Goal: Task Accomplishment & Management: Manage account settings

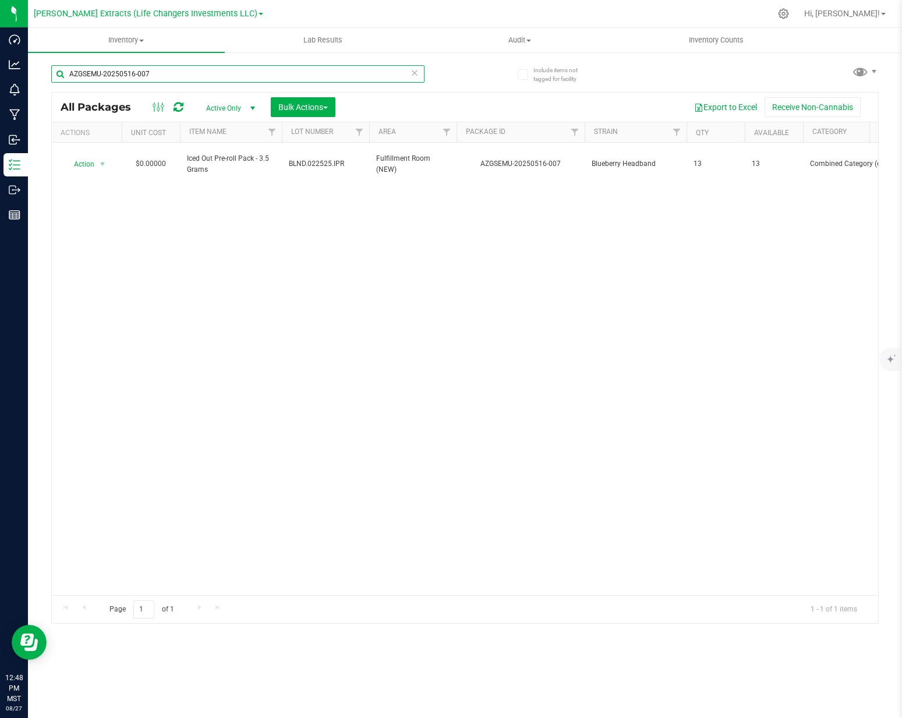
click at [179, 73] on input "AZGSEMU-20250516-007" at bounding box center [237, 73] width 373 height 17
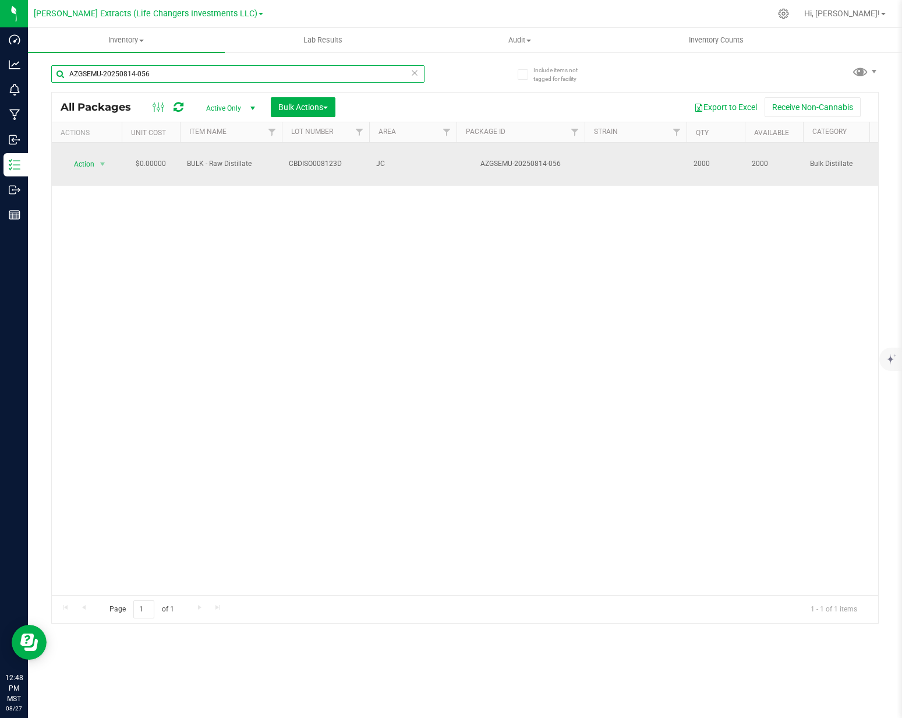
type input "AZGSEMU-20250814-056"
click at [86, 156] on span "Action" at bounding box center [78, 164] width 31 height 16
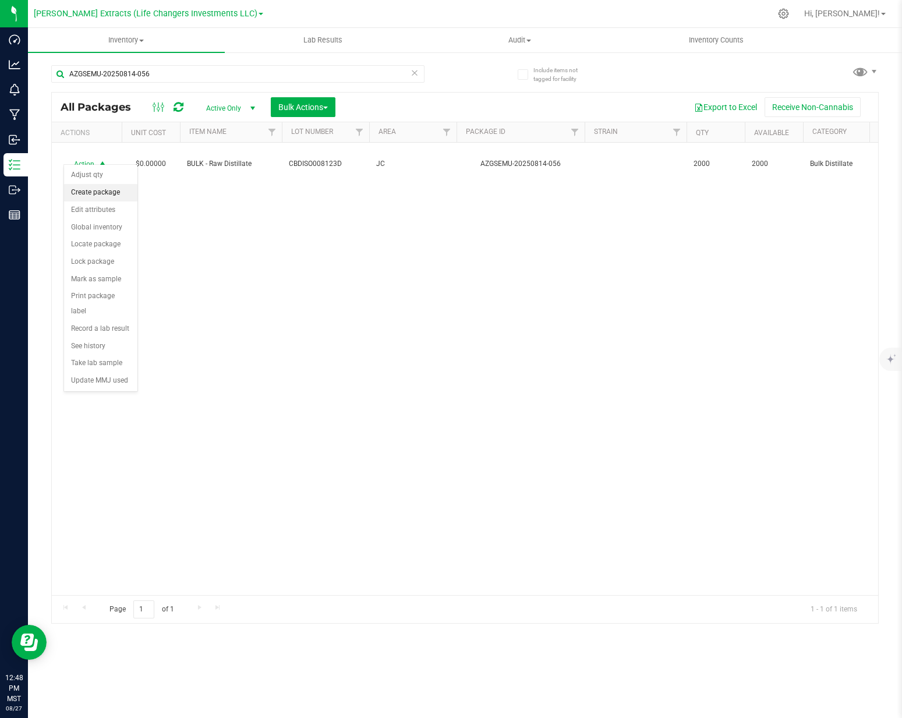
click at [121, 194] on li "Create package" at bounding box center [100, 192] width 73 height 17
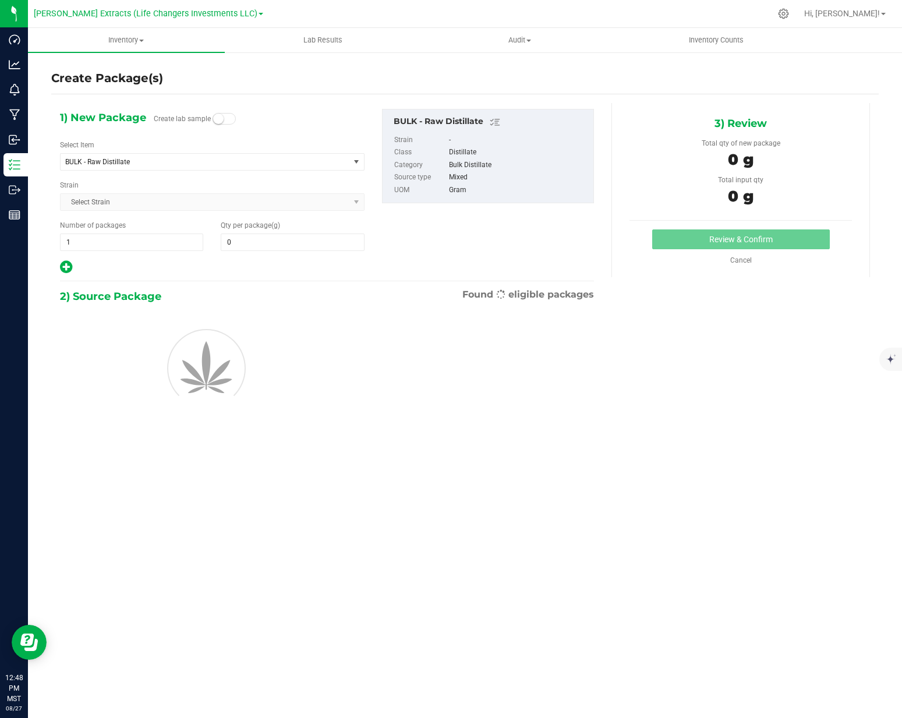
type input "0.0000"
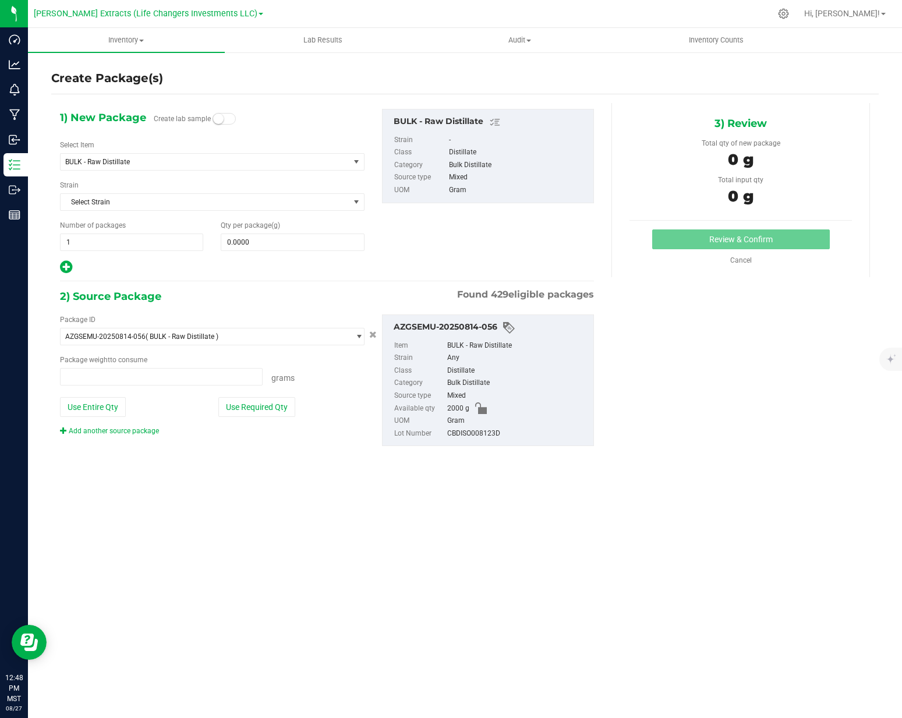
type input "0.0000 g"
click at [155, 239] on span "1 1" at bounding box center [131, 241] width 143 height 17
click at [155, 239] on input "1" at bounding box center [132, 242] width 142 height 16
type input "2"
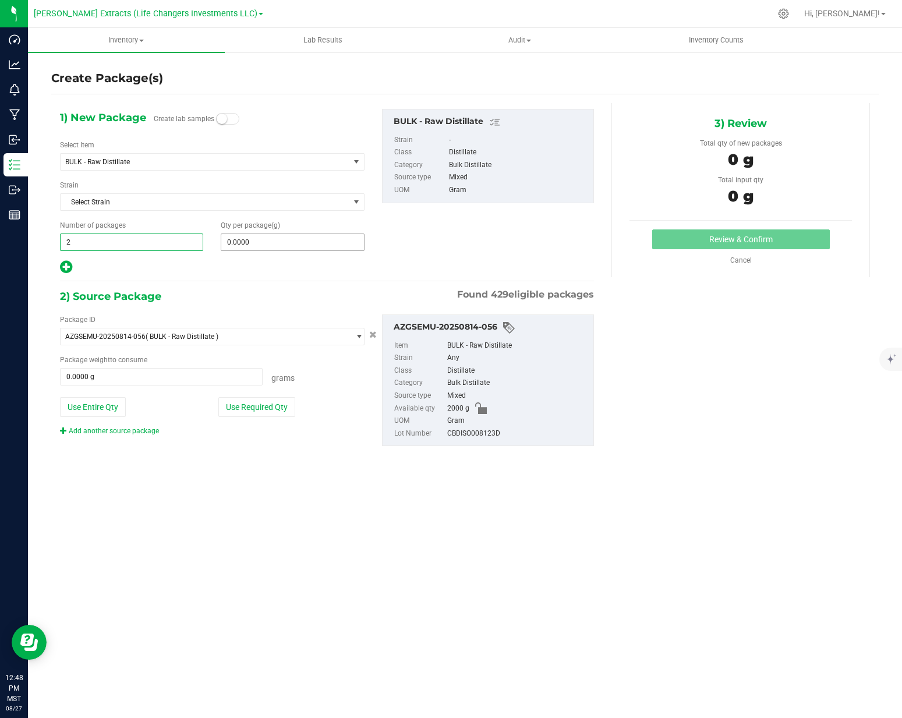
type input "2"
click at [270, 250] on span "0.0000 0" at bounding box center [292, 241] width 143 height 17
click at [271, 246] on span at bounding box center [292, 241] width 143 height 17
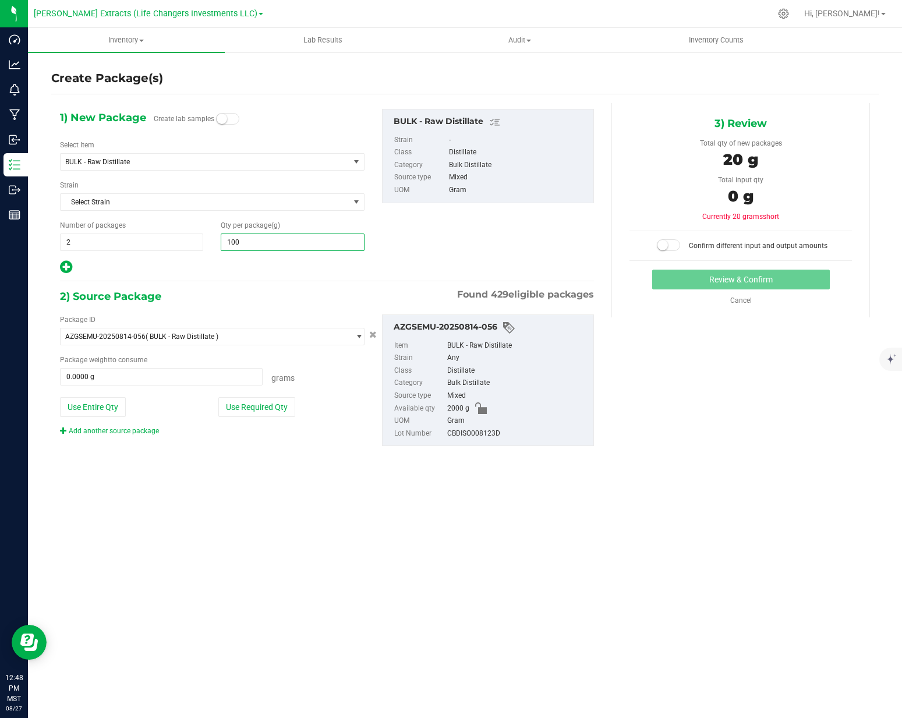
type input "1000"
type input "1,000.0000"
drag, startPoint x: 257, startPoint y: 410, endPoint x: 425, endPoint y: 364, distance: 174.2
click at [257, 410] on button "Use Required Qty" at bounding box center [256, 407] width 77 height 20
type input "2000.0000 g"
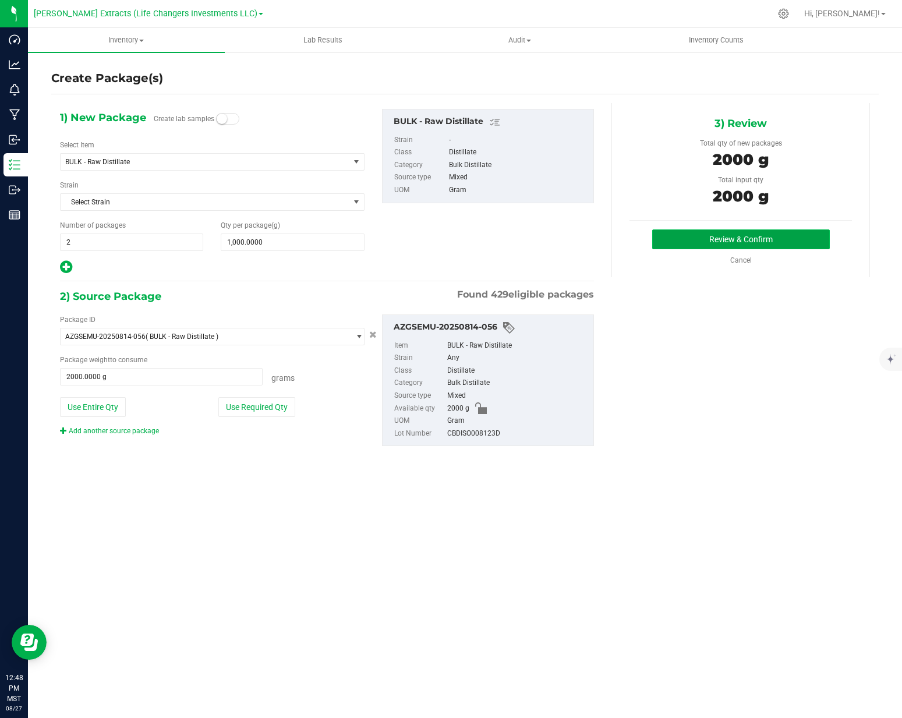
click at [747, 237] on button "Review & Confirm" at bounding box center [741, 239] width 178 height 20
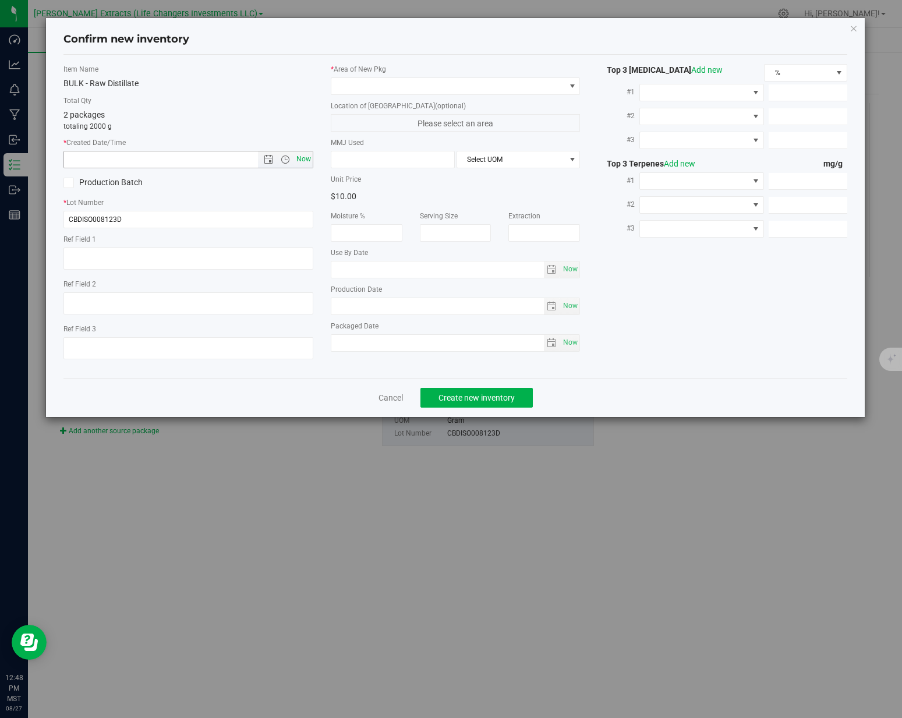
click at [303, 154] on span "Now" at bounding box center [303, 159] width 20 height 17
type input "[DATE] 12:48 PM"
click at [373, 86] on span at bounding box center [448, 86] width 234 height 16
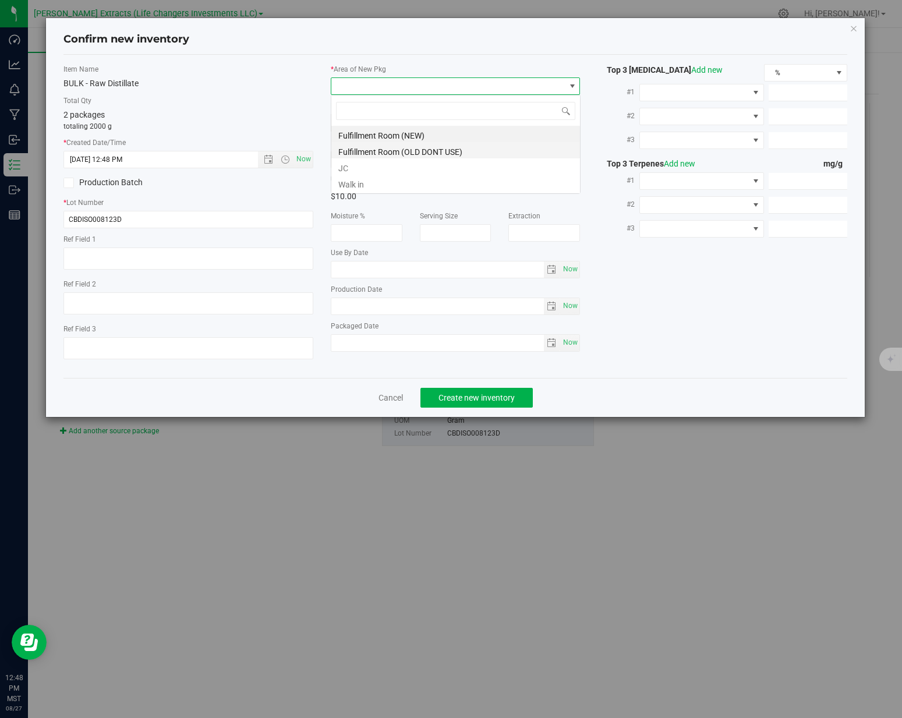
scroll to position [17, 249]
click at [345, 171] on li "JC" at bounding box center [455, 166] width 249 height 16
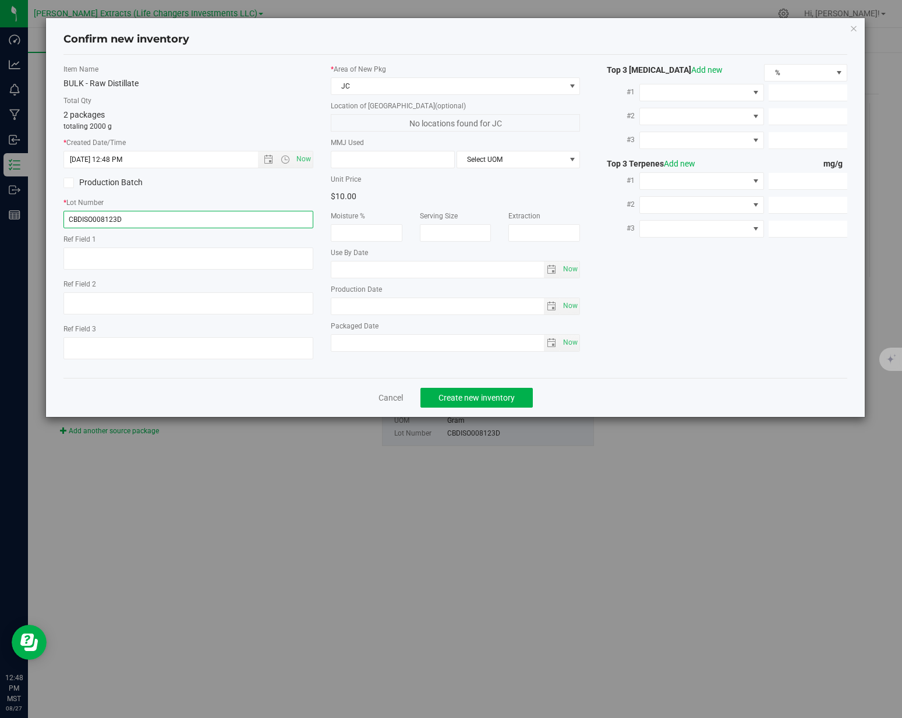
click at [195, 218] on input "CBDISO008123D" at bounding box center [188, 219] width 250 height 17
click at [195, 221] on input "CBDISO008123D" at bounding box center [188, 219] width 250 height 17
type input "080525"
click at [302, 160] on span "Now" at bounding box center [303, 159] width 20 height 17
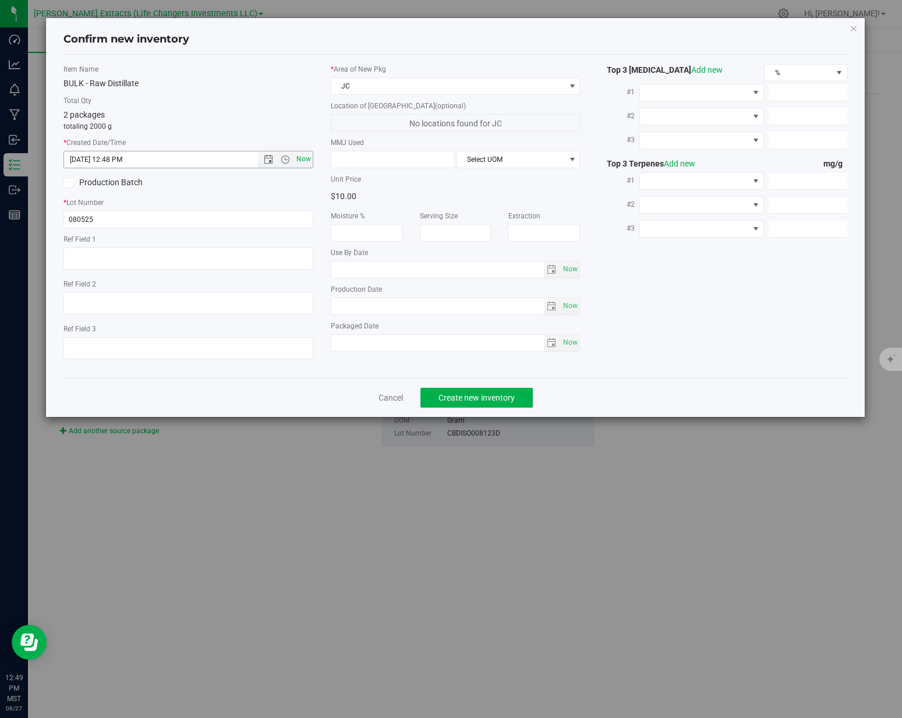
type input "[DATE] 12:49 PM"
click at [237, 227] on input "080525" at bounding box center [188, 219] width 250 height 17
click at [255, 207] on label "* Lot Number" at bounding box center [188, 202] width 250 height 10
click at [236, 222] on input "0805254" at bounding box center [188, 219] width 250 height 17
type input "080525"
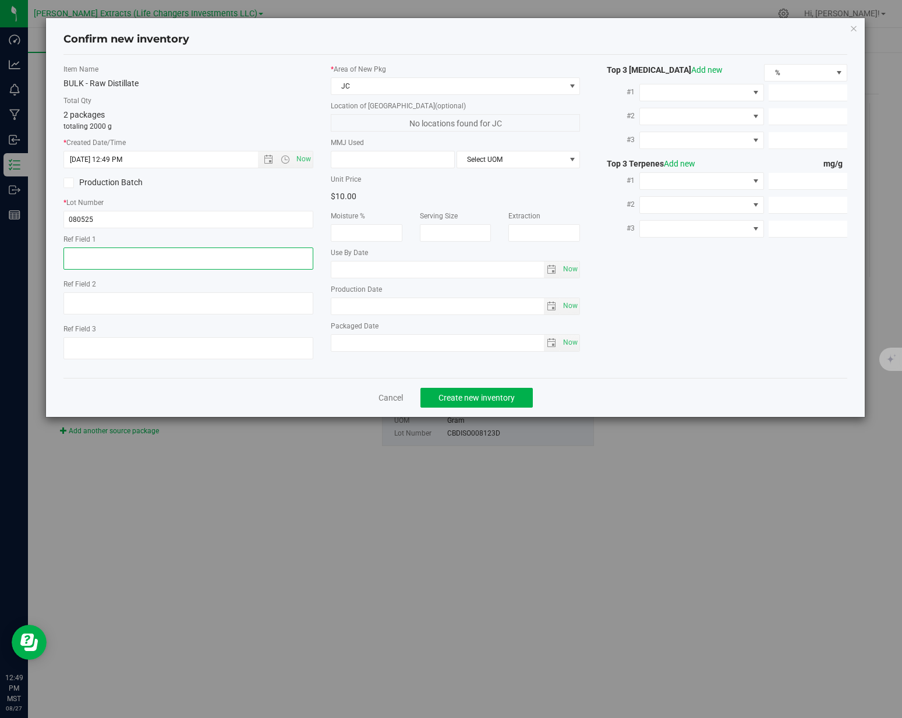
click at [233, 257] on textarea at bounding box center [188, 258] width 250 height 22
type textarea "4"
click at [446, 400] on span "Create new inventory" at bounding box center [476, 397] width 76 height 9
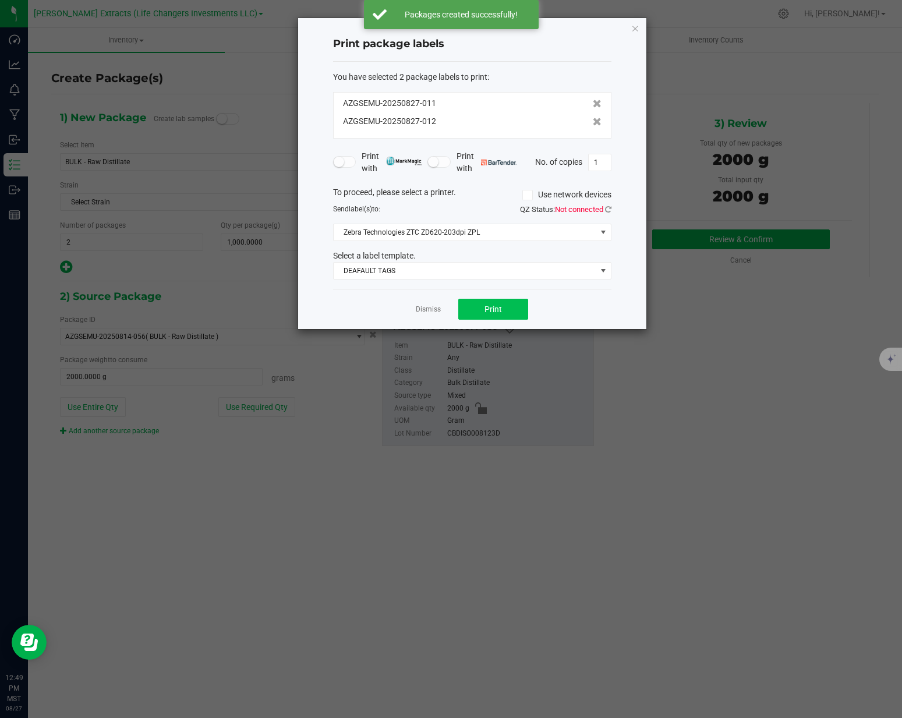
click at [478, 321] on div "Dismiss Print" at bounding box center [472, 309] width 278 height 40
click at [476, 314] on button "Print" at bounding box center [493, 309] width 70 height 21
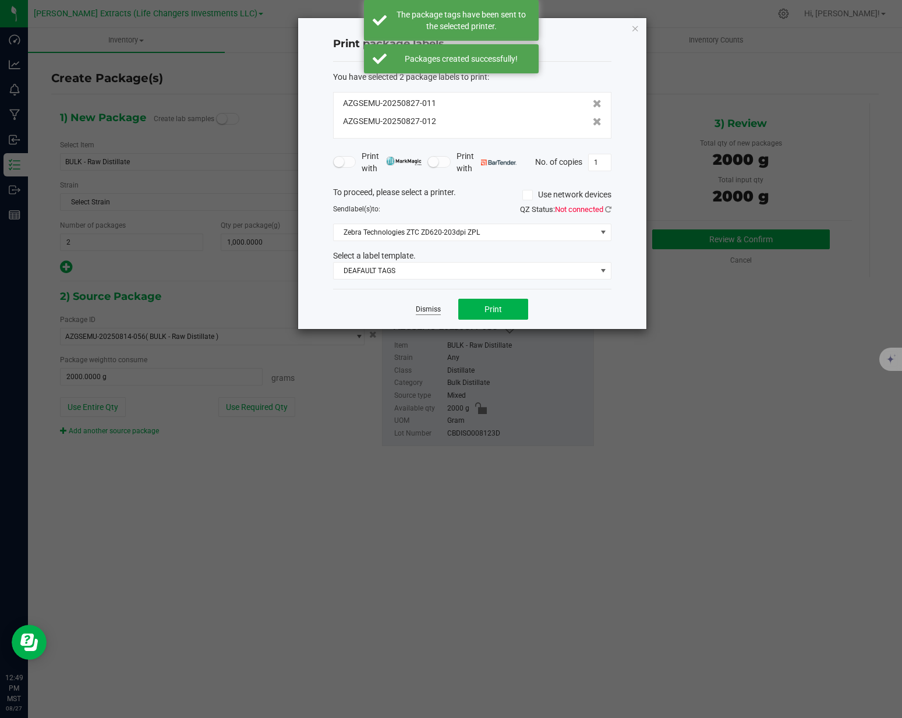
click at [423, 306] on link "Dismiss" at bounding box center [428, 309] width 25 height 10
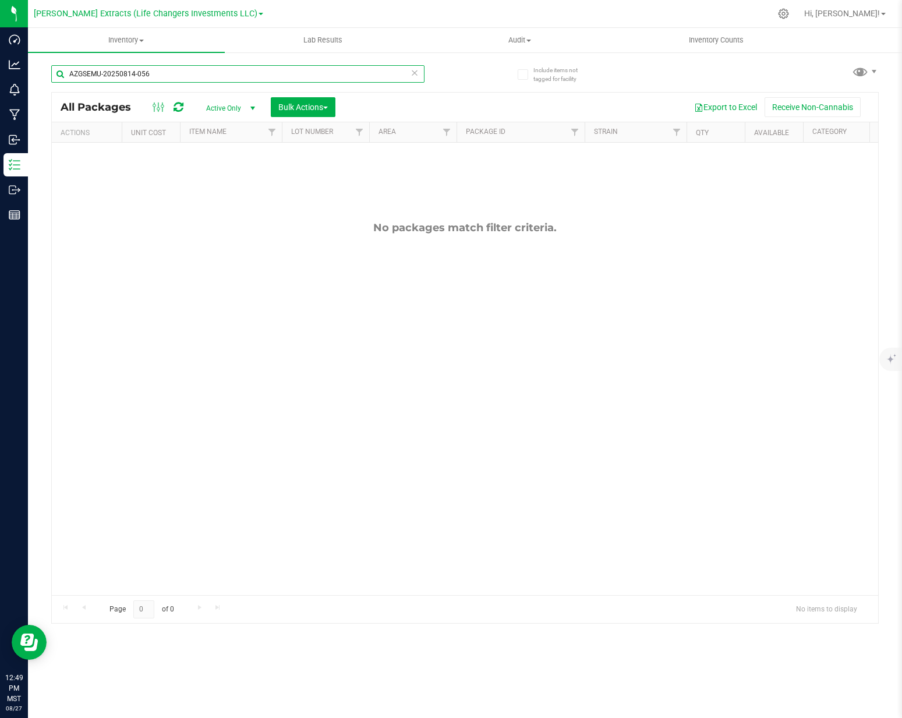
click at [218, 75] on input "AZGSEMU-20250814-056" at bounding box center [237, 73] width 373 height 17
type input "AZGSEMU-20250821-051"
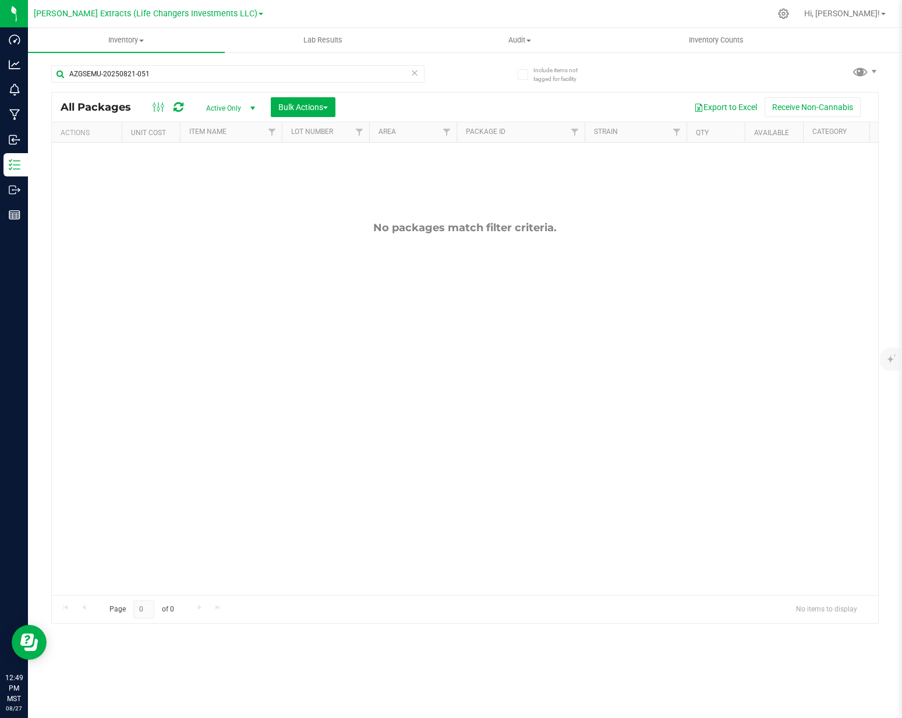
click at [483, 93] on div "All Packages Active Only Active Only Lab Samples Locked All Bulk Actions Add to…" at bounding box center [465, 107] width 826 height 29
click at [270, 75] on input "AZGSEMU-20250821-051" at bounding box center [237, 73] width 373 height 17
click at [253, 108] on span "select" at bounding box center [252, 108] width 9 height 9
click at [222, 182] on li "All" at bounding box center [227, 179] width 63 height 17
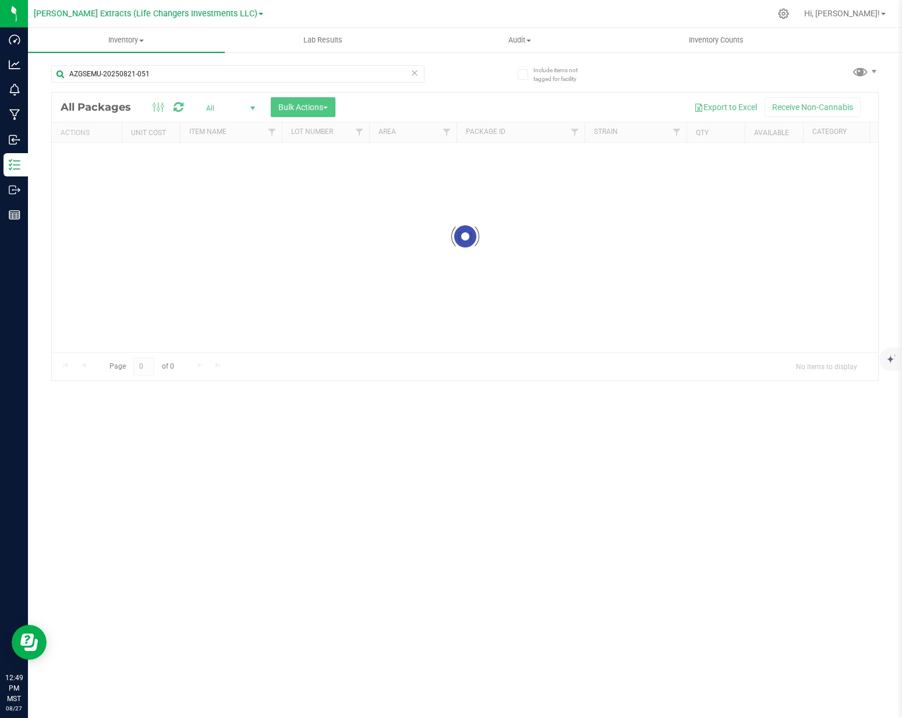
click at [372, 104] on div at bounding box center [465, 237] width 826 height 288
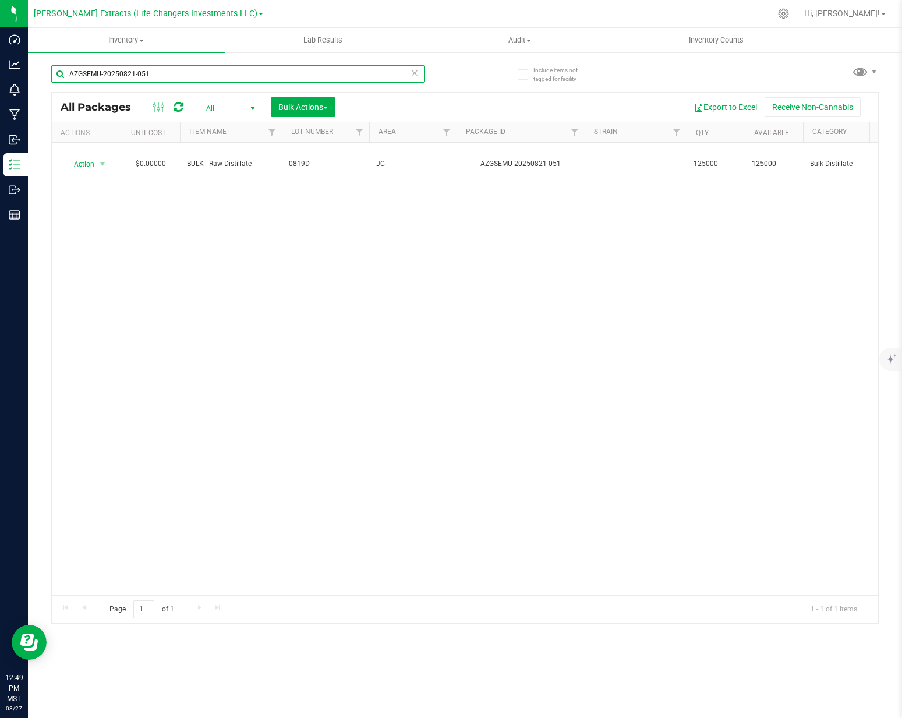
click at [240, 70] on input "AZGSEMU-20250821-051" at bounding box center [237, 73] width 373 height 17
type input "AZGSEMU-20250821-051"
click at [396, 104] on div "Export to Excel Receive Non-Cannabis" at bounding box center [606, 107] width 525 height 20
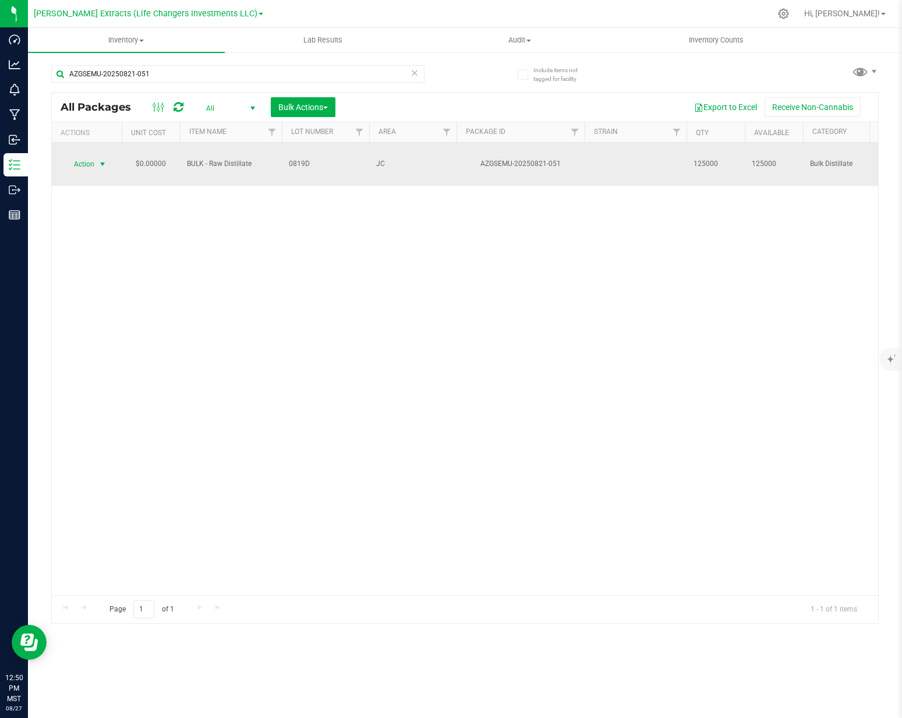
click at [98, 159] on span "select" at bounding box center [102, 163] width 9 height 9
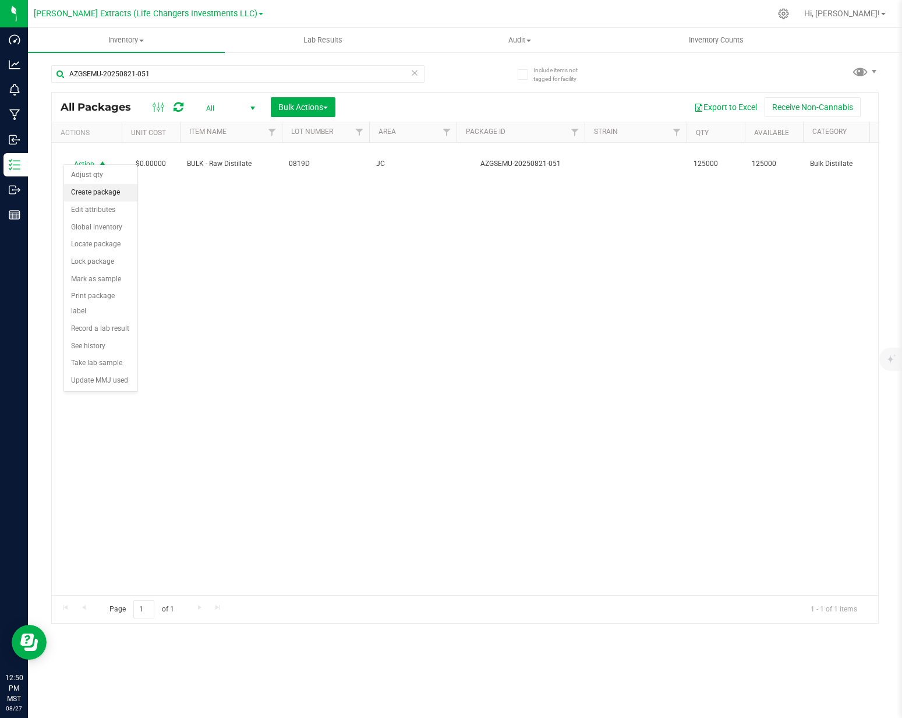
click at [109, 193] on li "Create package" at bounding box center [100, 192] width 73 height 17
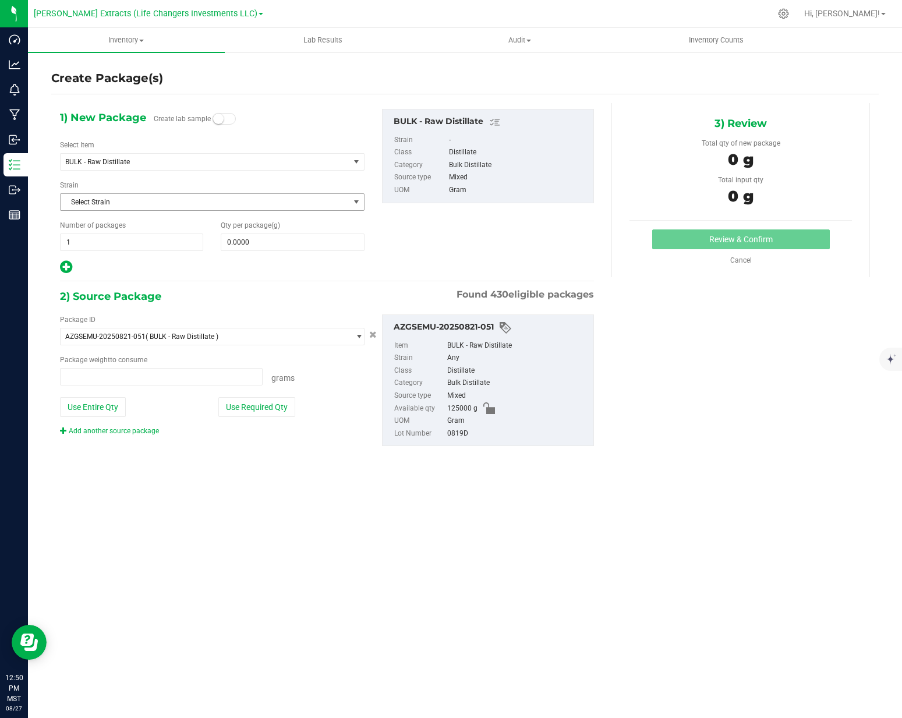
type input "0.0000 g"
click at [156, 247] on span "1 1" at bounding box center [131, 241] width 143 height 17
click at [156, 247] on input "1" at bounding box center [132, 242] width 142 height 16
type input "50"
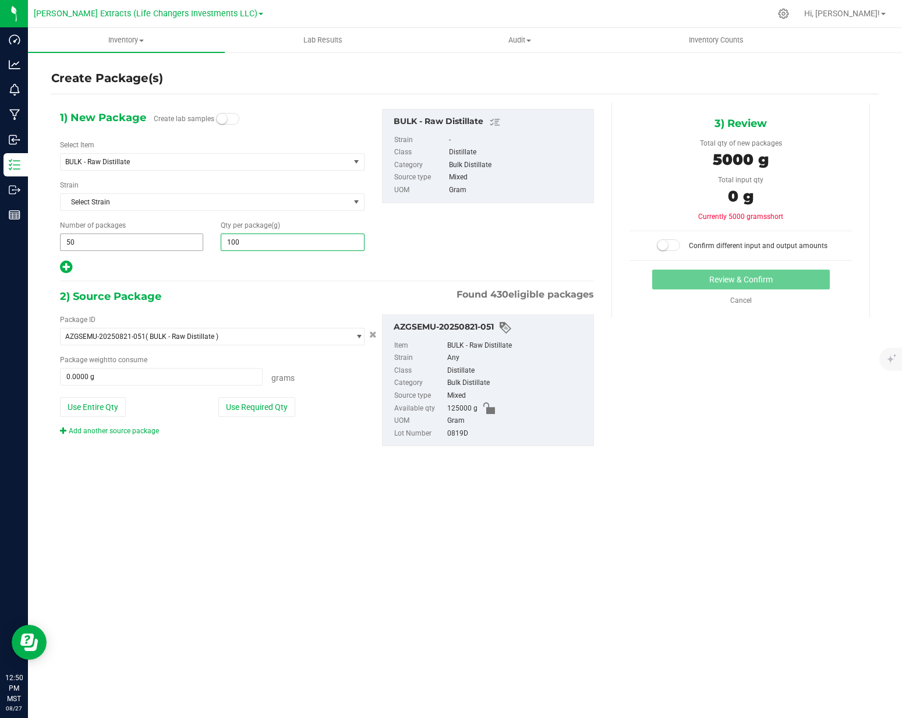
type input "1000"
type input "1,000.0000"
click at [235, 412] on button "Use Required Qty" at bounding box center [256, 407] width 77 height 20
type input "50000.0000 g"
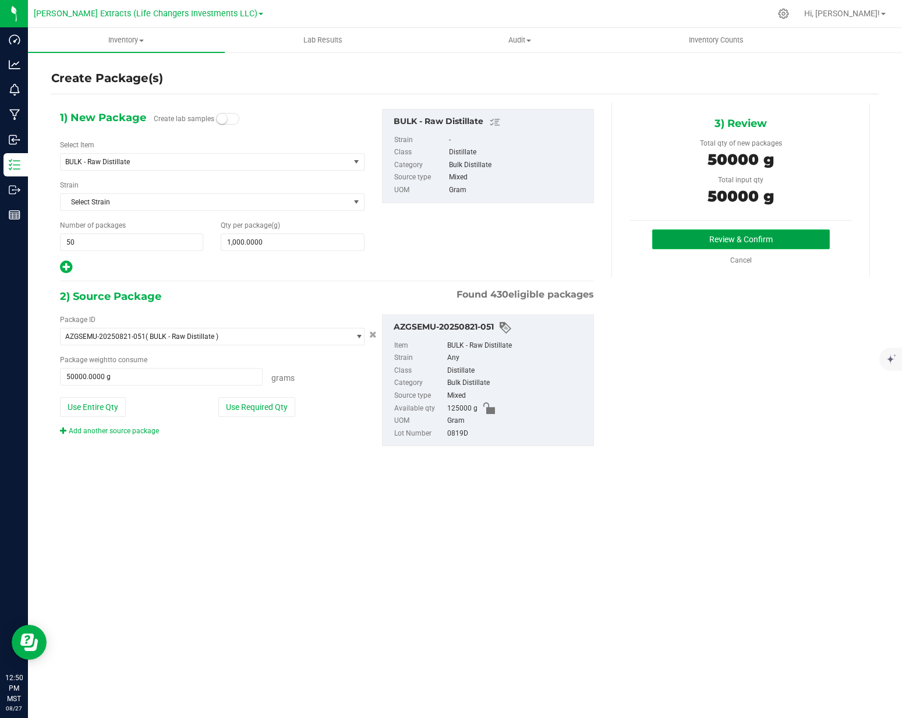
click at [675, 239] on button "Review & Confirm" at bounding box center [741, 239] width 178 height 20
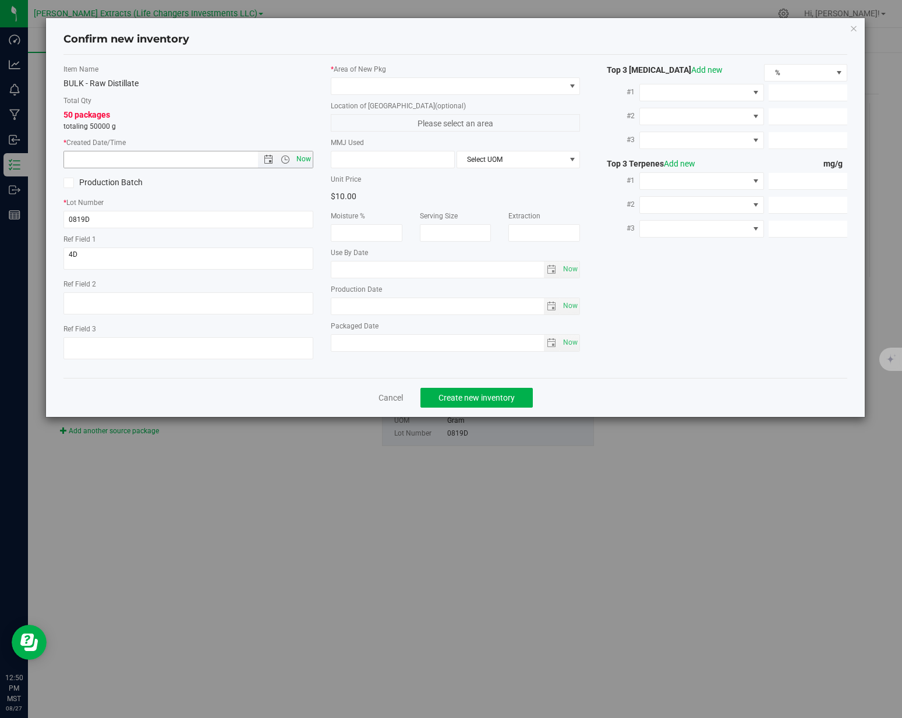
click at [304, 155] on span "Now" at bounding box center [303, 159] width 20 height 17
type input "[DATE] 12:50 PM"
click at [366, 87] on span at bounding box center [448, 86] width 234 height 16
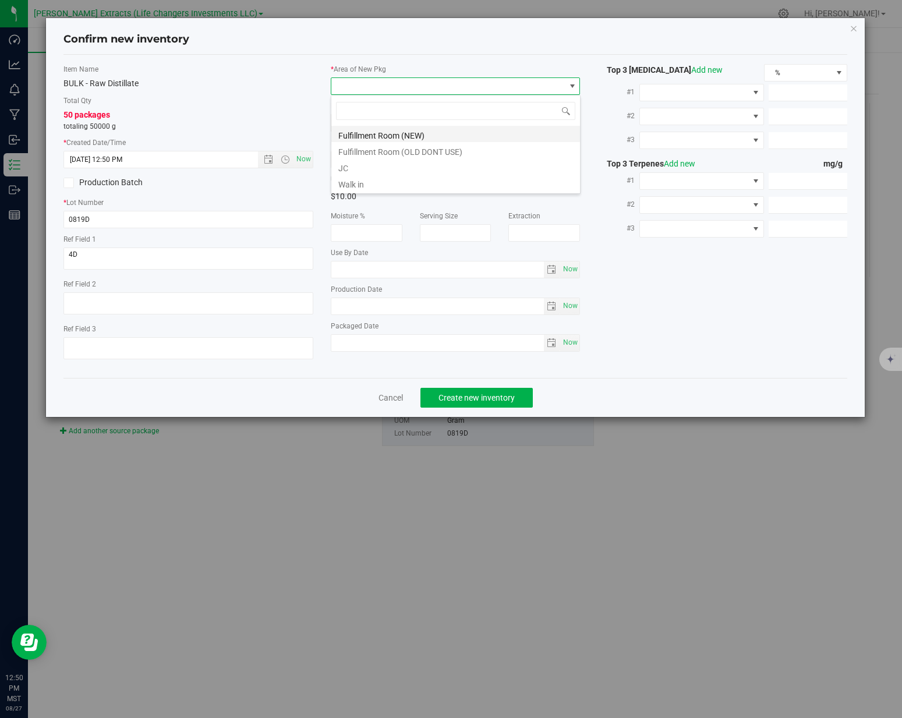
scroll to position [17, 249]
click at [357, 165] on li "JC" at bounding box center [455, 166] width 249 height 16
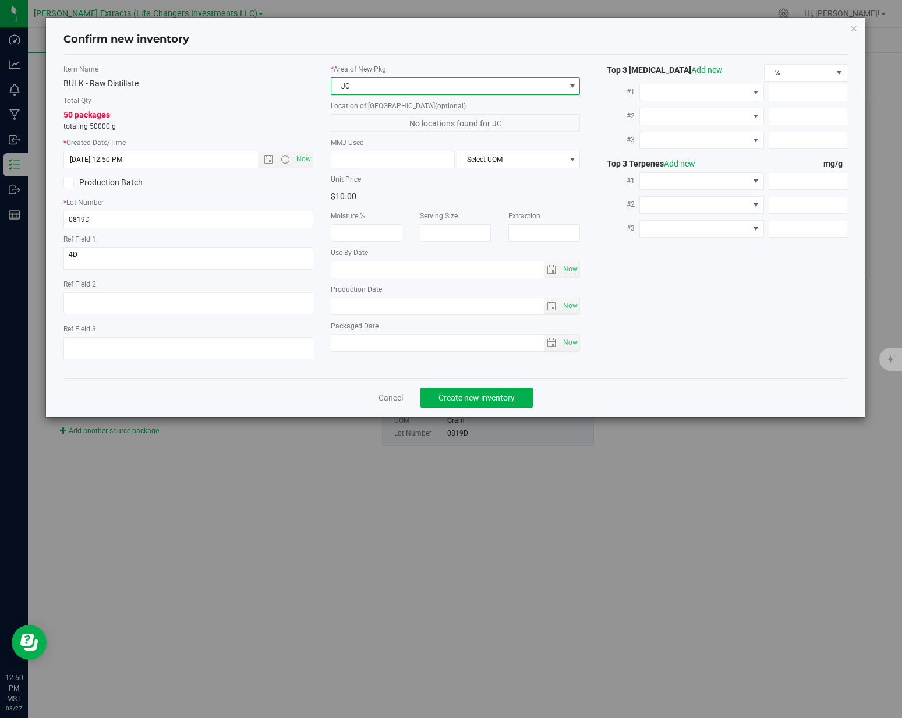
click at [269, 109] on div "50 packages totaling 50000 g" at bounding box center [188, 120] width 250 height 23
click at [303, 157] on span "Now" at bounding box center [303, 159] width 20 height 17
click at [303, 109] on div "50 packages totaling 50000 g" at bounding box center [188, 120] width 250 height 23
click at [243, 217] on input "0819D" at bounding box center [188, 219] width 250 height 17
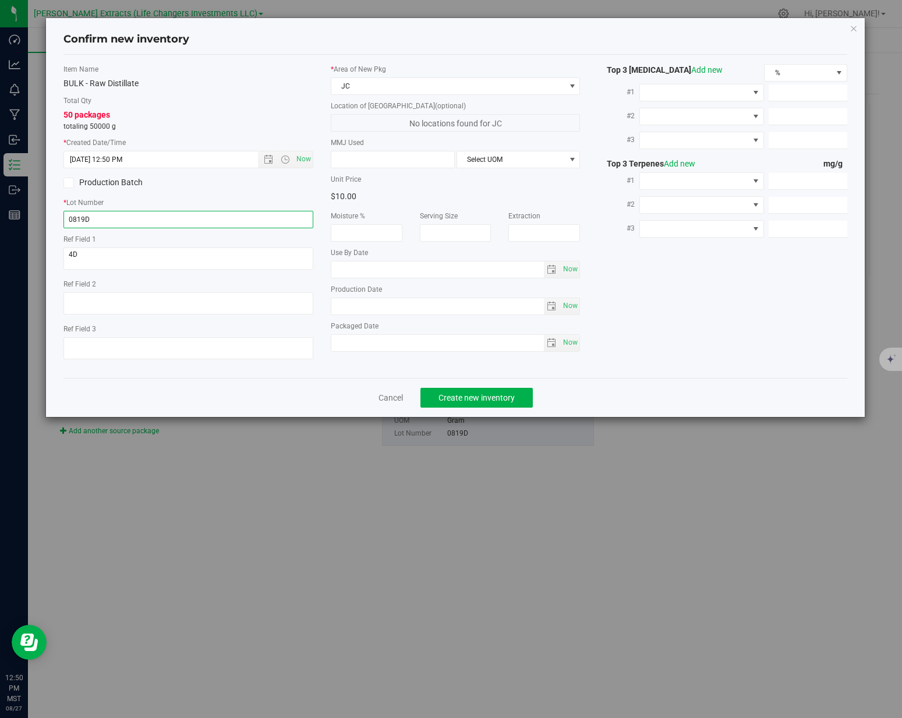
click at [243, 217] on input "0819D" at bounding box center [188, 219] width 250 height 17
type input "080525"
click at [308, 155] on span "Now" at bounding box center [303, 159] width 20 height 17
drag, startPoint x: 303, startPoint y: 129, endPoint x: 304, endPoint y: 137, distance: 7.7
click at [303, 130] on p "totaling 50000 g" at bounding box center [188, 126] width 250 height 10
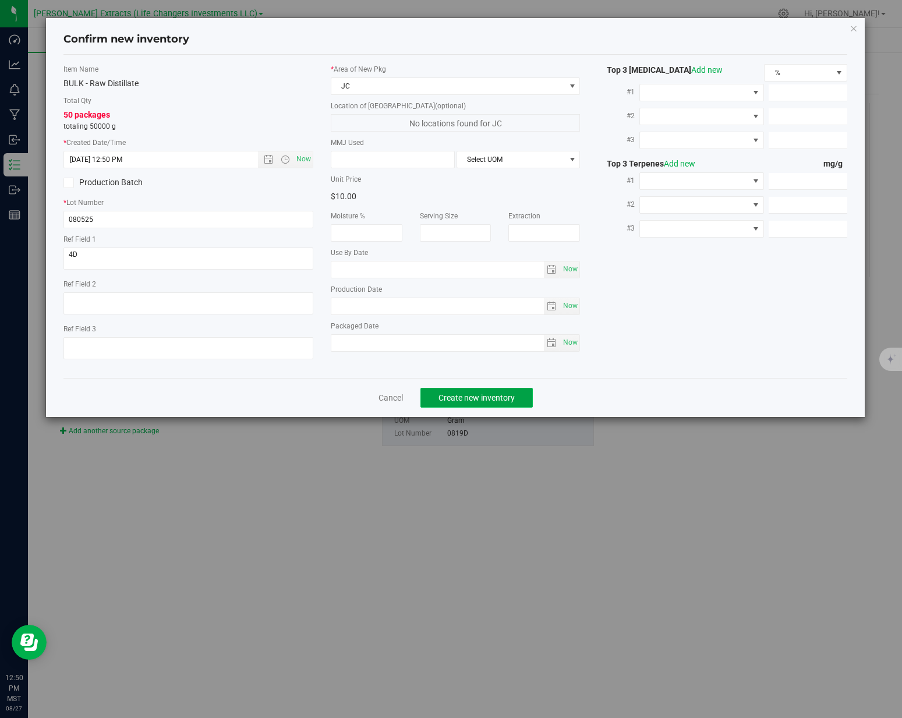
click at [427, 389] on button "Create new inventory" at bounding box center [476, 398] width 112 height 20
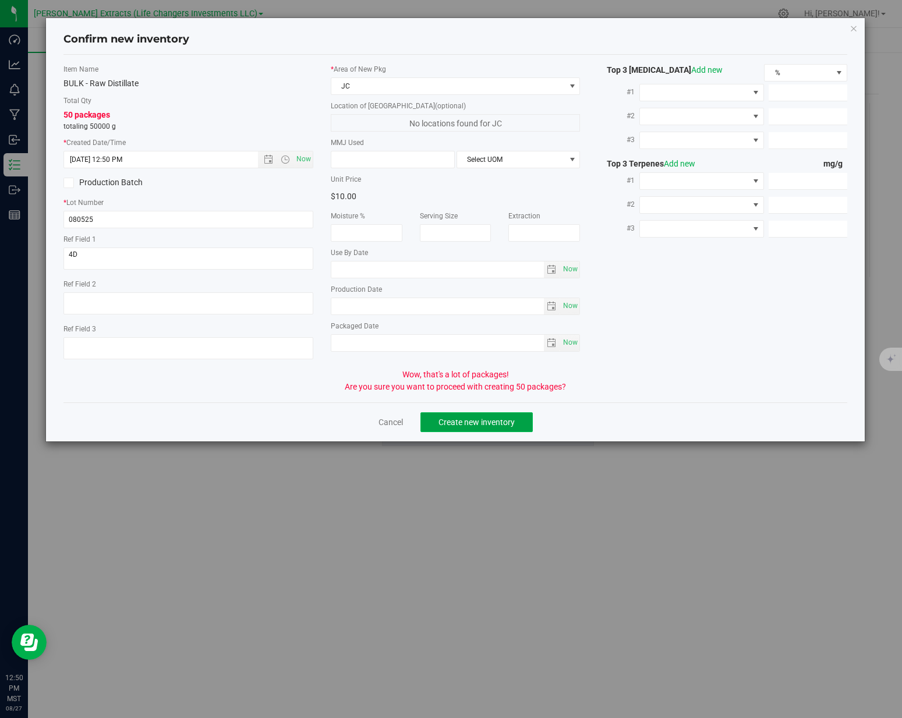
click at [441, 417] on span "Create new inventory" at bounding box center [476, 421] width 76 height 9
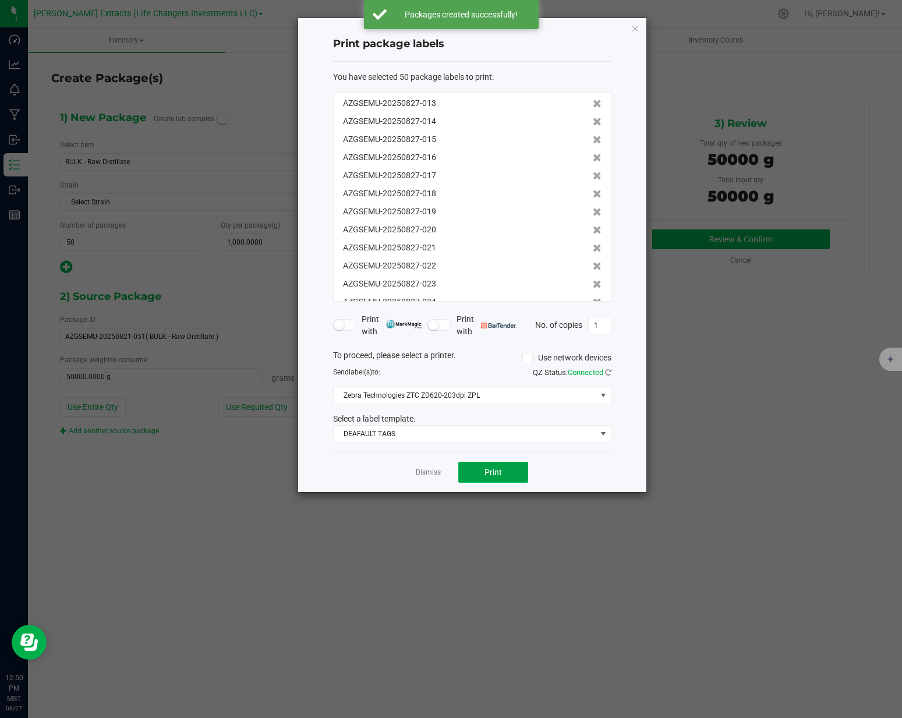
click at [479, 474] on button "Print" at bounding box center [493, 472] width 70 height 21
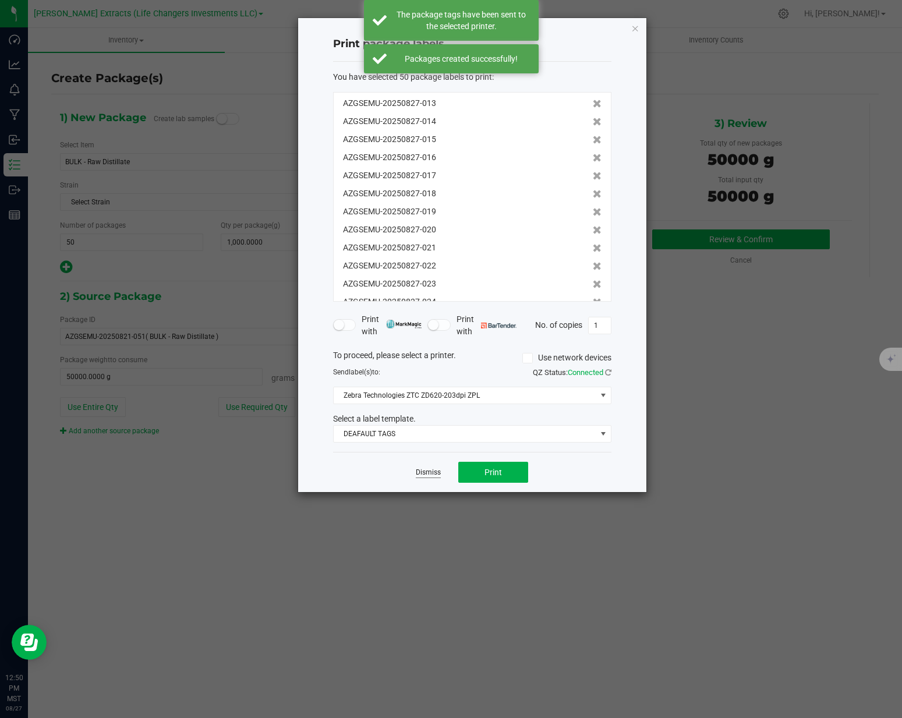
click at [425, 471] on link "Dismiss" at bounding box center [428, 472] width 25 height 10
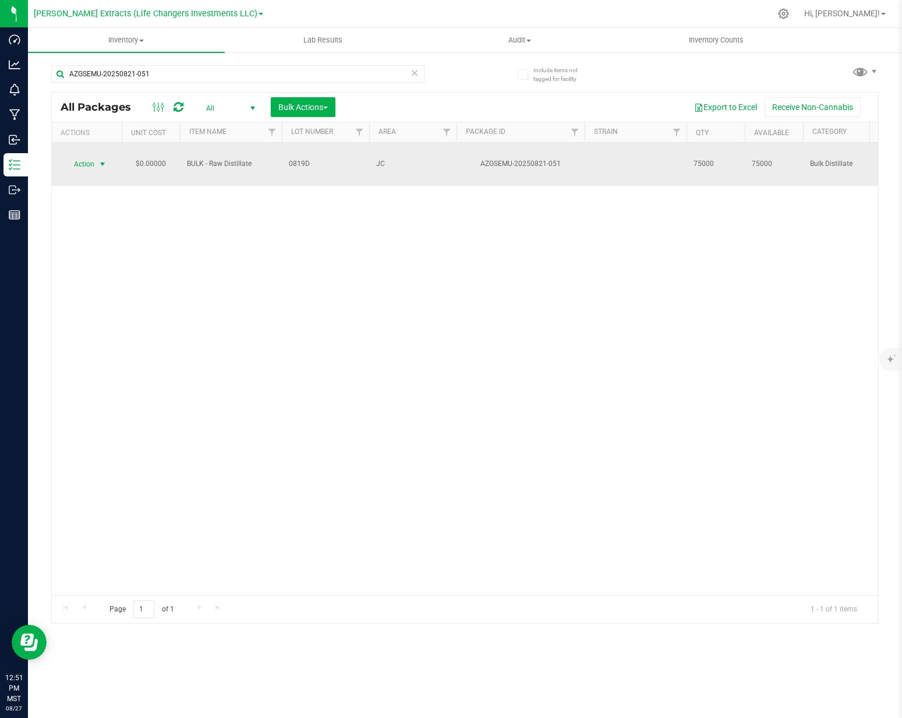
click at [95, 156] on span "select" at bounding box center [102, 164] width 15 height 16
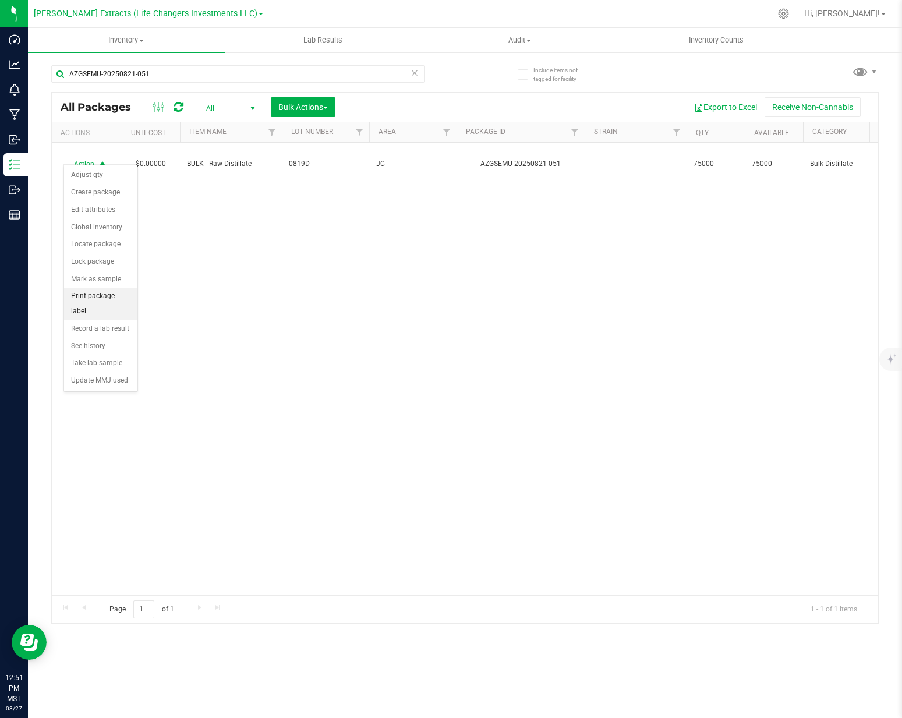
click at [112, 301] on li "Print package label" at bounding box center [100, 304] width 73 height 32
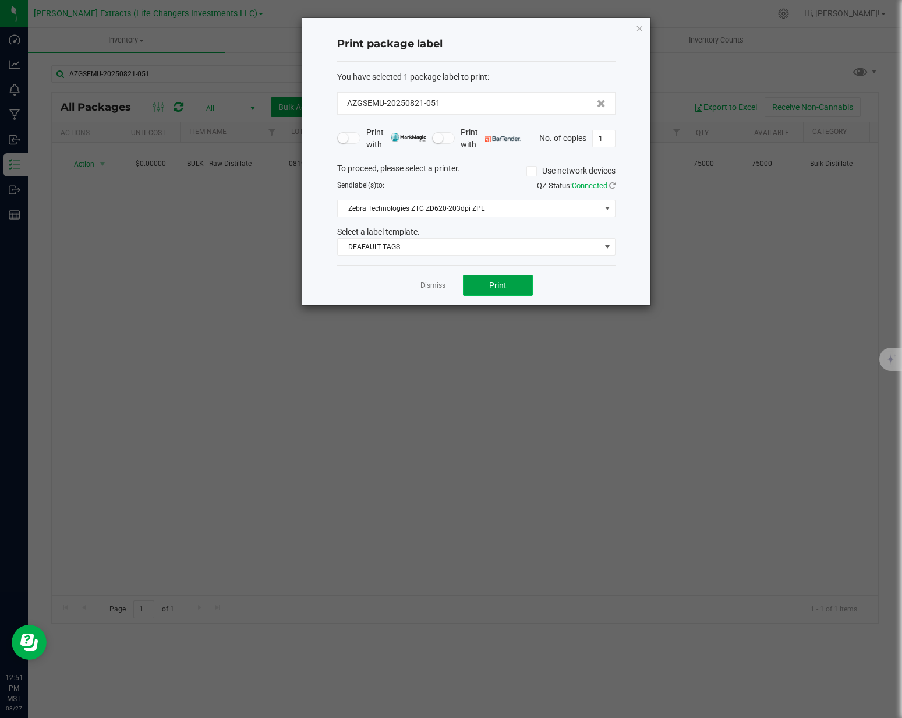
click at [499, 289] on span "Print" at bounding box center [497, 285] width 17 height 9
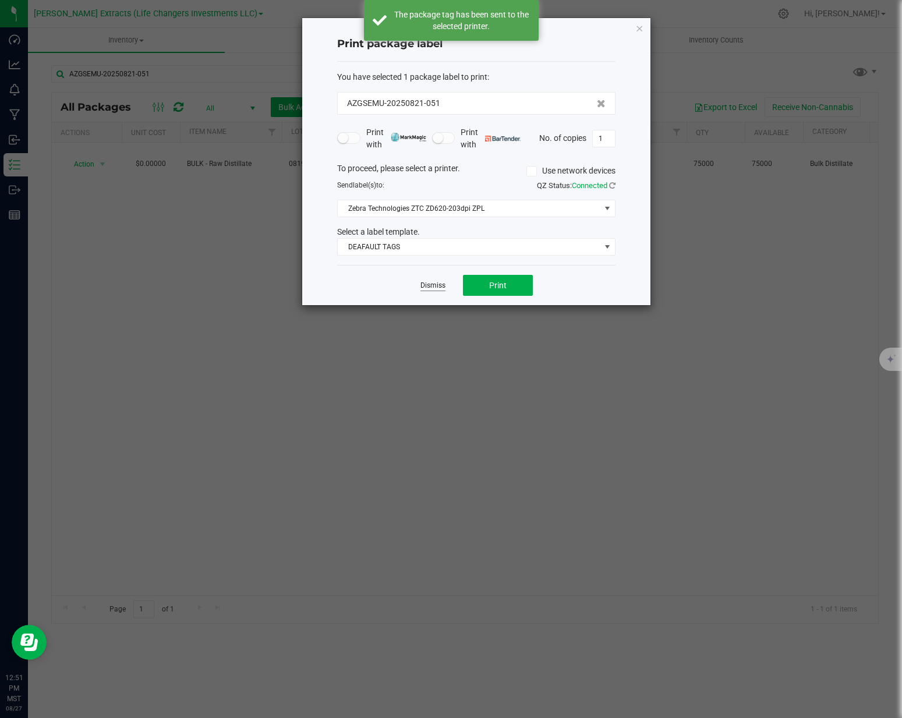
click at [432, 288] on link "Dismiss" at bounding box center [432, 286] width 25 height 10
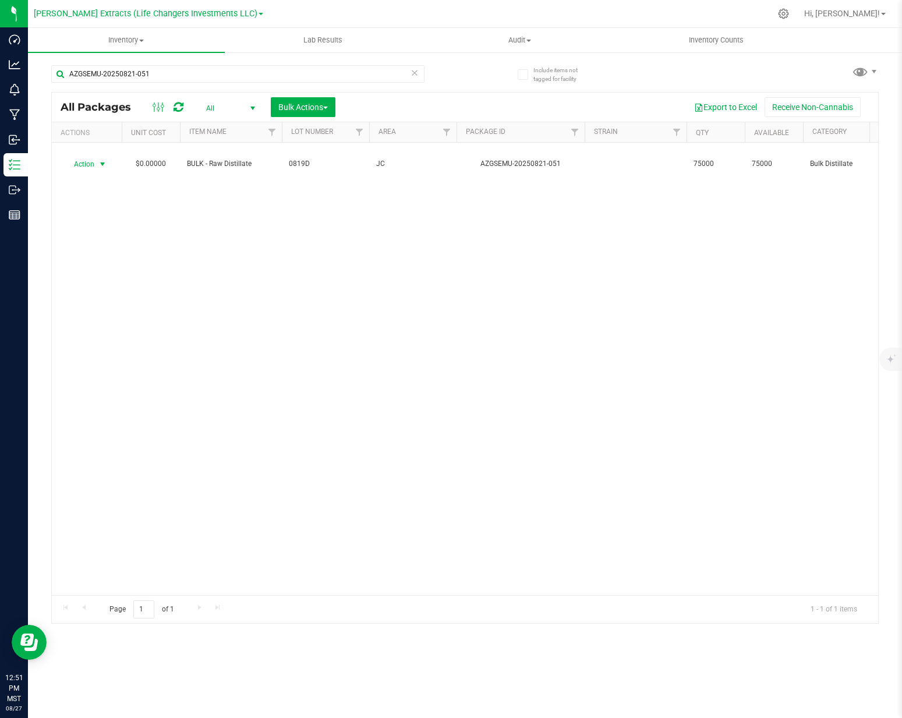
click at [412, 77] on icon at bounding box center [414, 72] width 8 height 14
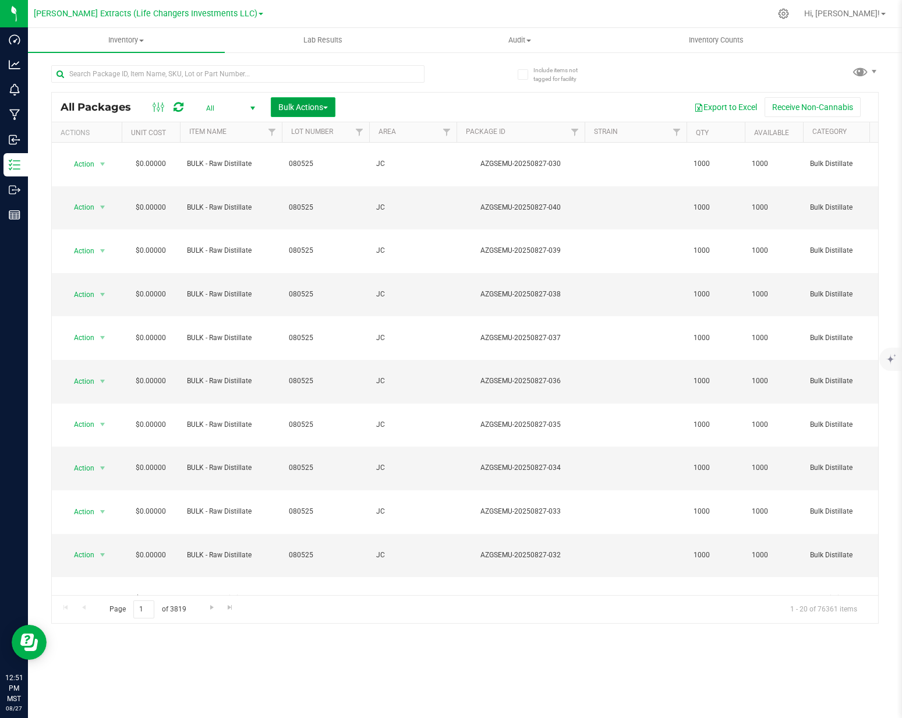
click at [330, 111] on button "Bulk Actions" at bounding box center [303, 107] width 65 height 20
click at [331, 157] on span "Add to outbound order" at bounding box center [317, 154] width 79 height 9
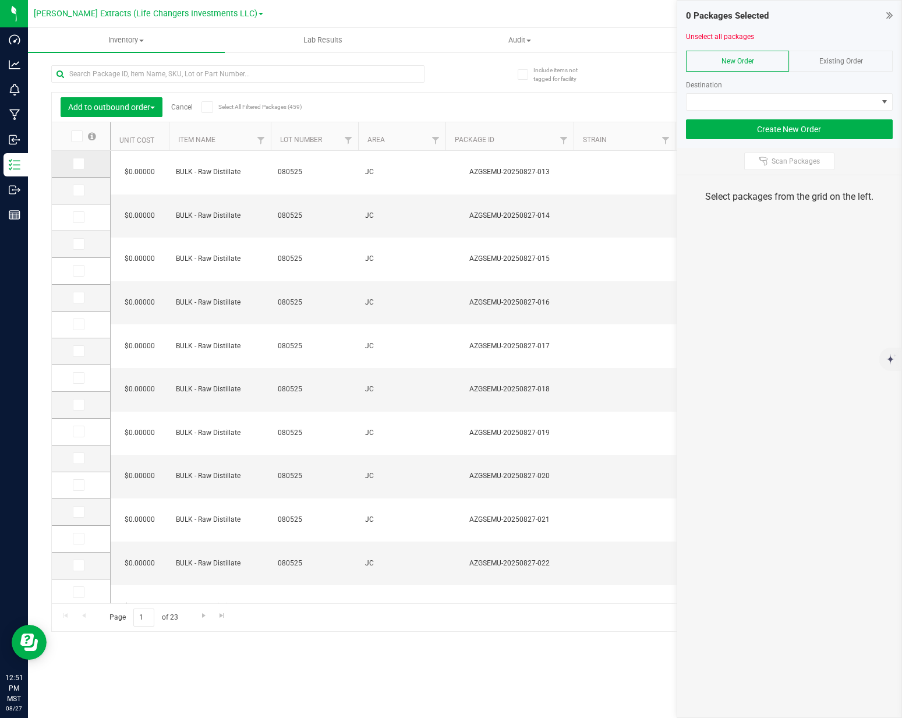
drag, startPoint x: 76, startPoint y: 132, endPoint x: 83, endPoint y: 164, distance: 32.8
click at [76, 136] on icon at bounding box center [76, 136] width 8 height 0
click at [0, 0] on input "checkbox" at bounding box center [0, 0] width 0 height 0
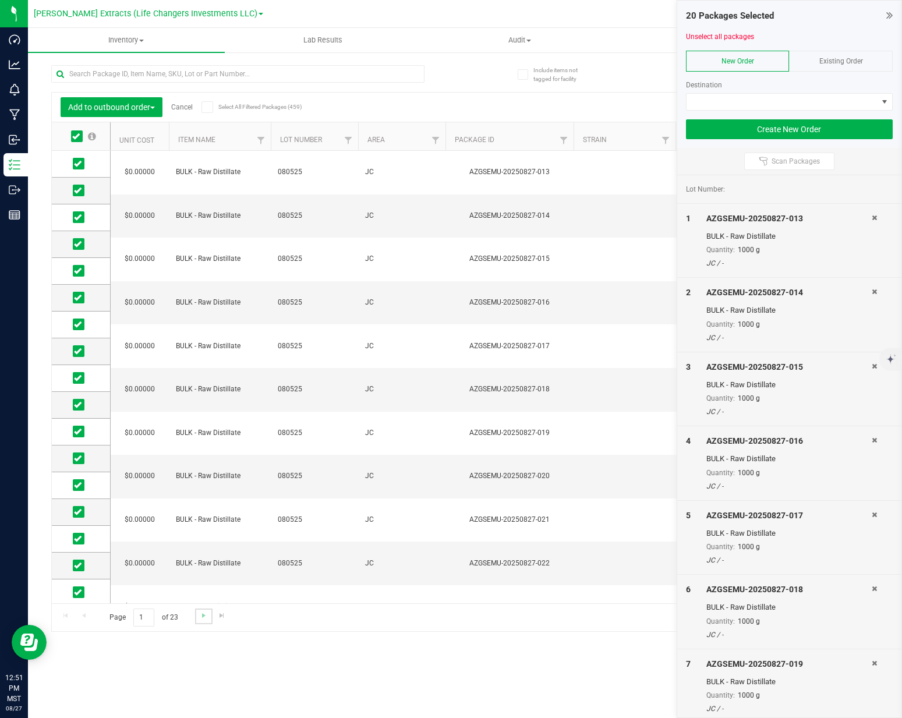
click at [197, 616] on link "Go to the next page" at bounding box center [203, 616] width 17 height 16
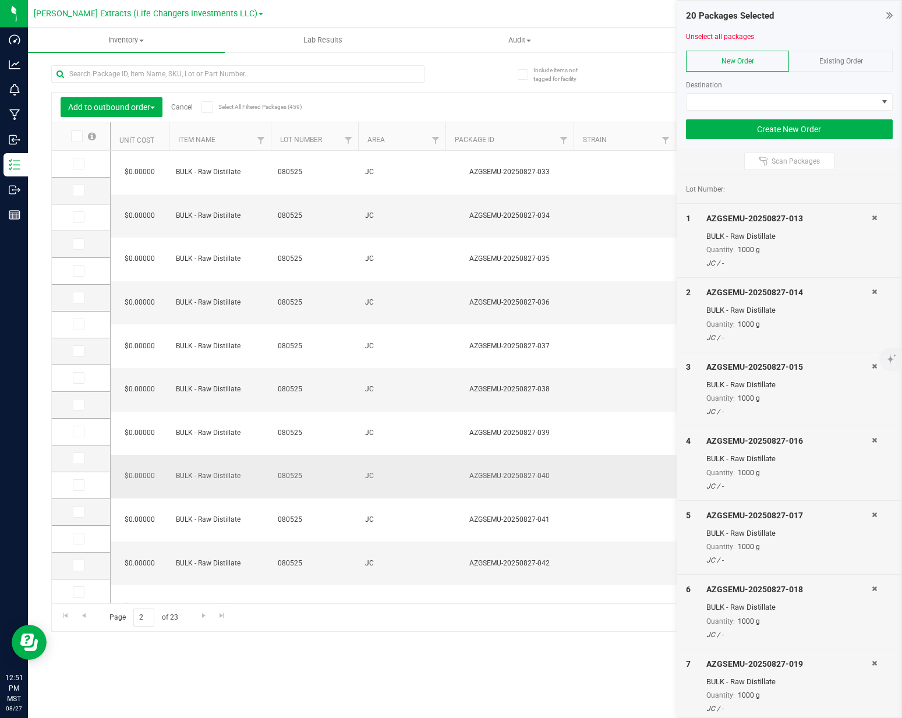
drag, startPoint x: 77, startPoint y: 134, endPoint x: 132, endPoint y: 342, distance: 215.6
click at [77, 136] on icon at bounding box center [76, 136] width 8 height 0
click at [0, 0] on input "checkbox" at bounding box center [0, 0] width 0 height 0
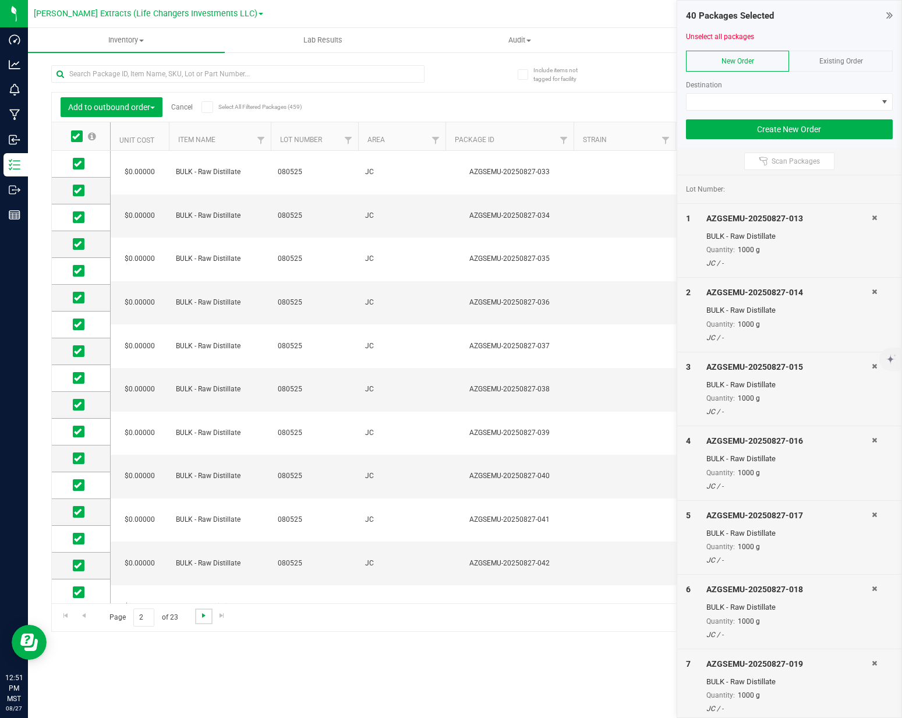
click at [201, 616] on span "Go to the next page" at bounding box center [203, 615] width 9 height 9
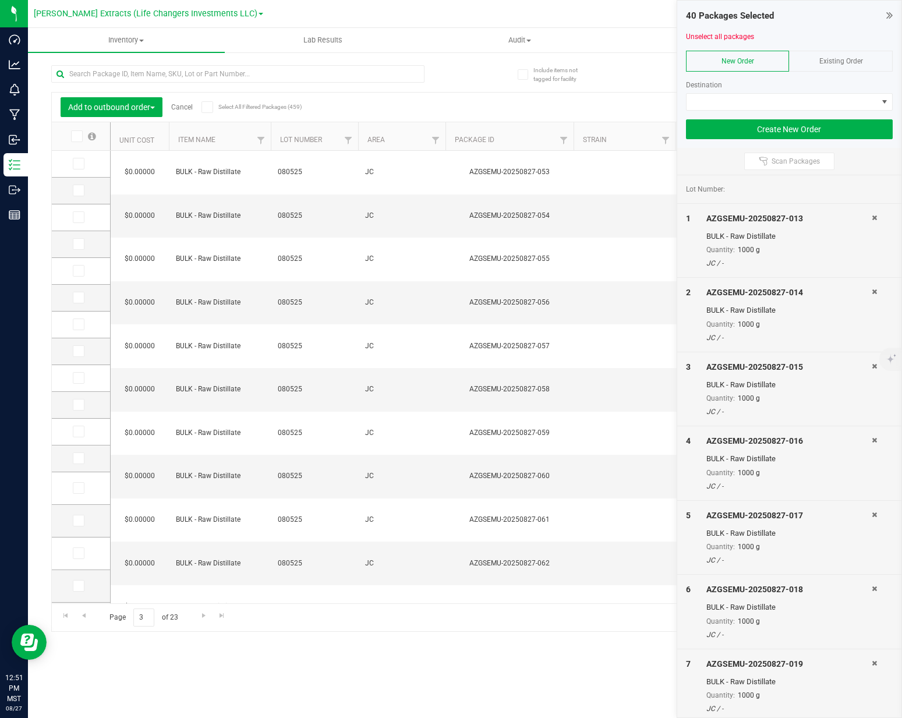
click at [77, 136] on icon at bounding box center [76, 136] width 8 height 0
click at [0, 0] on input "checkbox" at bounding box center [0, 0] width 0 height 0
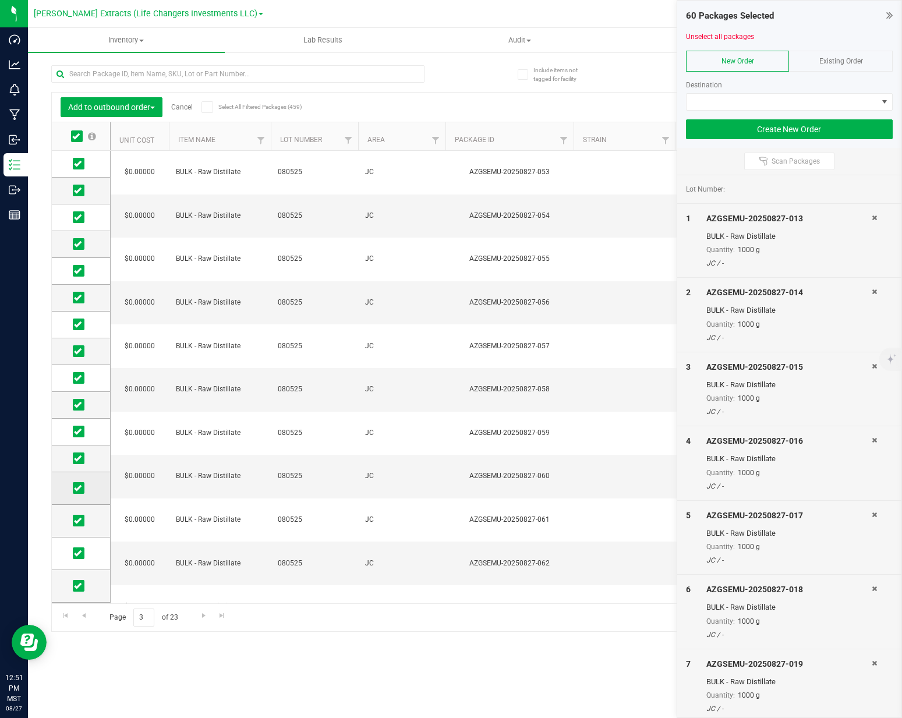
drag, startPoint x: 82, startPoint y: 490, endPoint x: 81, endPoint y: 498, distance: 8.2
click at [82, 490] on span at bounding box center [79, 488] width 12 height 12
click at [0, 0] on input "checkbox" at bounding box center [0, 0] width 0 height 0
click at [77, 520] on icon at bounding box center [78, 520] width 8 height 0
click at [0, 0] on input "checkbox" at bounding box center [0, 0] width 0 height 0
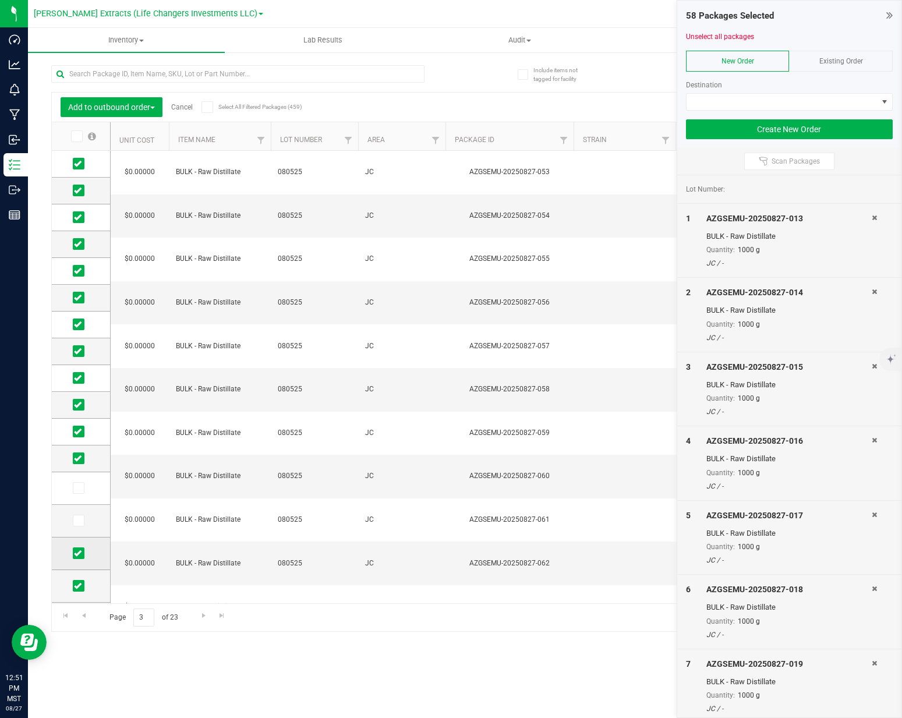
click at [79, 553] on icon at bounding box center [78, 553] width 8 height 0
click at [0, 0] on input "checkbox" at bounding box center [0, 0] width 0 height 0
drag, startPoint x: 79, startPoint y: 586, endPoint x: 97, endPoint y: 573, distance: 21.7
click at [79, 586] on icon at bounding box center [78, 586] width 8 height 0
click at [0, 0] on input "checkbox" at bounding box center [0, 0] width 0 height 0
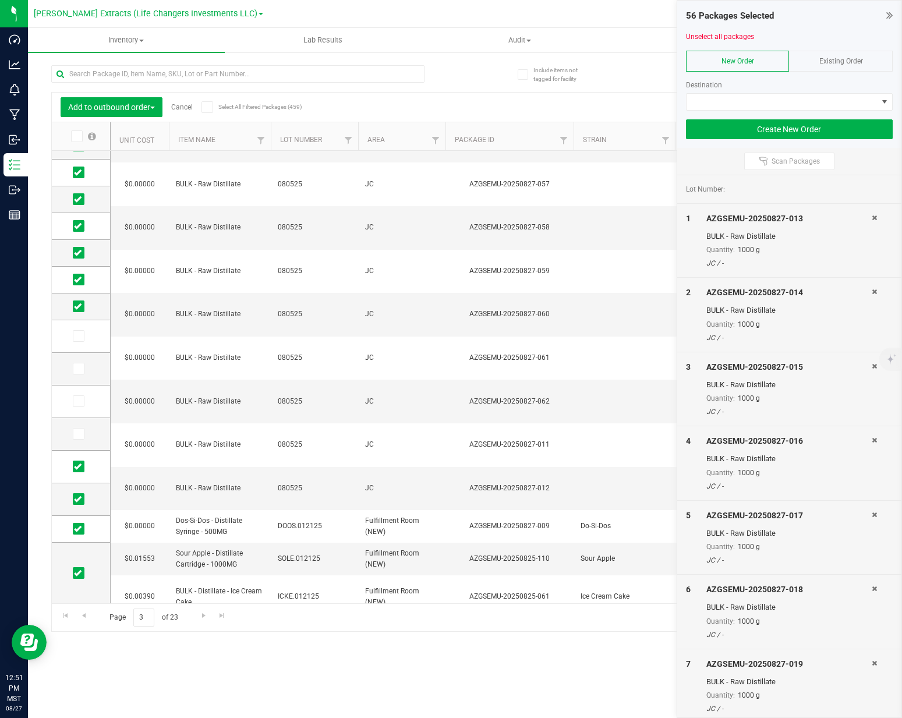
scroll to position [168, 0]
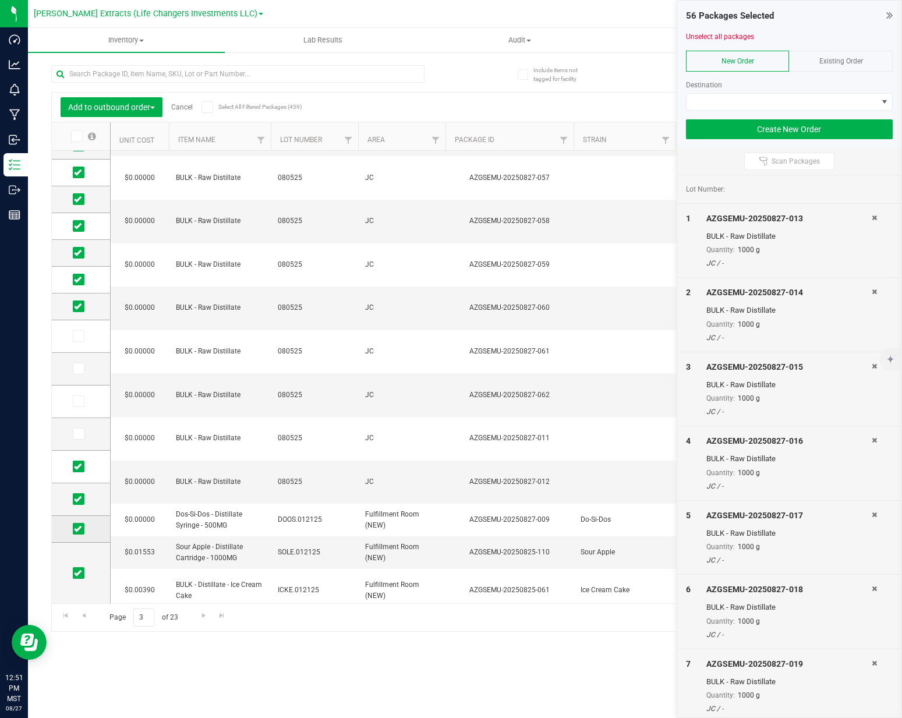
drag, startPoint x: 86, startPoint y: 469, endPoint x: 81, endPoint y: 527, distance: 57.8
click at [86, 470] on label at bounding box center [81, 466] width 17 height 12
click at [0, 0] on input "checkbox" at bounding box center [0, 0] width 0 height 0
drag, startPoint x: 77, startPoint y: 503, endPoint x: 80, endPoint y: 518, distance: 14.8
click at [77, 503] on span at bounding box center [79, 499] width 12 height 12
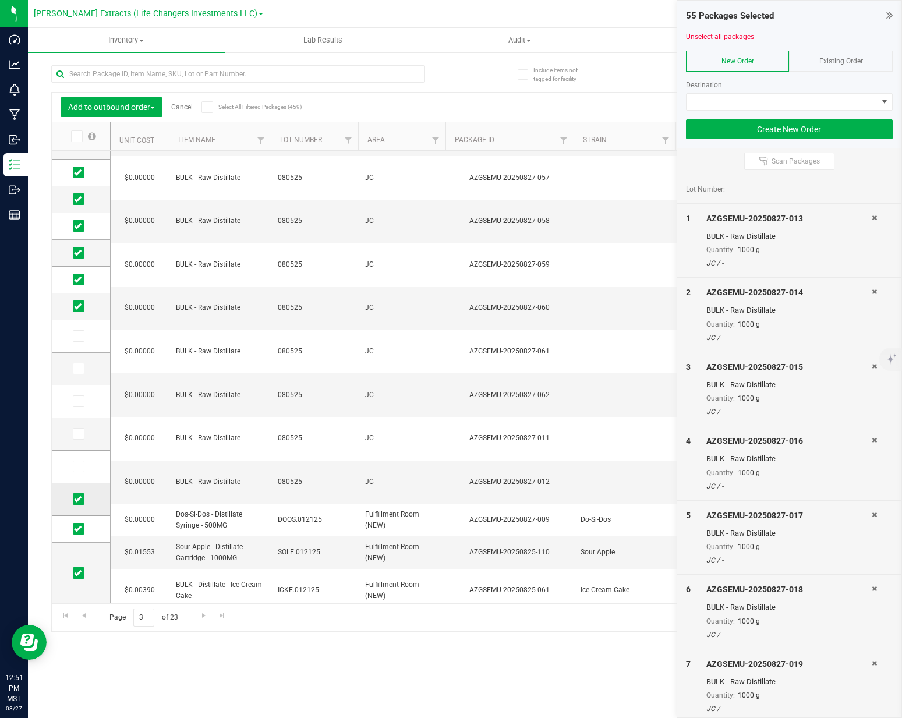
click at [81, 492] on td at bounding box center [81, 499] width 58 height 33
click at [80, 499] on icon at bounding box center [78, 499] width 8 height 0
click at [0, 0] on input "checkbox" at bounding box center [0, 0] width 0 height 0
click at [77, 529] on icon at bounding box center [78, 529] width 8 height 0
click at [0, 0] on input "checkbox" at bounding box center [0, 0] width 0 height 0
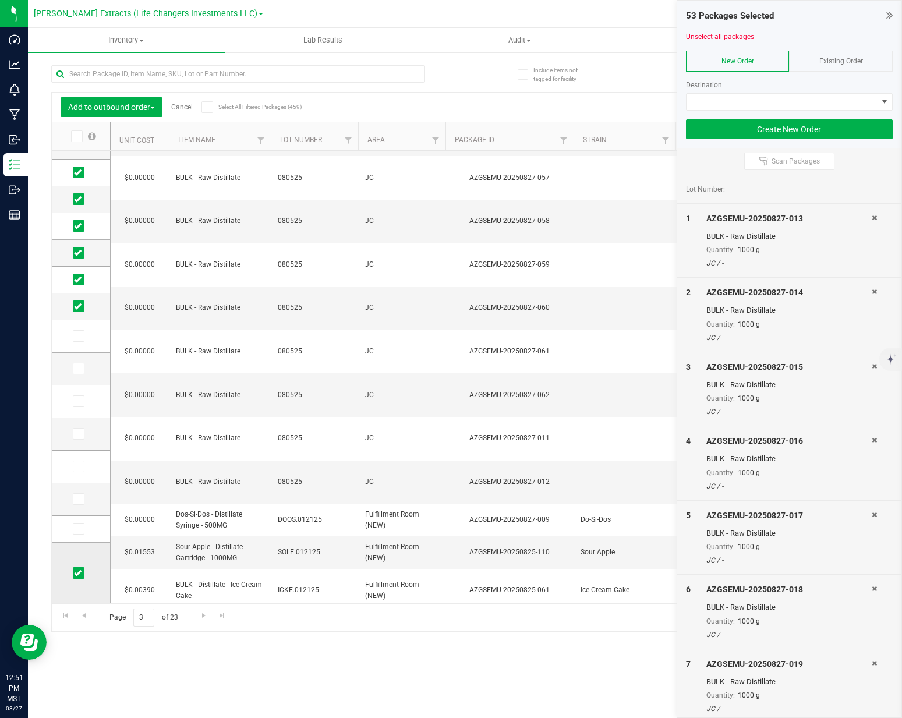
click at [81, 574] on span at bounding box center [79, 573] width 12 height 12
click at [0, 0] on input "checkbox" at bounding box center [0, 0] width 0 height 0
click at [459, 104] on div "Export to Excel Receive Non-Cannabis" at bounding box center [572, 107] width 593 height 20
click at [457, 112] on div "Export to Excel Receive Non-Cannabis" at bounding box center [572, 107] width 593 height 20
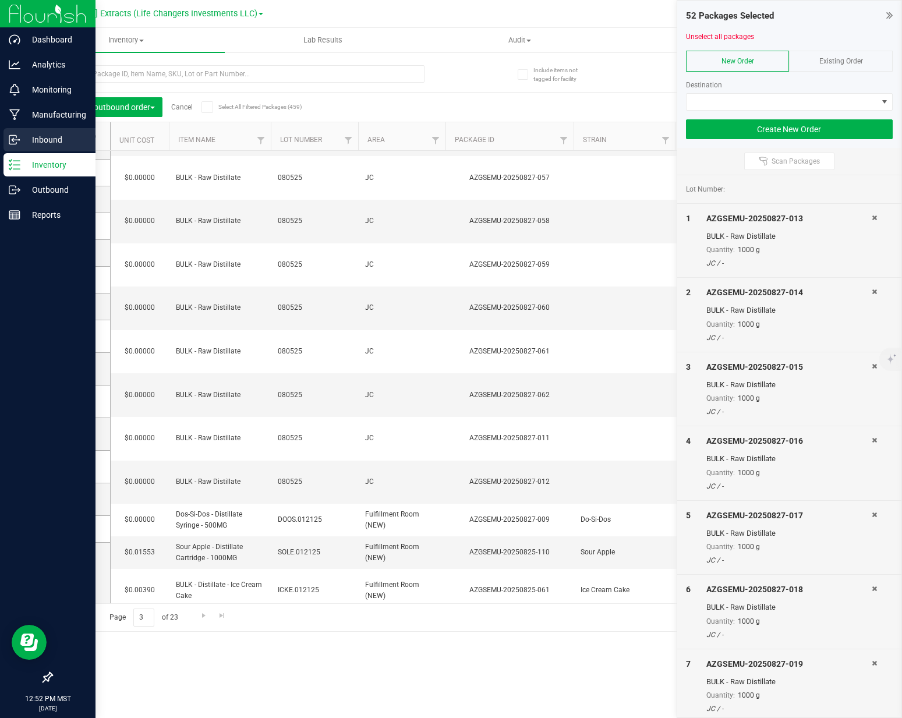
click at [16, 142] on icon at bounding box center [12, 140] width 7 height 9
click at [54, 164] on p "Inventory" at bounding box center [55, 165] width 70 height 14
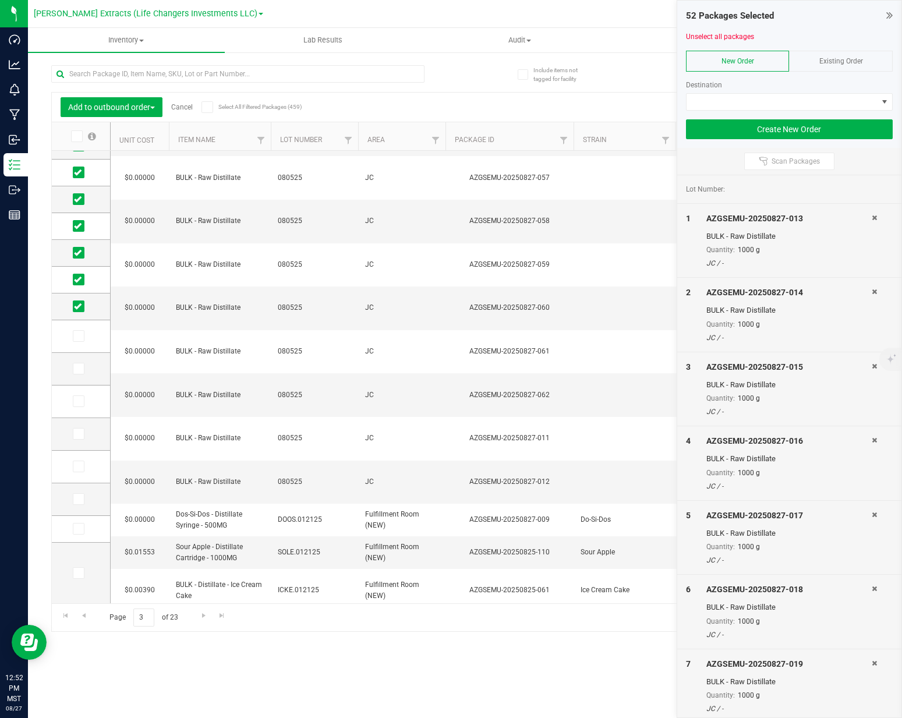
click at [181, 105] on link "Cancel" at bounding box center [182, 107] width 22 height 8
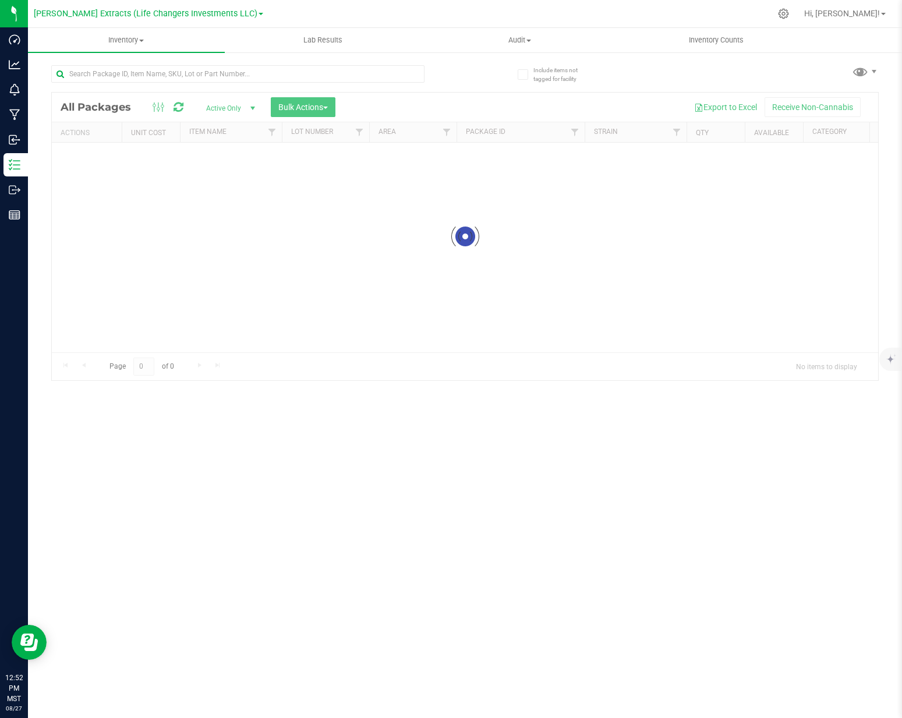
click at [446, 116] on div "Export to Excel Receive Non-Cannabis" at bounding box center [606, 107] width 525 height 20
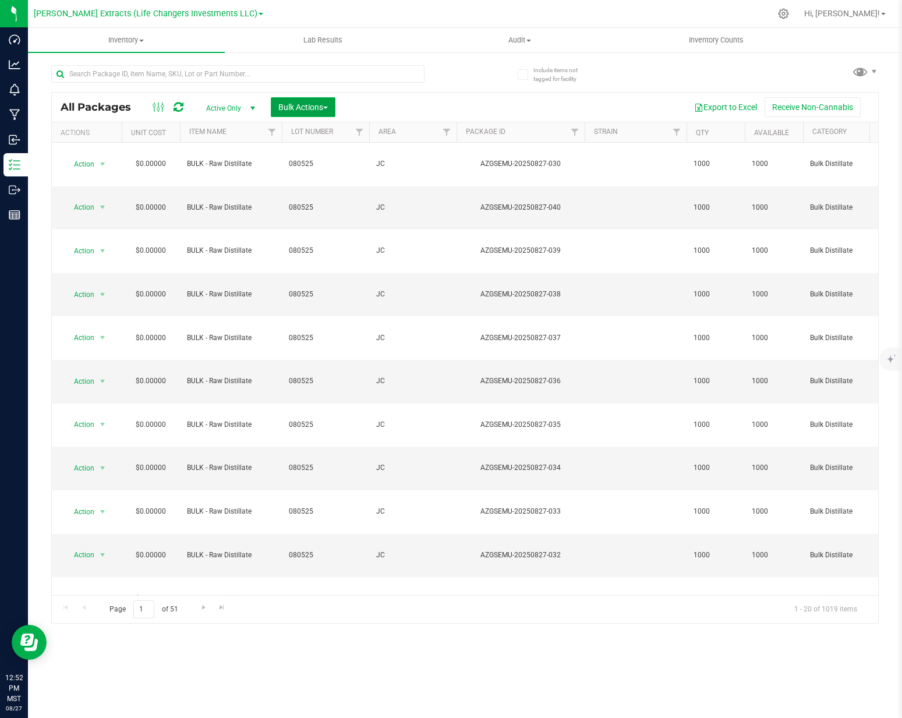
click at [305, 111] on span "Bulk Actions" at bounding box center [302, 106] width 49 height 9
click at [333, 176] on span "Combine packages" at bounding box center [311, 175] width 67 height 9
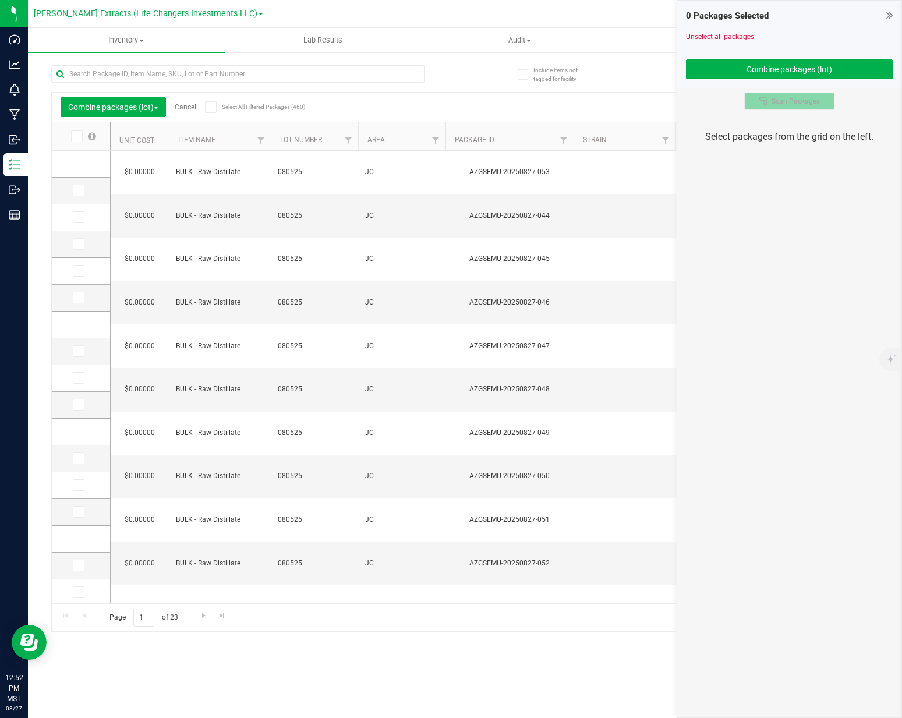
click at [789, 101] on span "Scan Packages" at bounding box center [795, 101] width 48 height 9
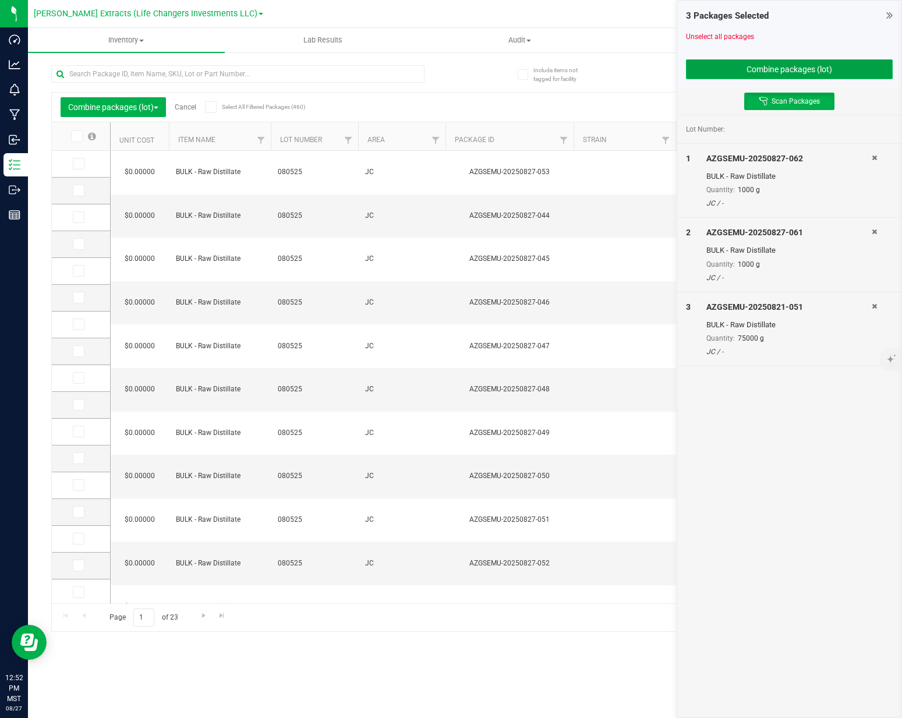
click at [802, 73] on button "Combine packages (lot)" at bounding box center [789, 69] width 207 height 20
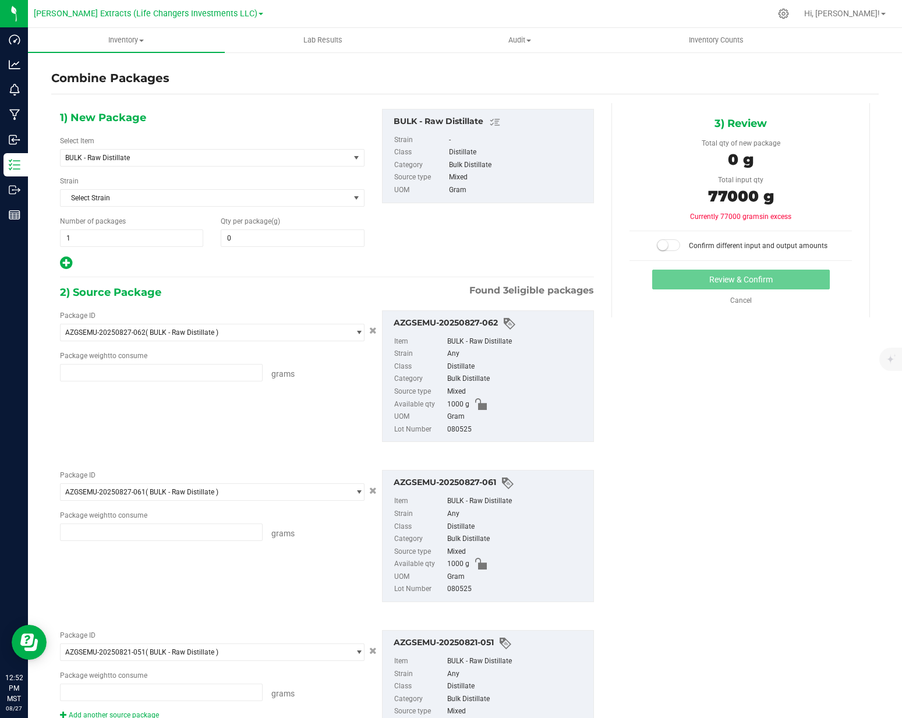
type input "1000.0000 g"
type input "75000.0000 g"
click at [296, 240] on span at bounding box center [292, 237] width 143 height 17
type input "77000"
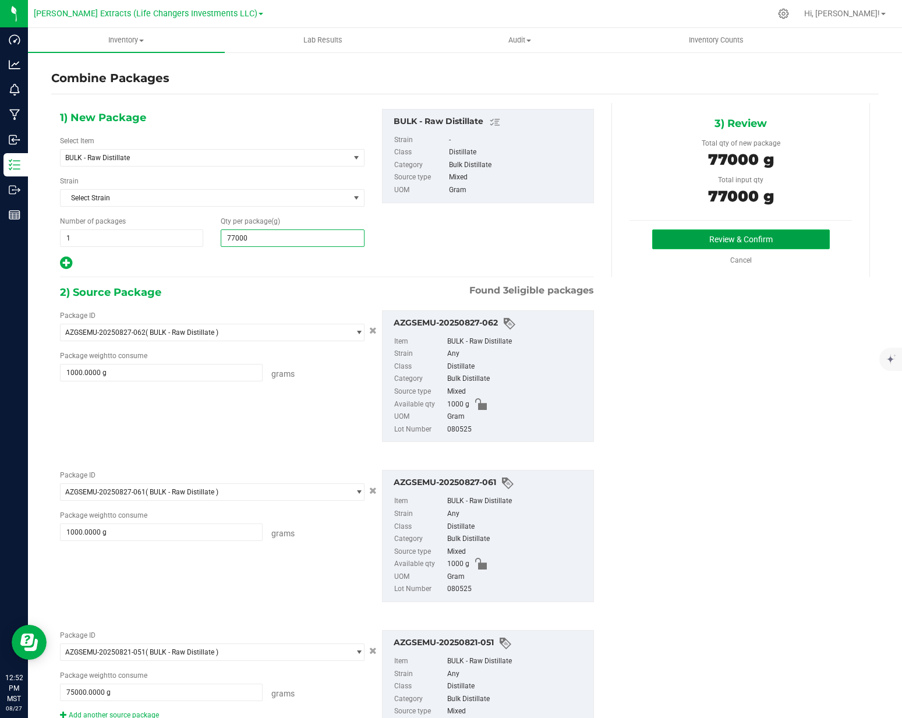
type input "77,000"
click at [688, 243] on button "Review & Confirm" at bounding box center [741, 239] width 178 height 20
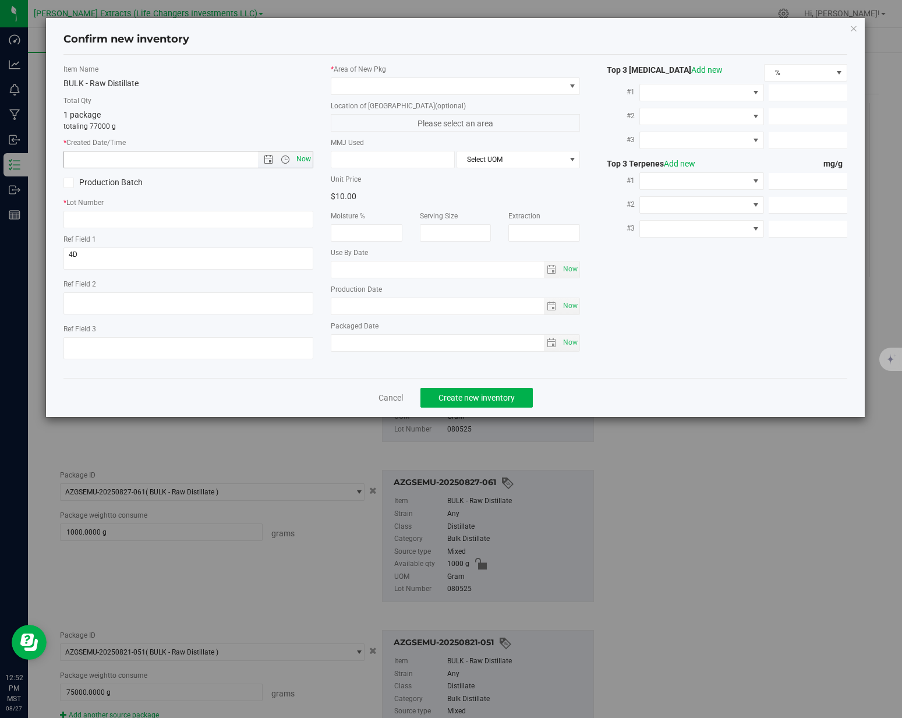
click at [301, 163] on span "Now" at bounding box center [303, 159] width 20 height 17
type input "[DATE] 12:52 PM"
click at [275, 225] on input "text" at bounding box center [188, 219] width 250 height 17
type input "0819D"
click at [368, 85] on span at bounding box center [448, 86] width 234 height 16
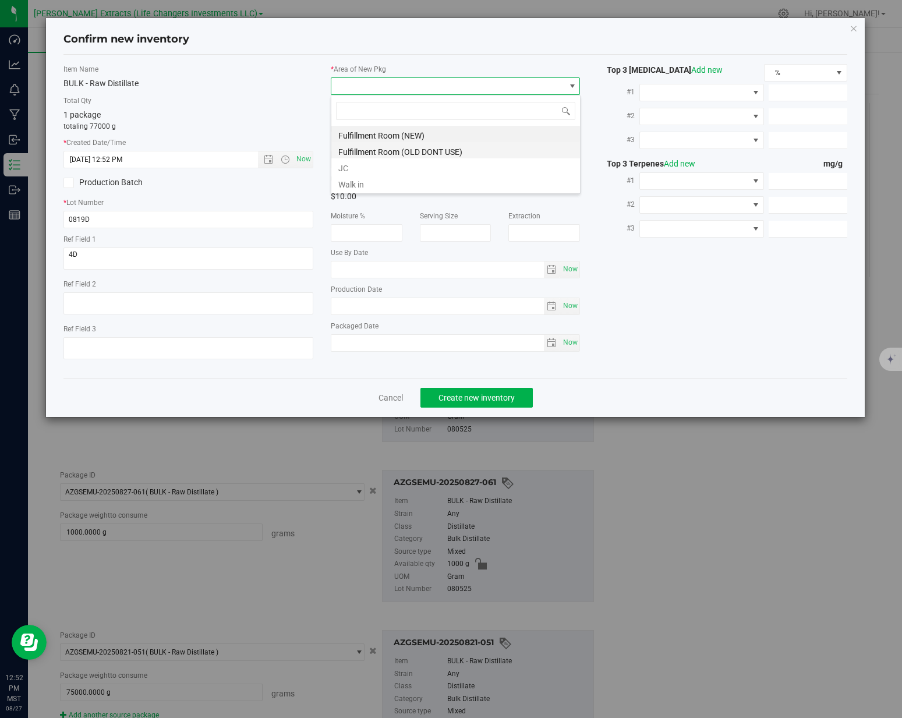
scroll to position [17, 249]
drag, startPoint x: 355, startPoint y: 165, endPoint x: 304, endPoint y: 134, distance: 59.0
click at [355, 165] on li "JC" at bounding box center [455, 166] width 249 height 16
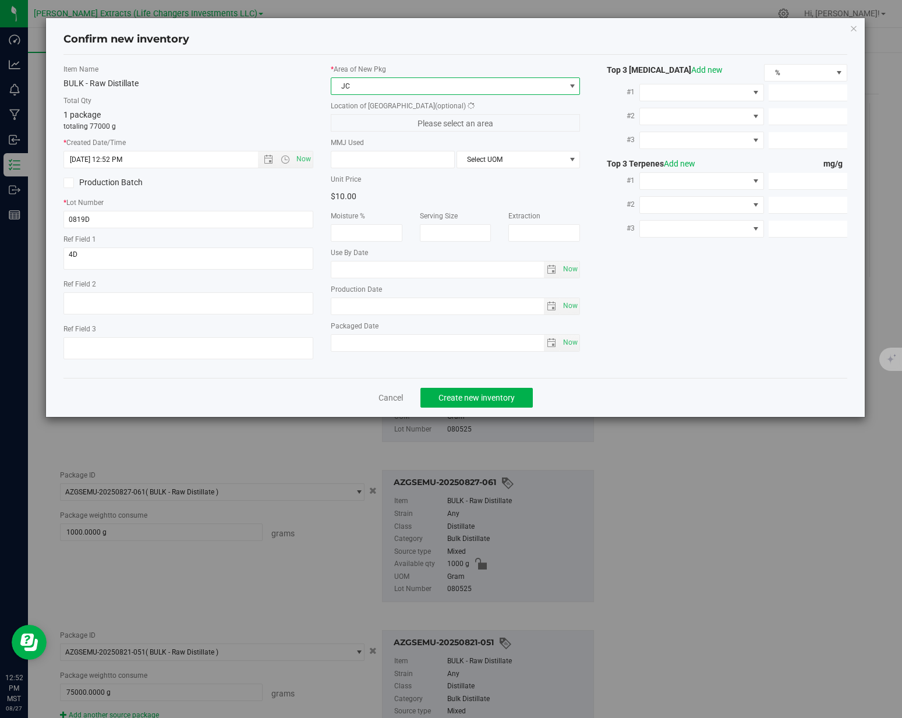
drag, startPoint x: 291, startPoint y: 129, endPoint x: 303, endPoint y: 150, distance: 24.0
click at [291, 129] on p "totaling 77000 g" at bounding box center [188, 126] width 250 height 10
click at [437, 388] on button "Create new inventory" at bounding box center [476, 398] width 112 height 20
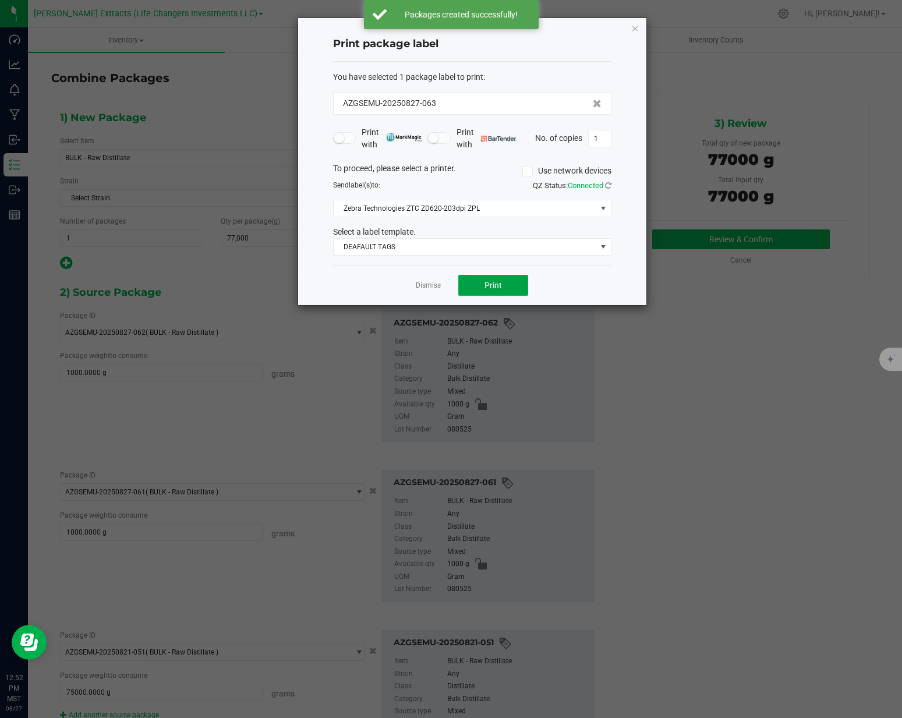
click at [502, 281] on button "Print" at bounding box center [493, 285] width 70 height 21
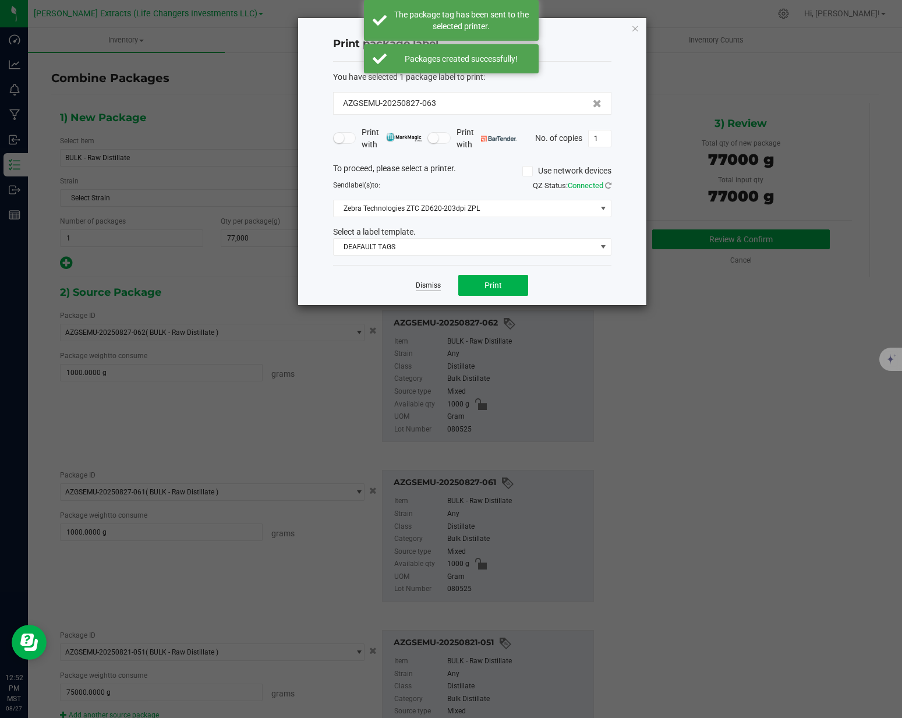
click at [426, 288] on link "Dismiss" at bounding box center [428, 286] width 25 height 10
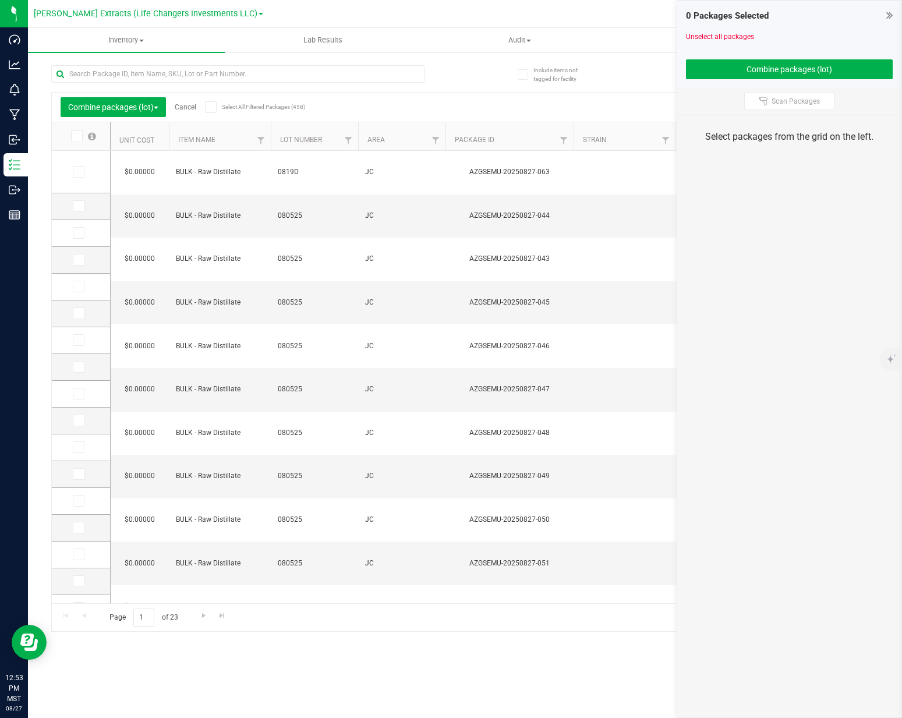
click at [185, 110] on link "Cancel" at bounding box center [186, 107] width 22 height 8
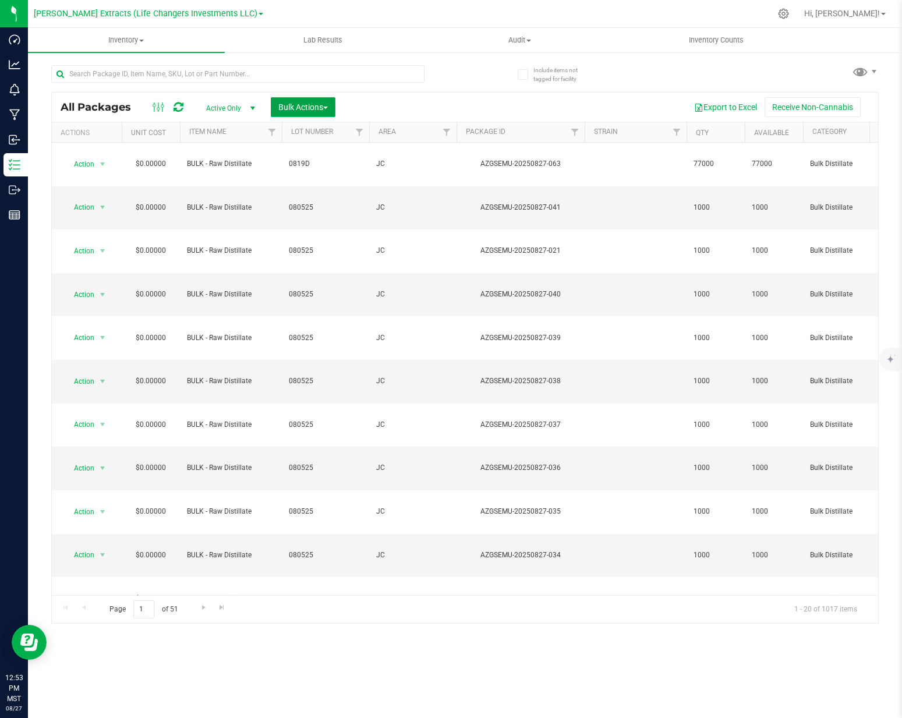
click at [302, 101] on button "Bulk Actions" at bounding box center [303, 107] width 65 height 20
click at [332, 162] on div "Add to outbound order" at bounding box center [325, 156] width 95 height 19
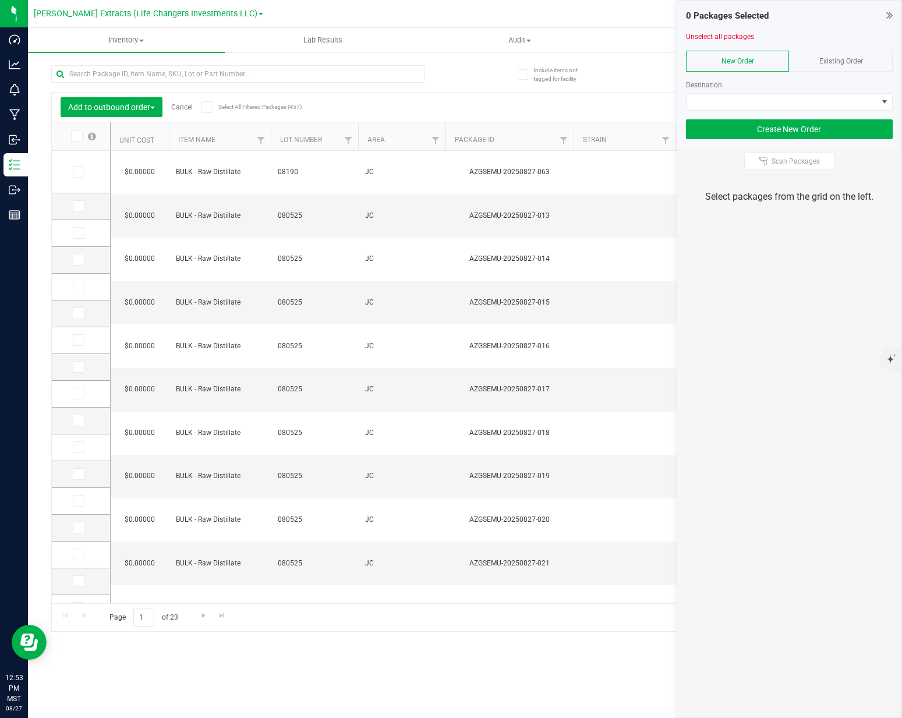
click at [74, 136] on icon at bounding box center [76, 136] width 8 height 0
click at [0, 0] on input "checkbox" at bounding box center [0, 0] width 0 height 0
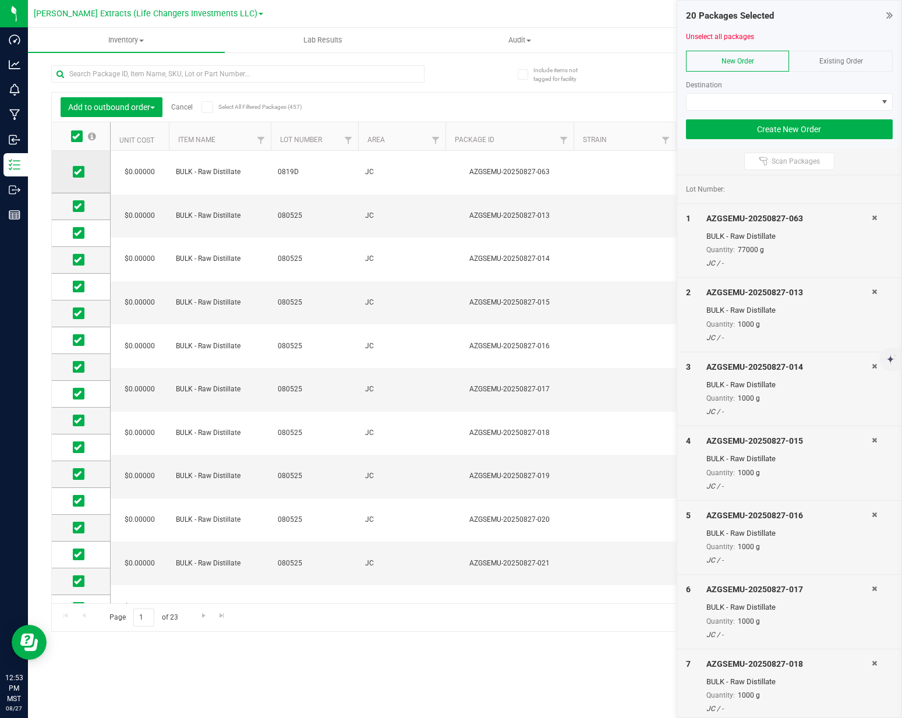
click at [77, 166] on span at bounding box center [79, 172] width 12 height 12
click at [0, 0] on input "checkbox" at bounding box center [0, 0] width 0 height 0
click at [199, 615] on span "Go to the next page" at bounding box center [203, 615] width 9 height 9
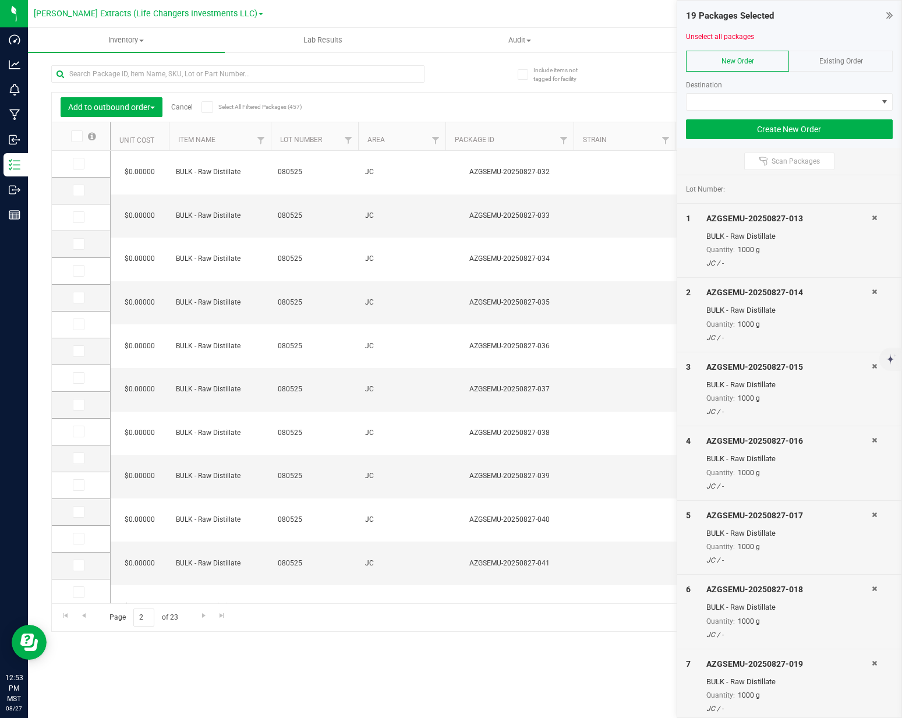
click at [73, 136] on icon at bounding box center [76, 136] width 8 height 0
click at [0, 0] on input "checkbox" at bounding box center [0, 0] width 0 height 0
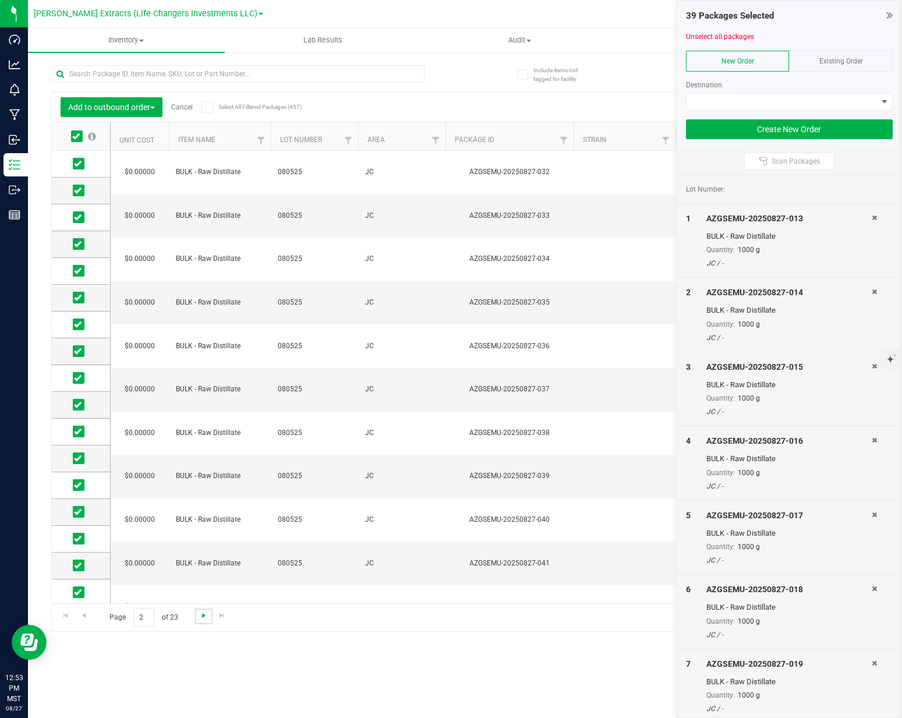
click at [205, 613] on span "Go to the next page" at bounding box center [203, 615] width 9 height 9
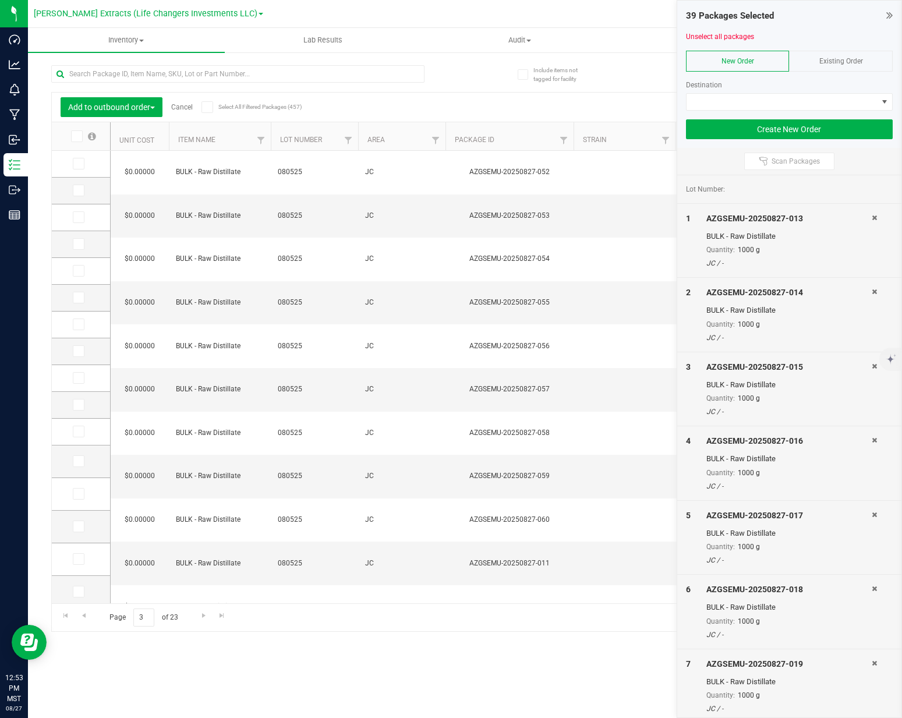
click at [77, 136] on icon at bounding box center [76, 136] width 8 height 0
click at [0, 0] on input "checkbox" at bounding box center [0, 0] width 0 height 0
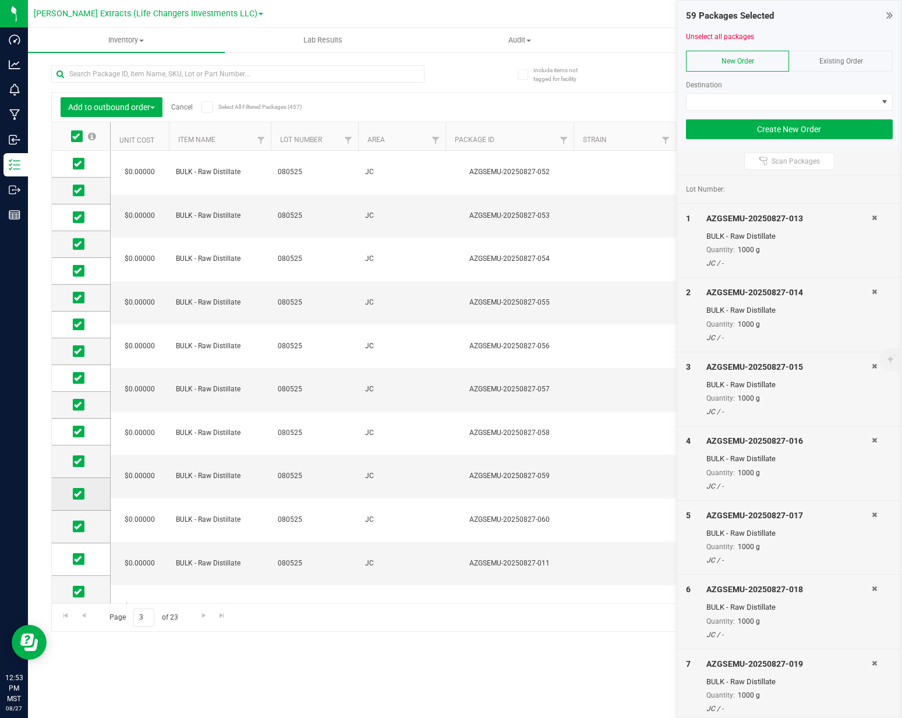
click at [78, 494] on icon at bounding box center [78, 494] width 8 height 0
click at [0, 0] on input "checkbox" at bounding box center [0, 0] width 0 height 0
click at [76, 455] on span at bounding box center [79, 461] width 12 height 12
click at [0, 0] on input "checkbox" at bounding box center [0, 0] width 0 height 0
drag, startPoint x: 79, startPoint y: 523, endPoint x: 72, endPoint y: 555, distance: 32.8
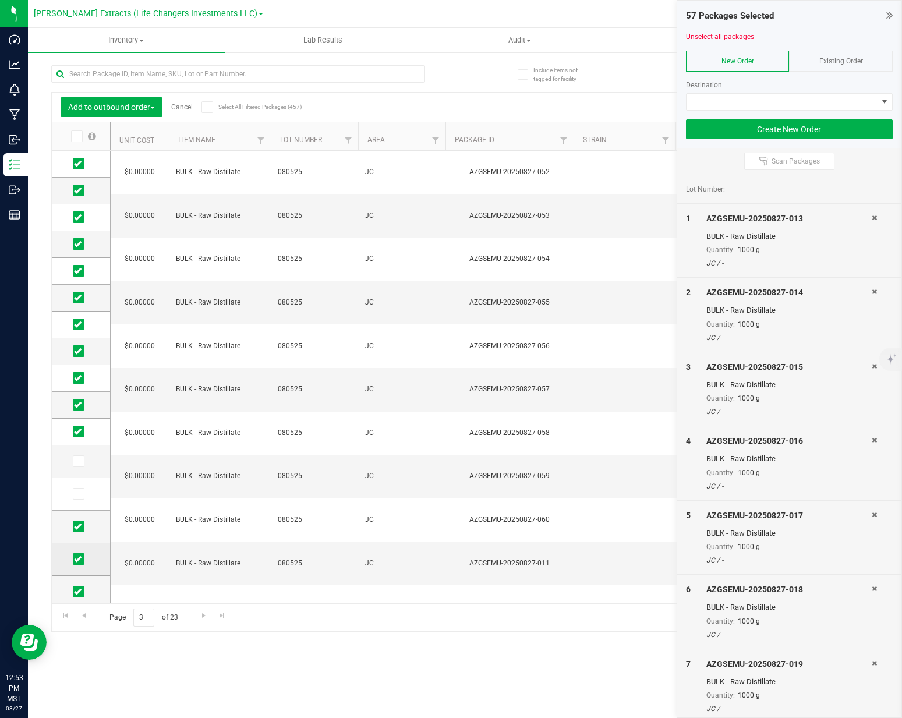
click at [79, 526] on icon at bounding box center [78, 526] width 8 height 0
click at [0, 0] on input "checkbox" at bounding box center [0, 0] width 0 height 0
click at [78, 559] on icon at bounding box center [78, 559] width 8 height 0
click at [0, 0] on input "checkbox" at bounding box center [0, 0] width 0 height 0
click at [80, 595] on span at bounding box center [79, 592] width 12 height 12
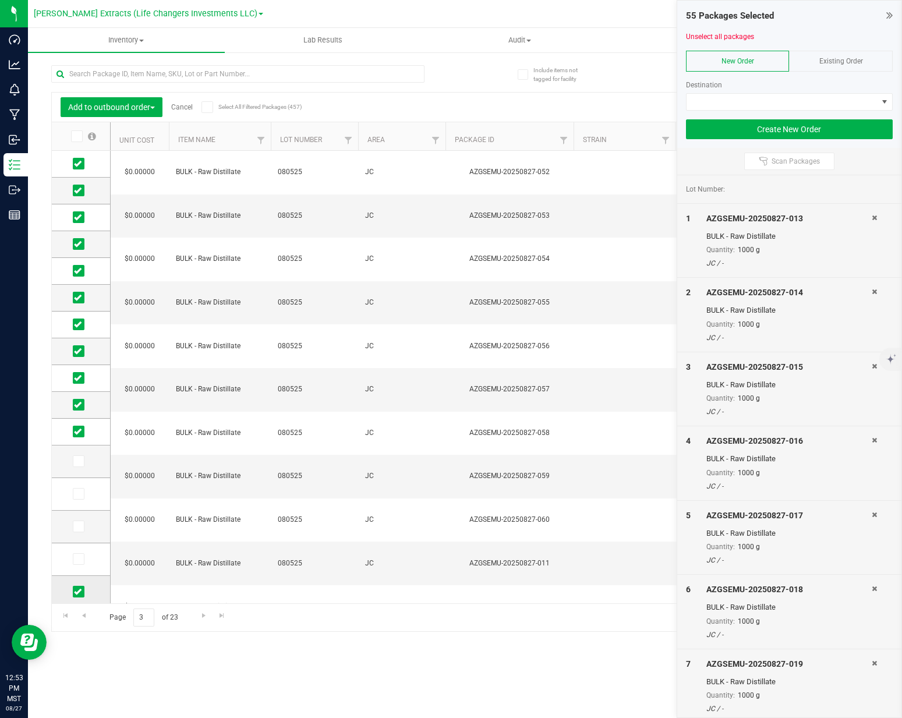
click at [0, 0] on input "checkbox" at bounding box center [0, 0] width 0 height 0
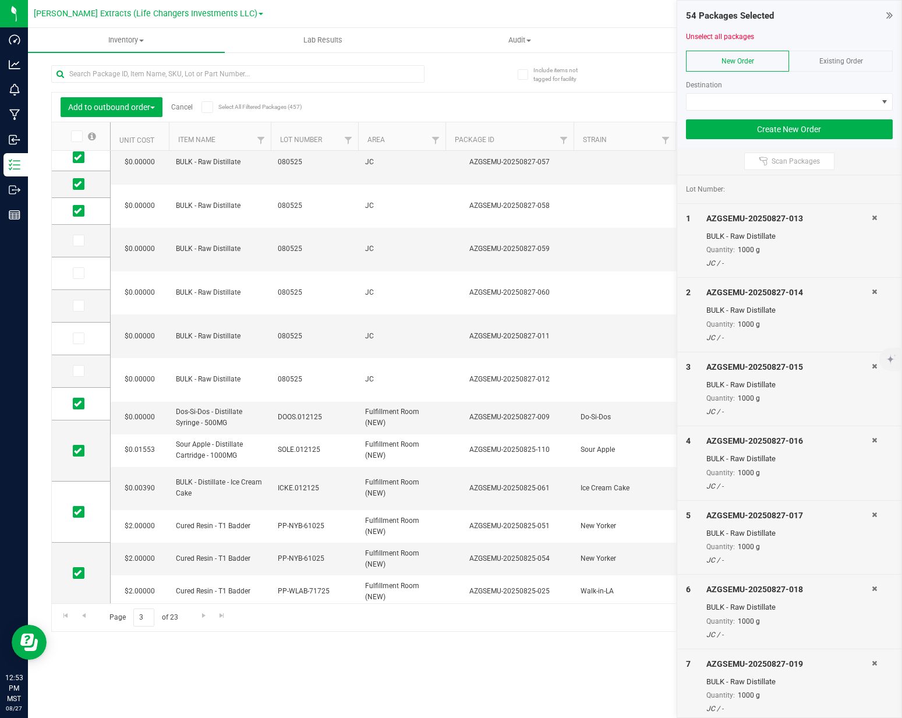
scroll to position [236, 0]
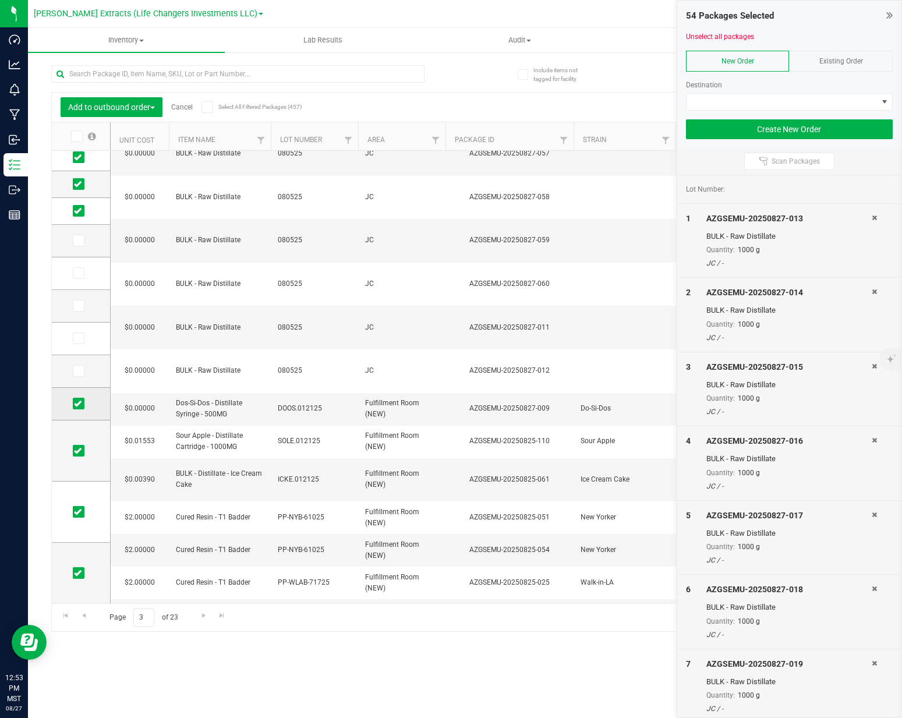
click at [80, 403] on icon at bounding box center [78, 403] width 8 height 0
click at [0, 0] on input "checkbox" at bounding box center [0, 0] width 0 height 0
click at [80, 451] on icon at bounding box center [78, 451] width 8 height 0
click at [0, 0] on input "checkbox" at bounding box center [0, 0] width 0 height 0
drag, startPoint x: 79, startPoint y: 507, endPoint x: 88, endPoint y: 524, distance: 19.5
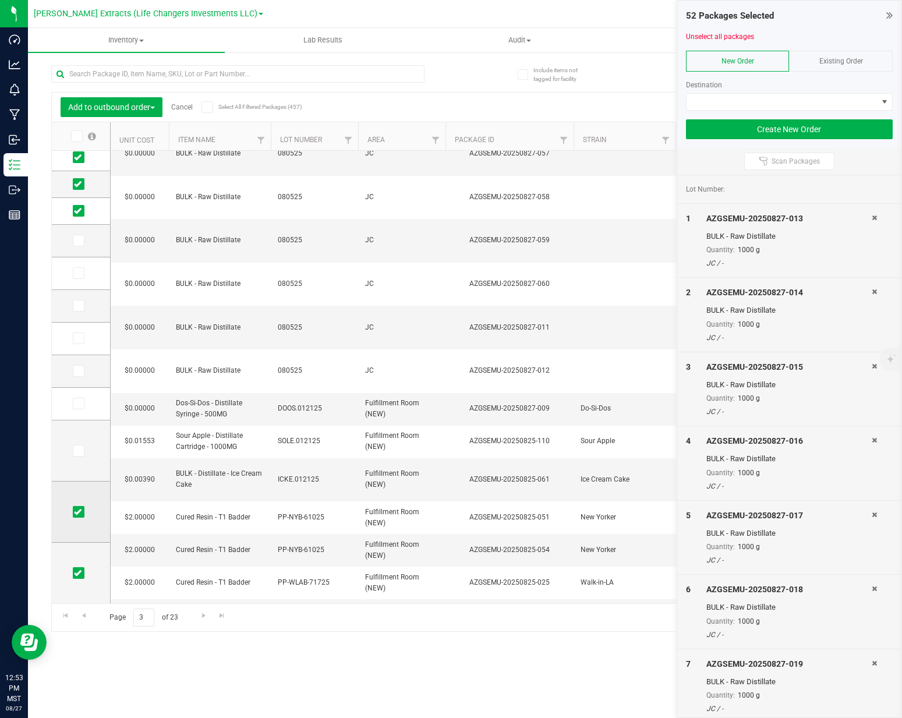
click at [79, 512] on icon at bounding box center [78, 512] width 8 height 0
click at [0, 0] on input "checkbox" at bounding box center [0, 0] width 0 height 0
click at [76, 573] on icon at bounding box center [78, 573] width 8 height 0
click at [0, 0] on input "checkbox" at bounding box center [0, 0] width 0 height 0
click at [735, 96] on span at bounding box center [781, 102] width 191 height 16
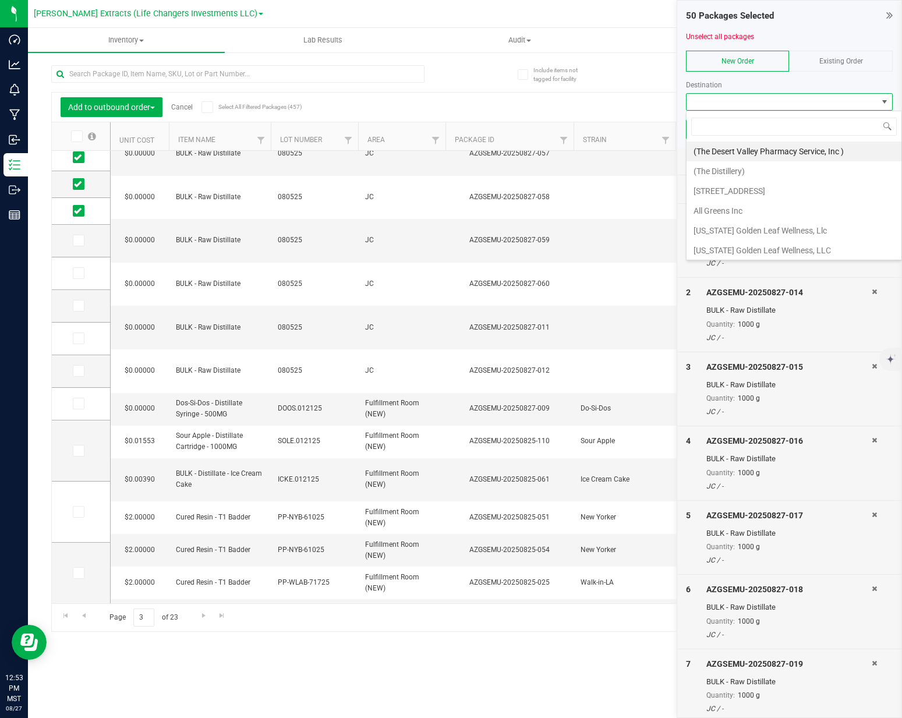
scroll to position [17, 207]
type input "green"
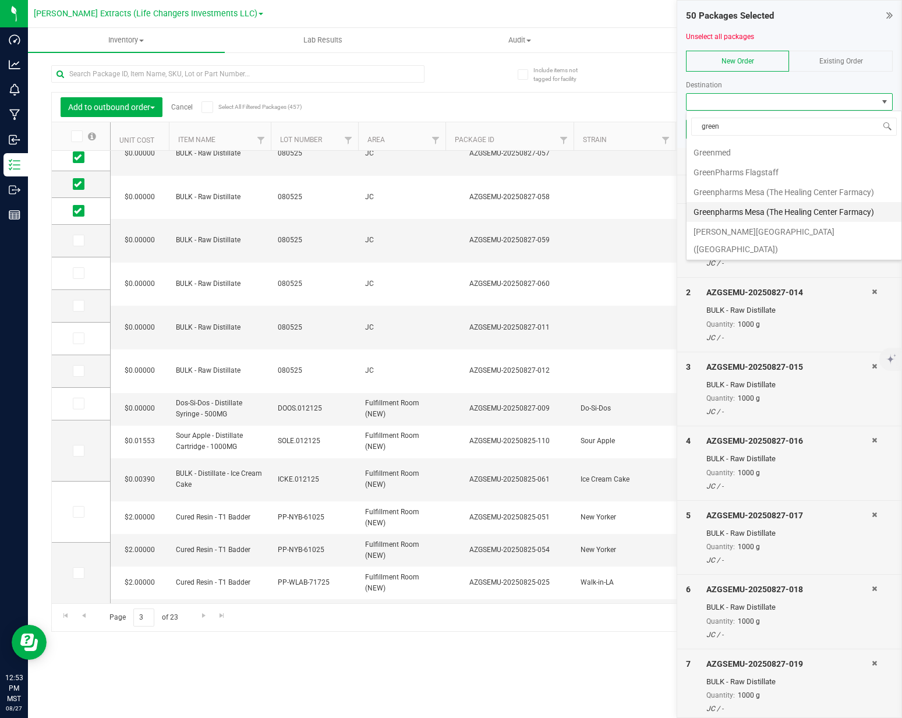
scroll to position [190, 0]
click at [767, 198] on li "Greenpharms Mesa (The Healing Center Farmacy)" at bounding box center [793, 195] width 215 height 20
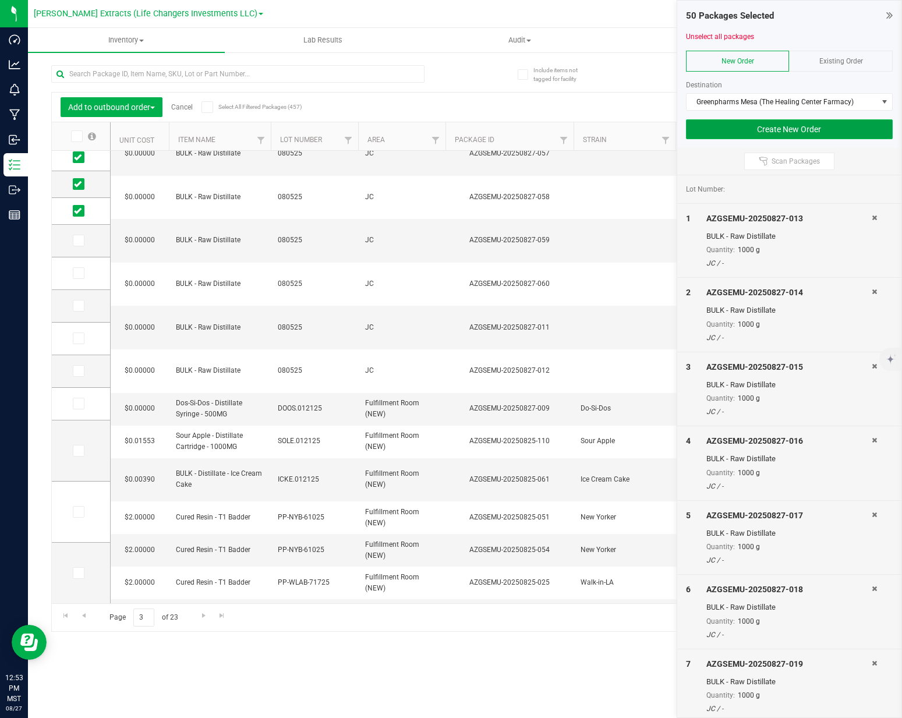
click at [863, 126] on button "Create New Order" at bounding box center [789, 129] width 207 height 20
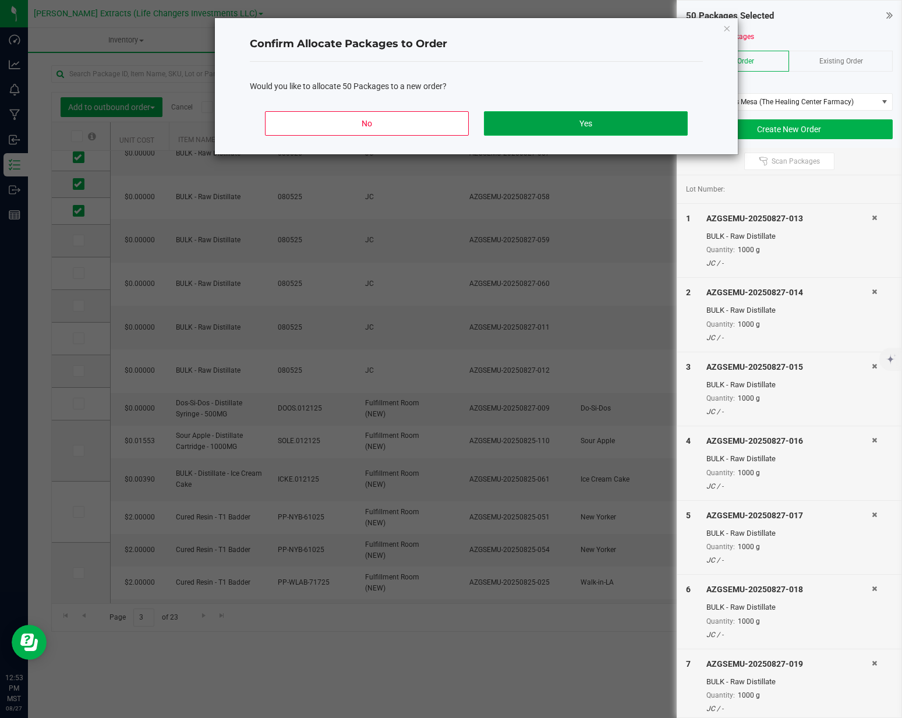
click at [643, 122] on button "Yes" at bounding box center [586, 123] width 204 height 24
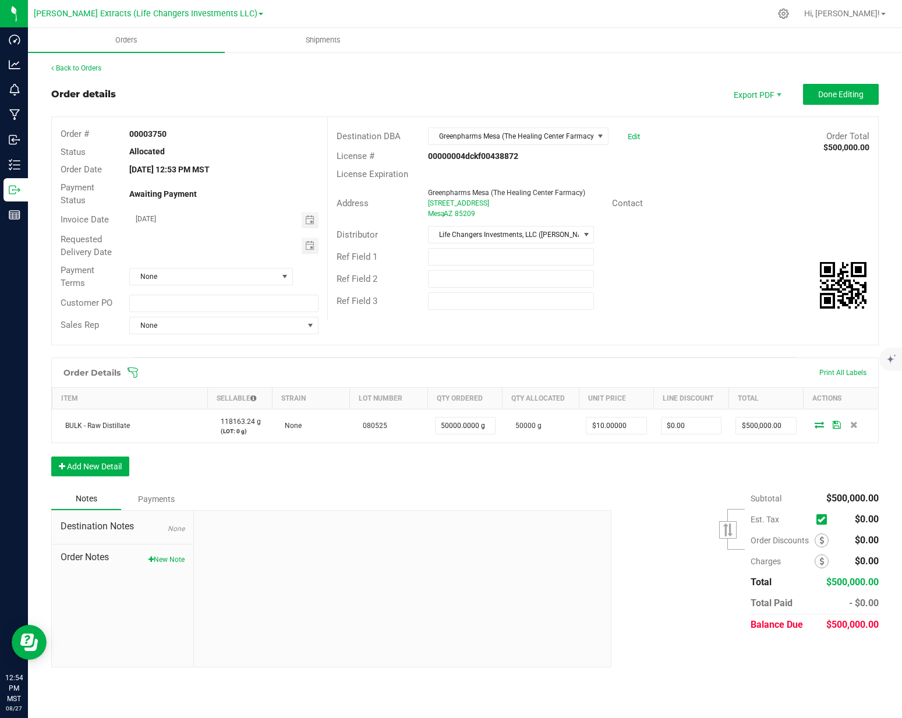
click at [590, 186] on div "Address [GEOGRAPHIC_DATA] (The Healing Center Farmacy) [STREET_ADDRESS]" at bounding box center [470, 203] width 284 height 36
click at [692, 186] on div "Address [GEOGRAPHIC_DATA] (The Healing Center Farmacy) [STREET_ADDRESS] Contact" at bounding box center [603, 203] width 550 height 41
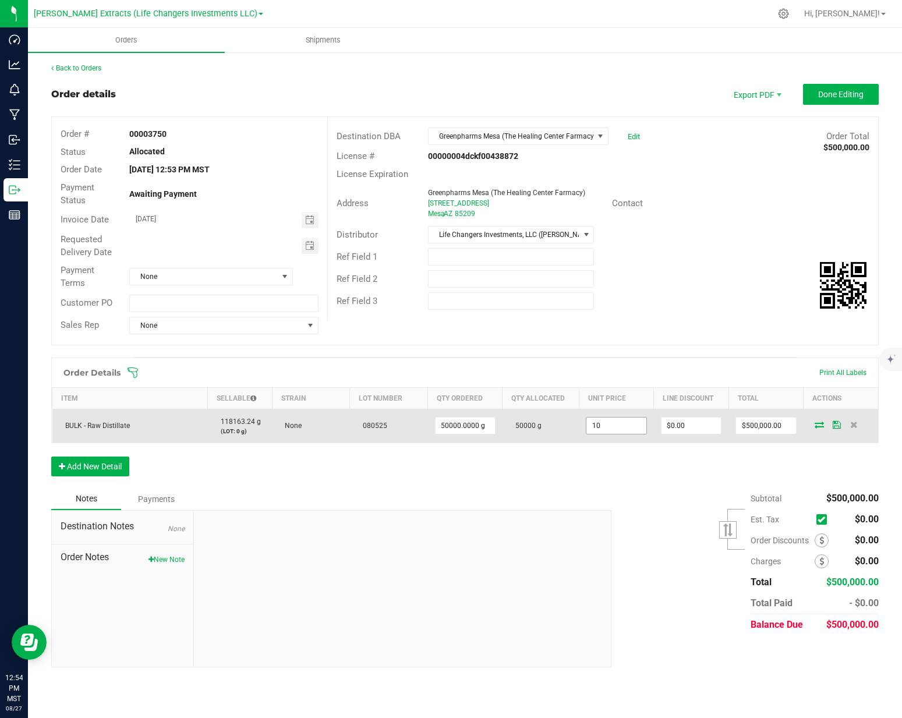
click at [615, 423] on input "10" at bounding box center [615, 425] width 59 height 16
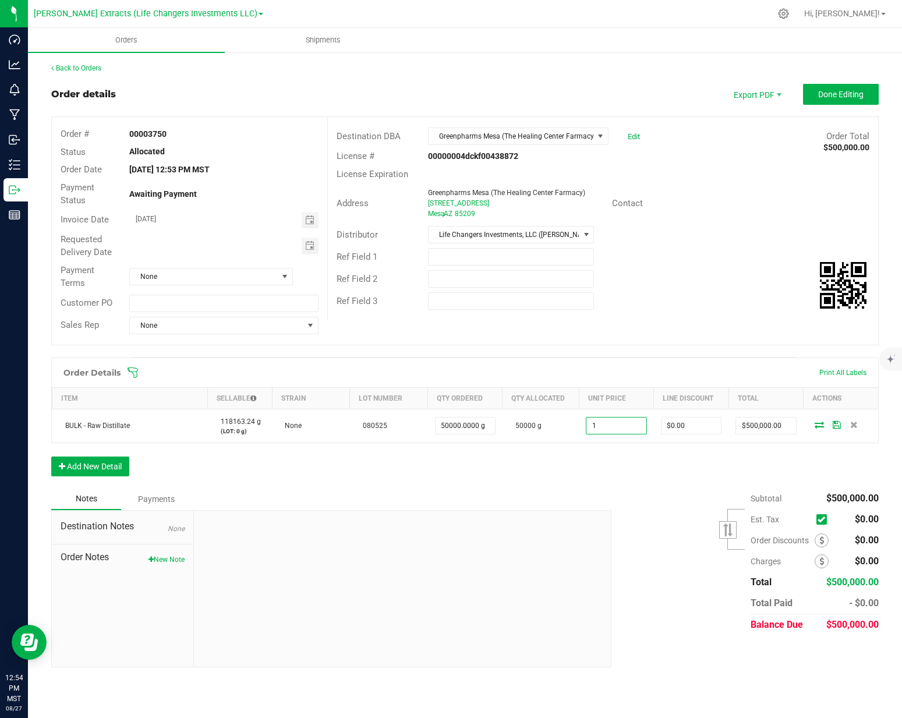
type input "$1.00000"
type input "$50,000.00"
click at [736, 244] on div "Distributor Life Changers Investments, LLC ([PERSON_NAME] Extracts)" at bounding box center [603, 235] width 550 height 22
click at [841, 100] on button "Done Editing" at bounding box center [841, 94] width 76 height 21
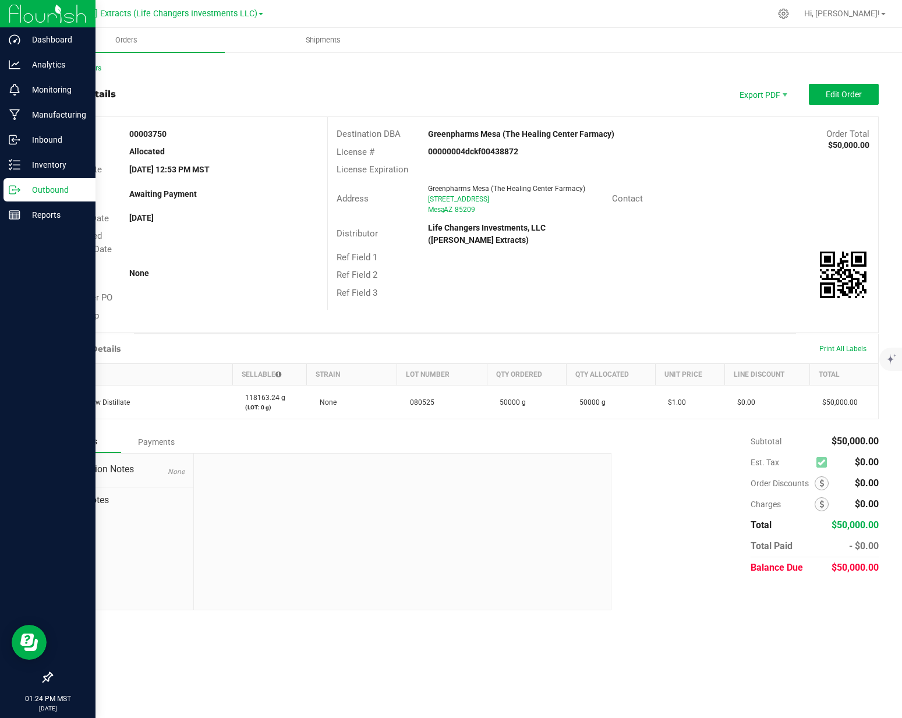
click at [15, 192] on icon at bounding box center [15, 190] width 12 height 12
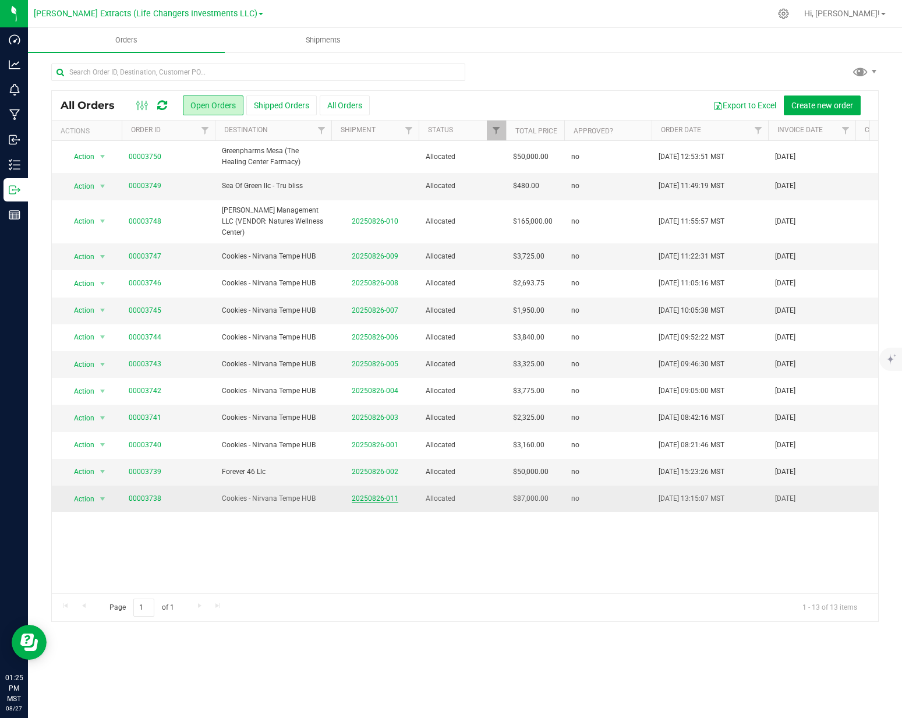
click at [385, 502] on link "20250826-011" at bounding box center [375, 498] width 47 height 8
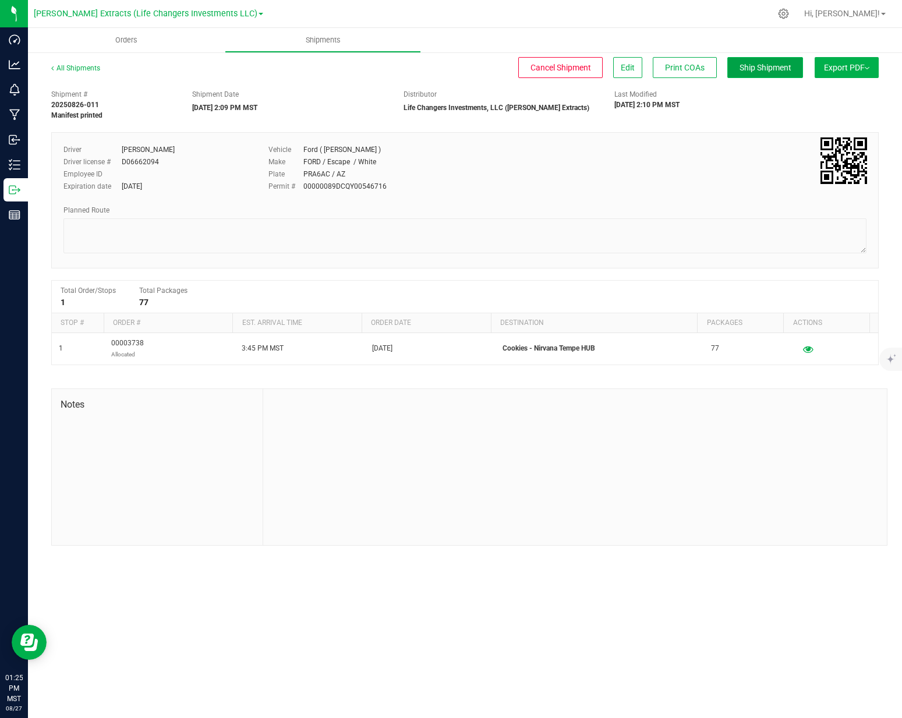
click at [767, 69] on span "Ship Shipment" at bounding box center [765, 67] width 52 height 9
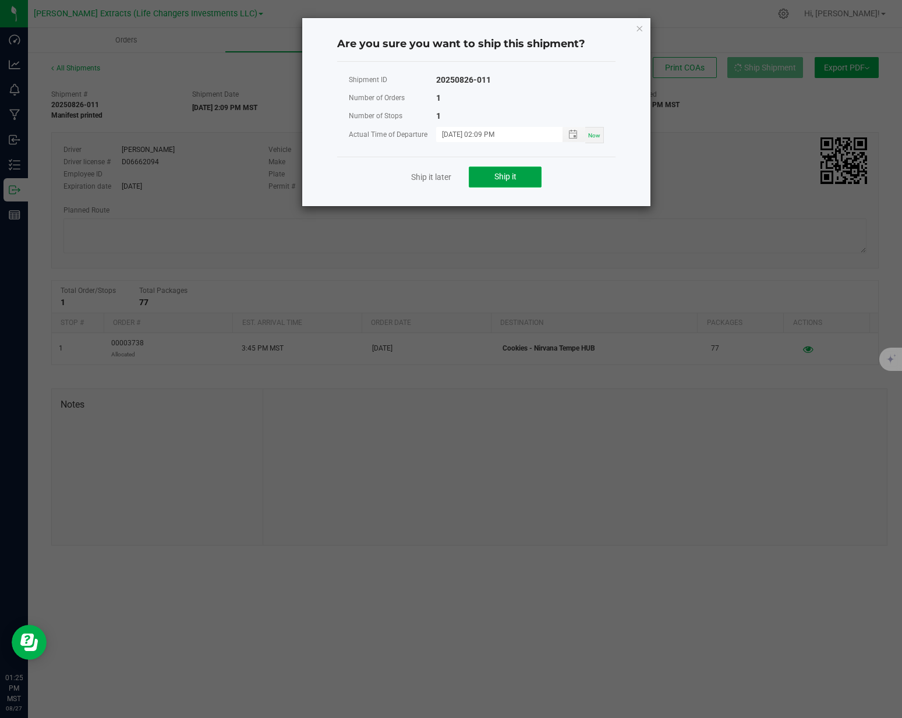
click at [517, 173] on button "Ship it" at bounding box center [505, 176] width 73 height 21
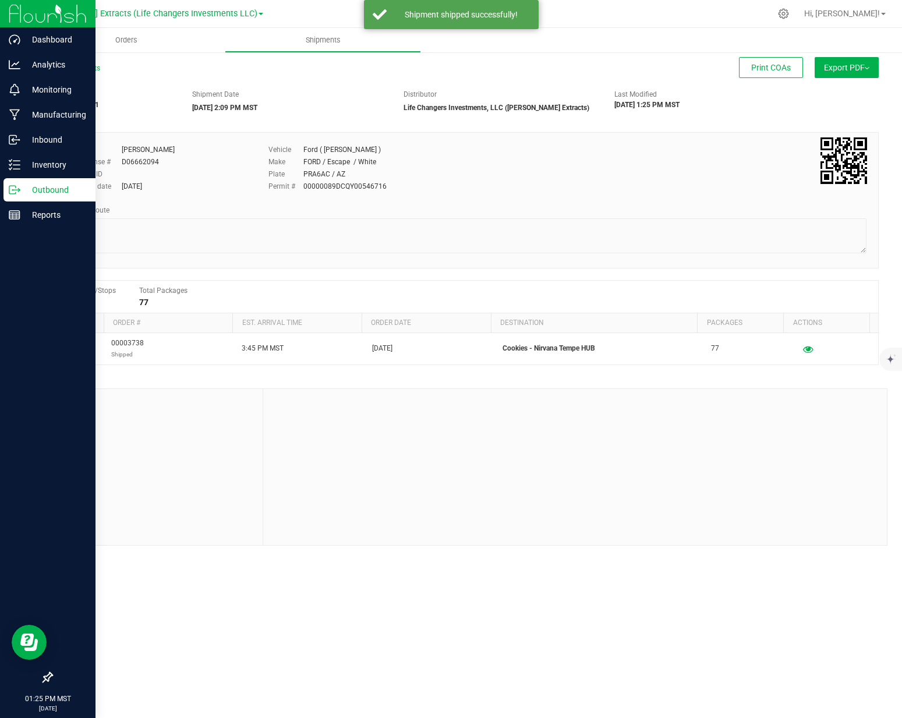
click at [11, 189] on icon at bounding box center [15, 190] width 12 height 12
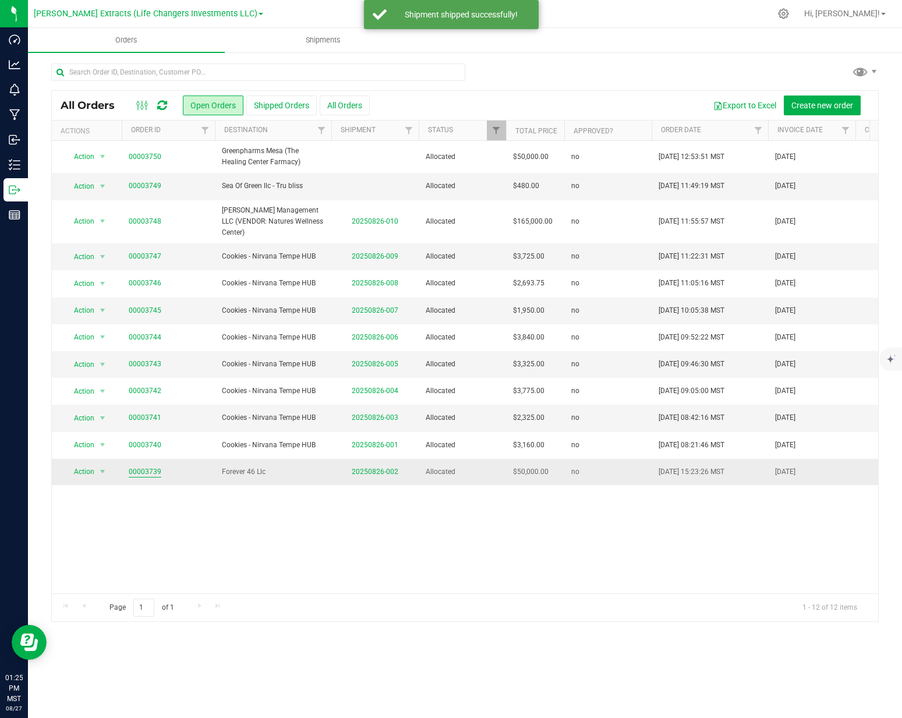
click at [144, 473] on link "00003739" at bounding box center [145, 471] width 33 height 11
click at [366, 470] on link "20250826-002" at bounding box center [375, 471] width 47 height 8
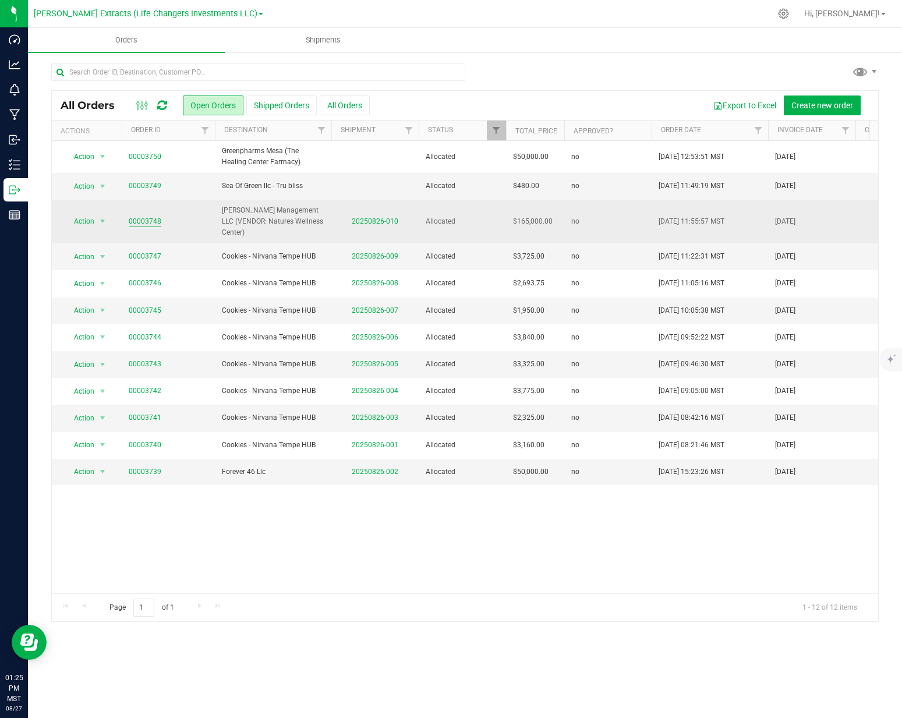
click at [147, 221] on link "00003748" at bounding box center [145, 221] width 33 height 11
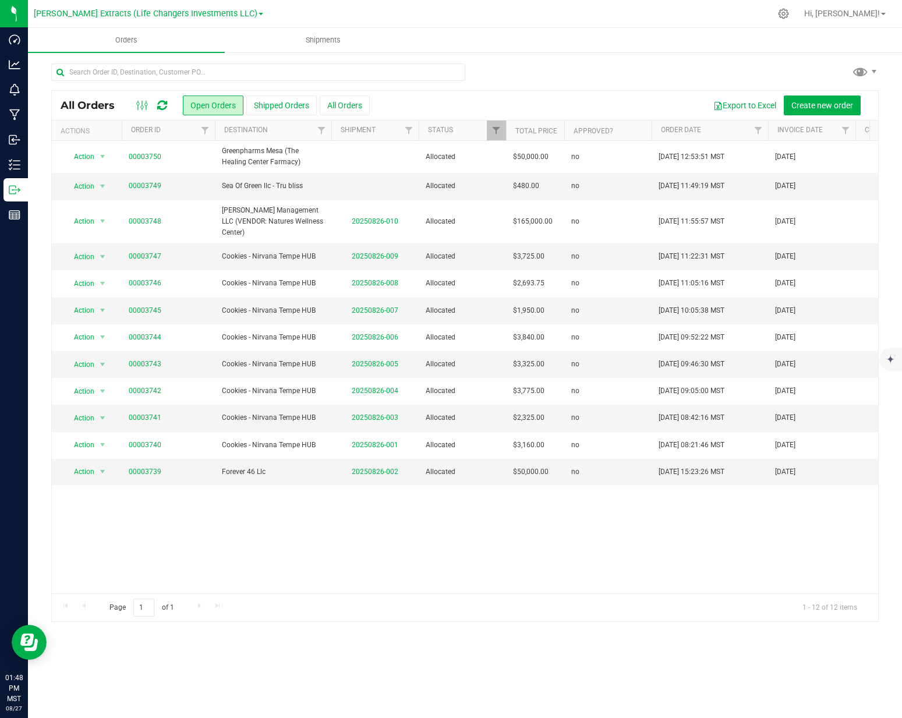
drag, startPoint x: 442, startPoint y: 97, endPoint x: 315, endPoint y: 119, distance: 128.9
click at [442, 97] on div "Export to Excel Create new order" at bounding box center [619, 105] width 499 height 20
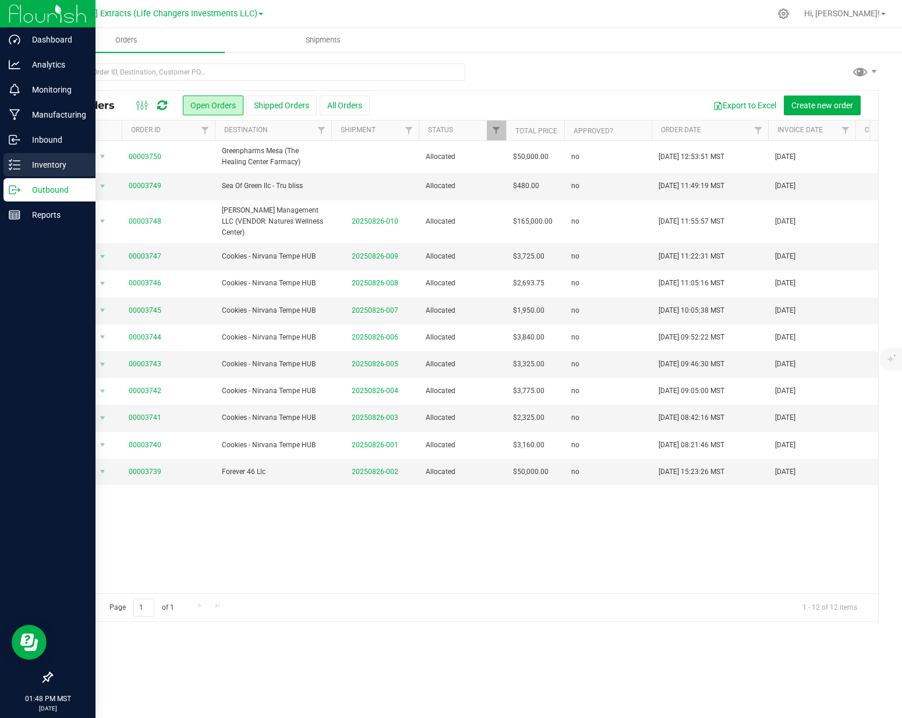
click at [16, 166] on icon at bounding box center [15, 165] width 12 height 12
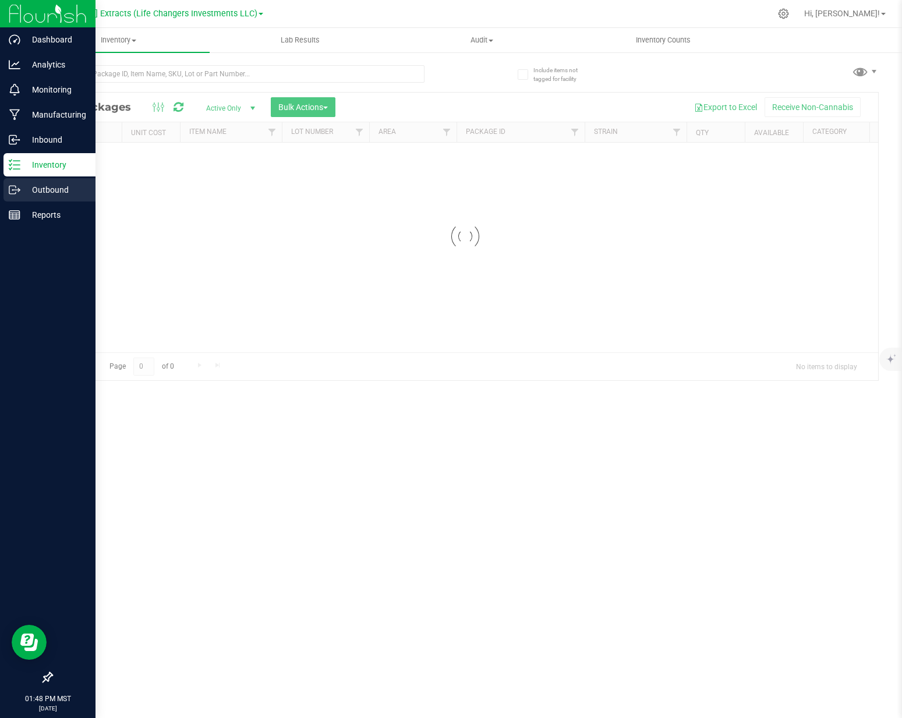
click at [18, 186] on icon at bounding box center [15, 190] width 12 height 12
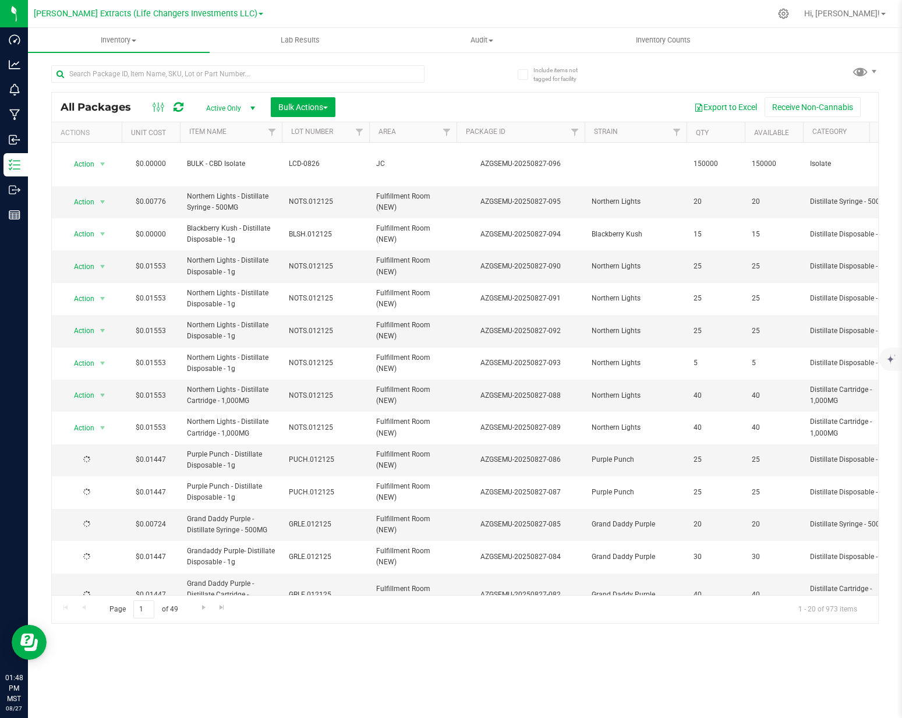
click at [459, 101] on div "Export to Excel Receive Non-Cannabis" at bounding box center [606, 107] width 525 height 20
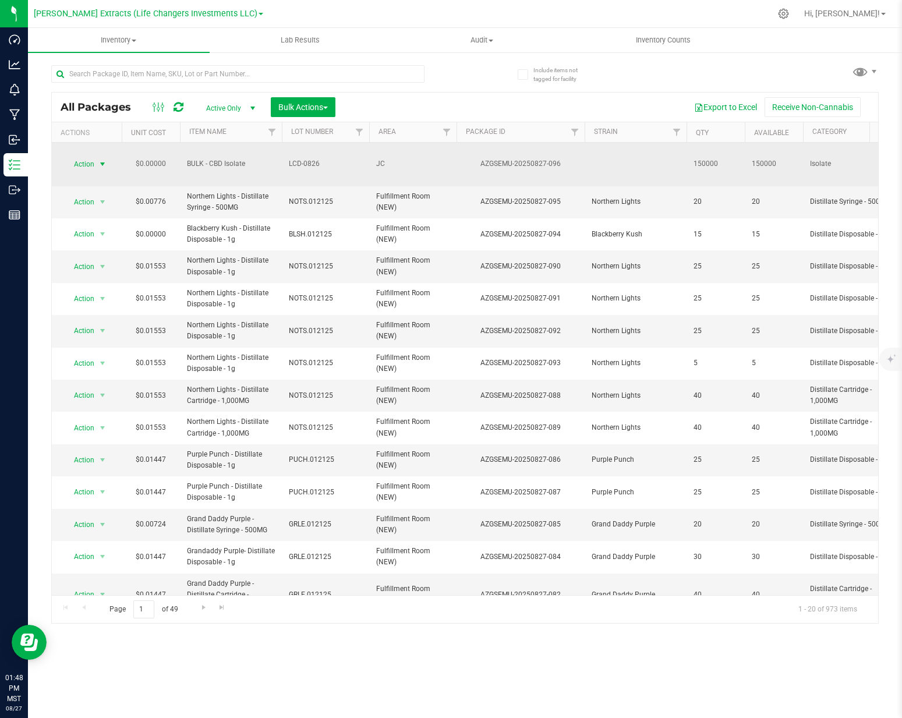
click at [84, 156] on span "Action" at bounding box center [78, 164] width 31 height 16
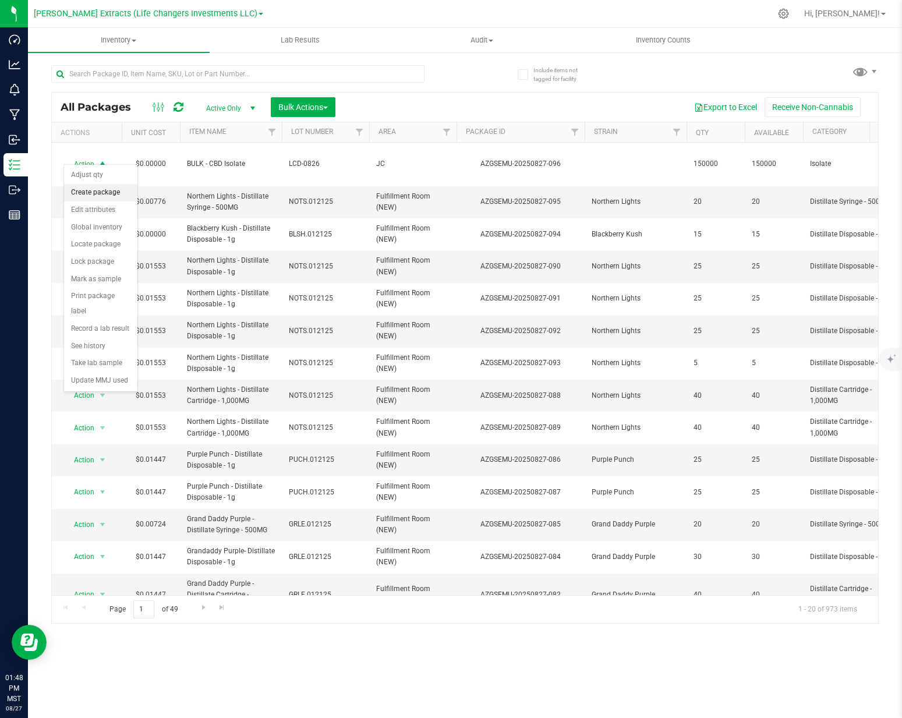
click at [101, 192] on li "Create package" at bounding box center [100, 192] width 73 height 17
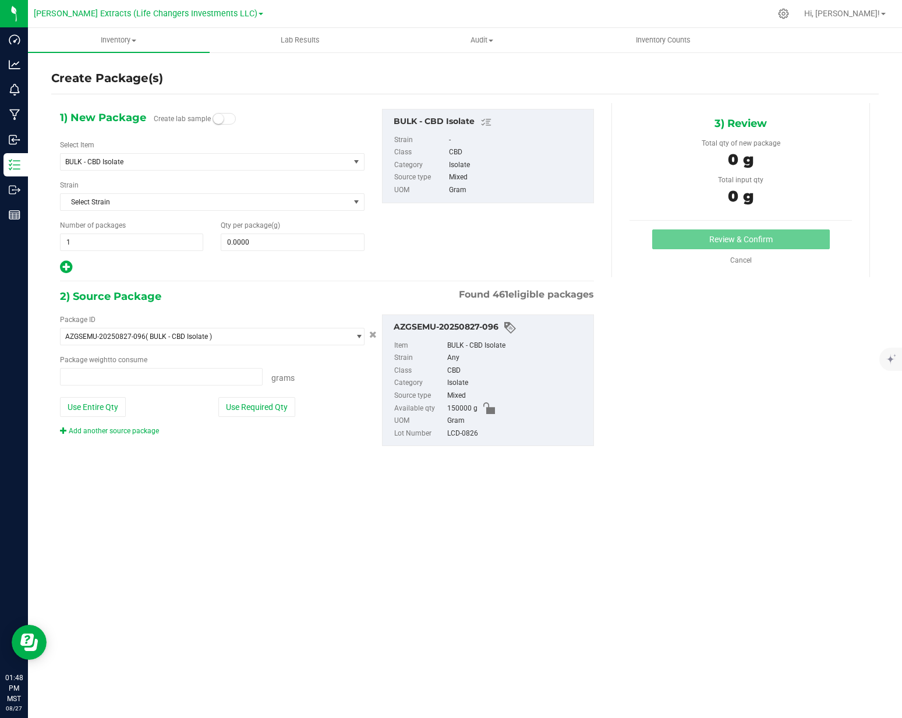
type input "0.0000 g"
click at [190, 157] on span "BULK - CBD Isolate" at bounding box center [205, 162] width 289 height 16
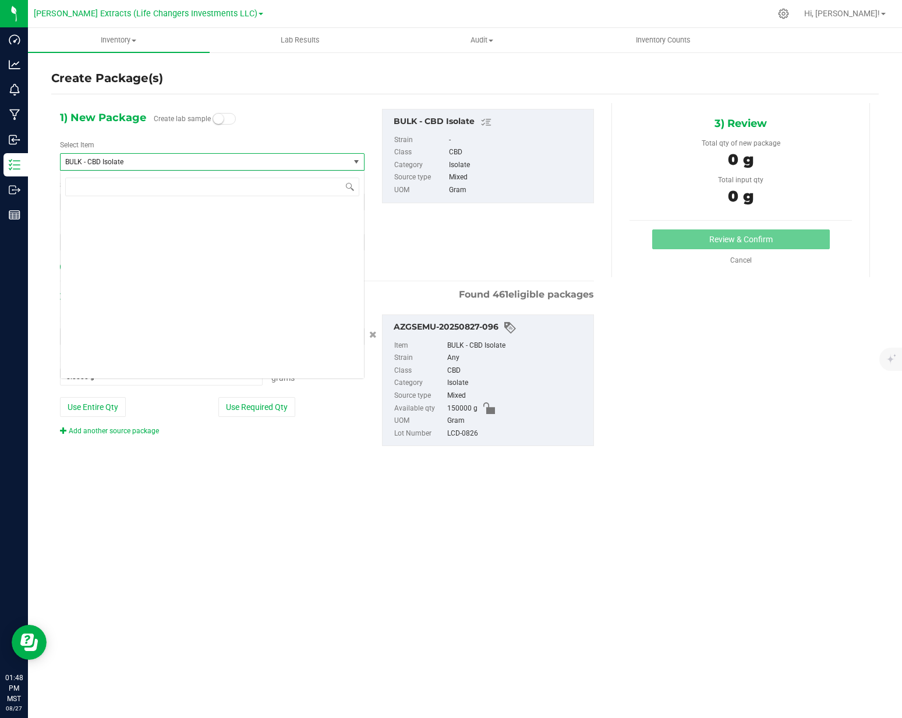
scroll to position [538, 0]
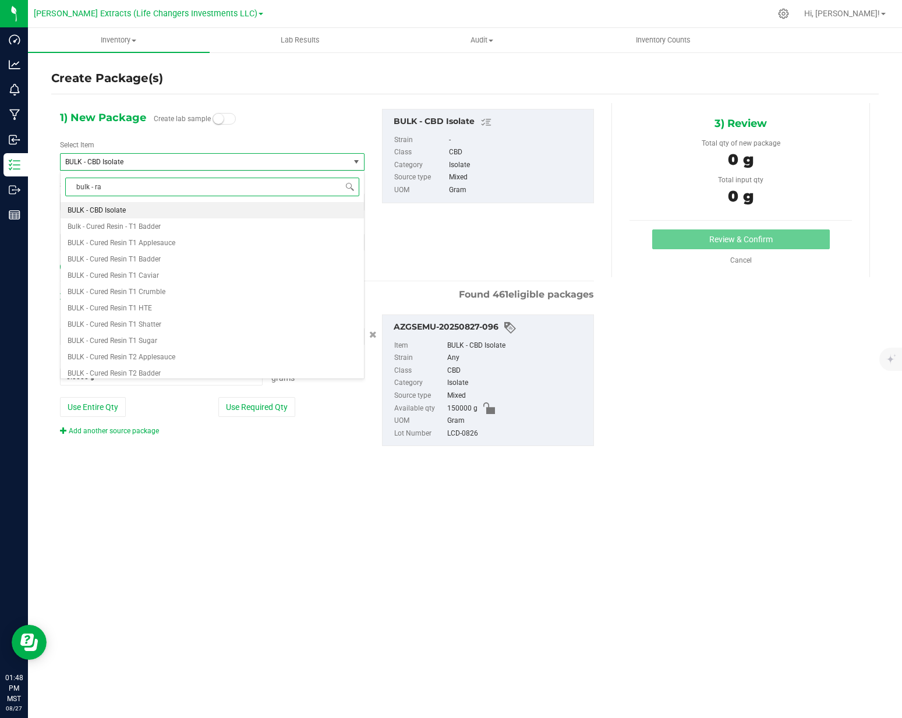
type input "bulk - raw"
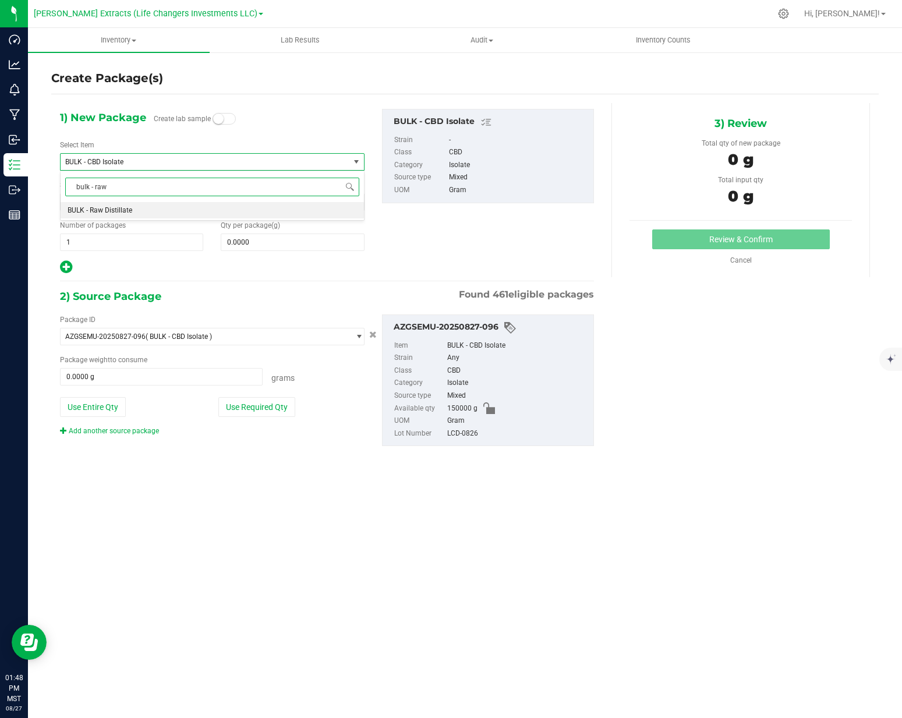
scroll to position [0, 0]
click at [134, 212] on li "BULK - Raw Distillate" at bounding box center [212, 210] width 303 height 16
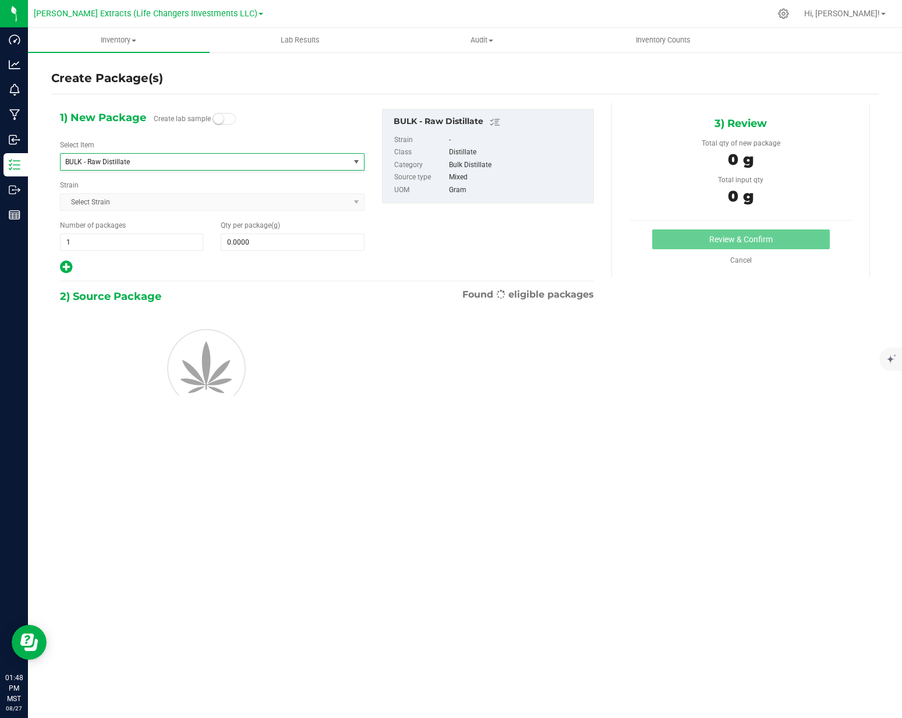
type input "0.0000"
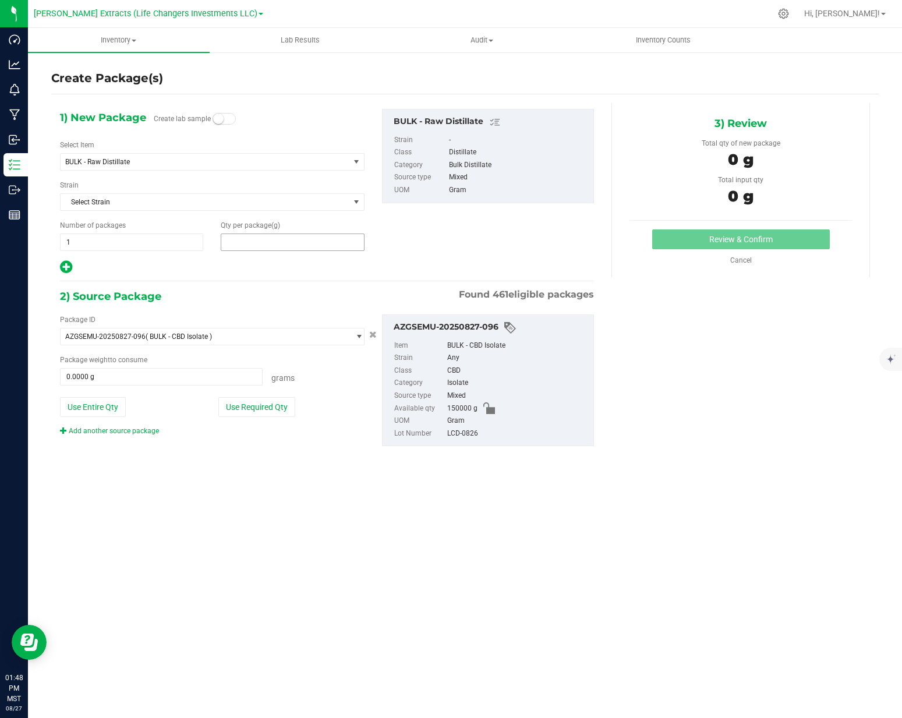
click at [259, 239] on span at bounding box center [292, 241] width 143 height 17
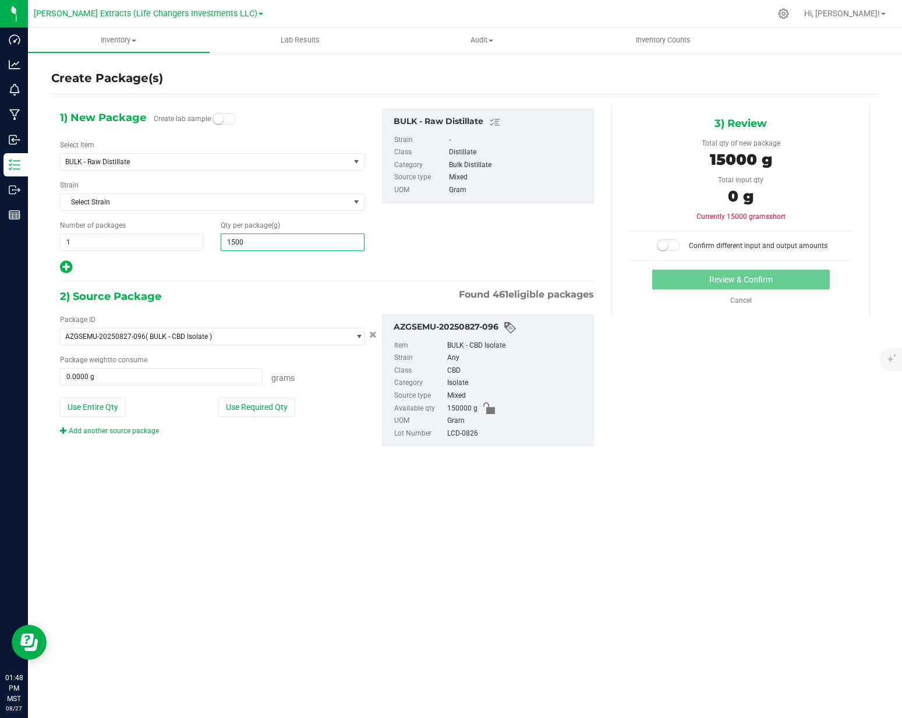
type input "15000"
type input "15,000.0000"
drag, startPoint x: 264, startPoint y: 406, endPoint x: 268, endPoint y: 401, distance: 7.0
click at [264, 406] on button "Use Required Qty" at bounding box center [256, 407] width 77 height 20
type input "15000.0000 g"
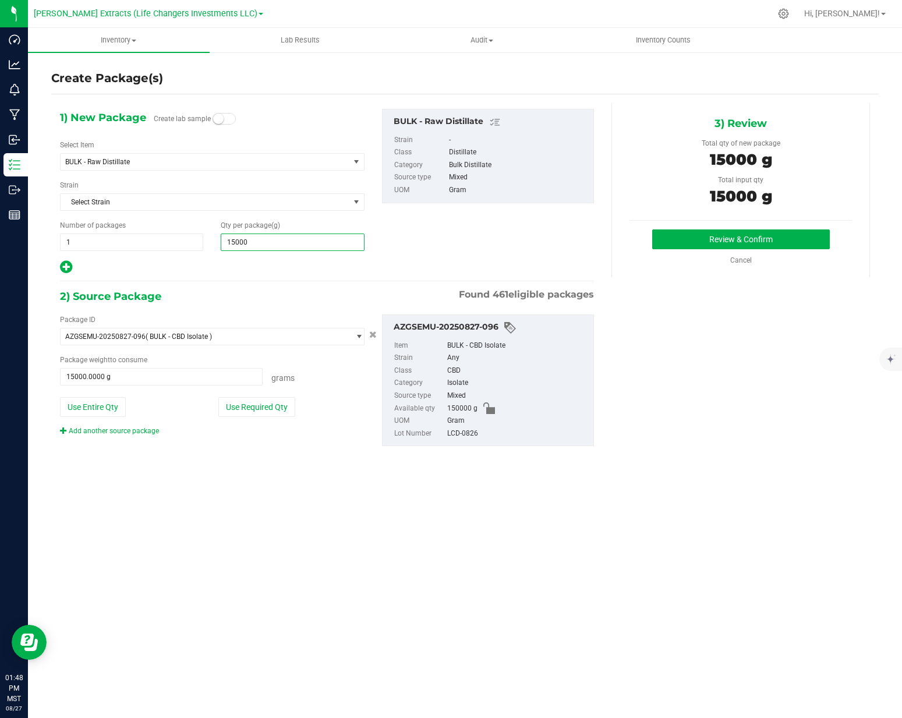
click at [334, 247] on span "15,000.0000 15000" at bounding box center [292, 241] width 143 height 17
type input "150000"
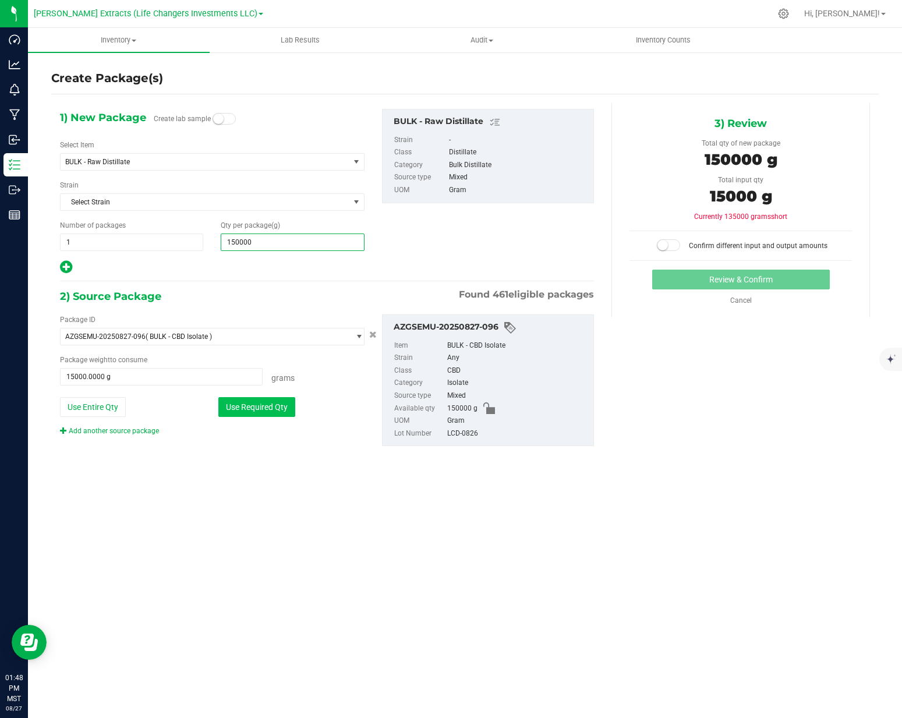
type input "150,000.0000"
click at [279, 402] on button "Use Required Qty" at bounding box center [256, 407] width 77 height 20
type input "150000.0000 g"
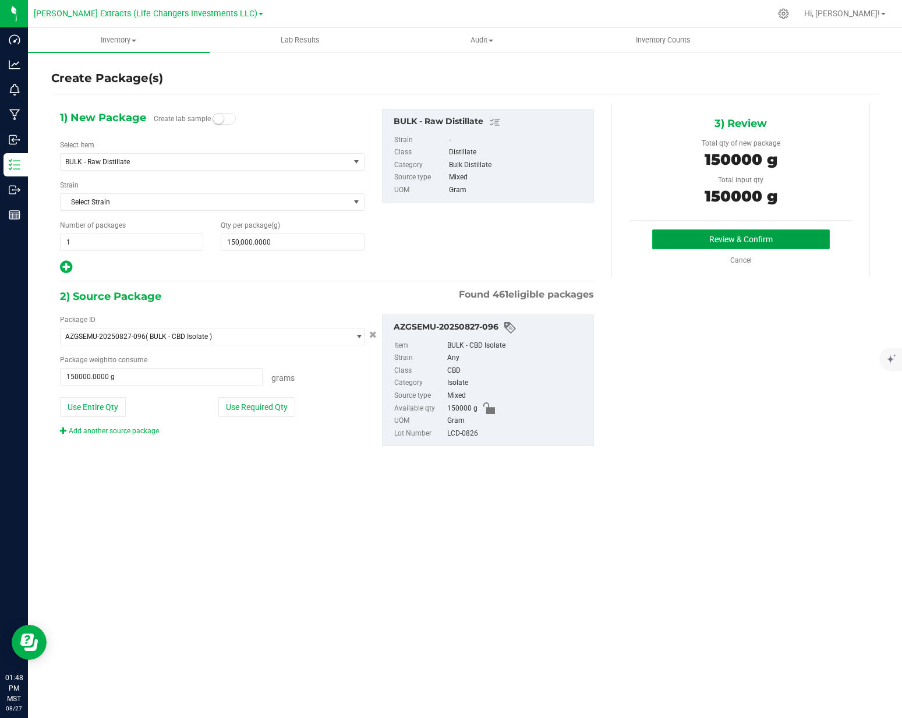
click at [680, 242] on button "Review & Confirm" at bounding box center [741, 239] width 178 height 20
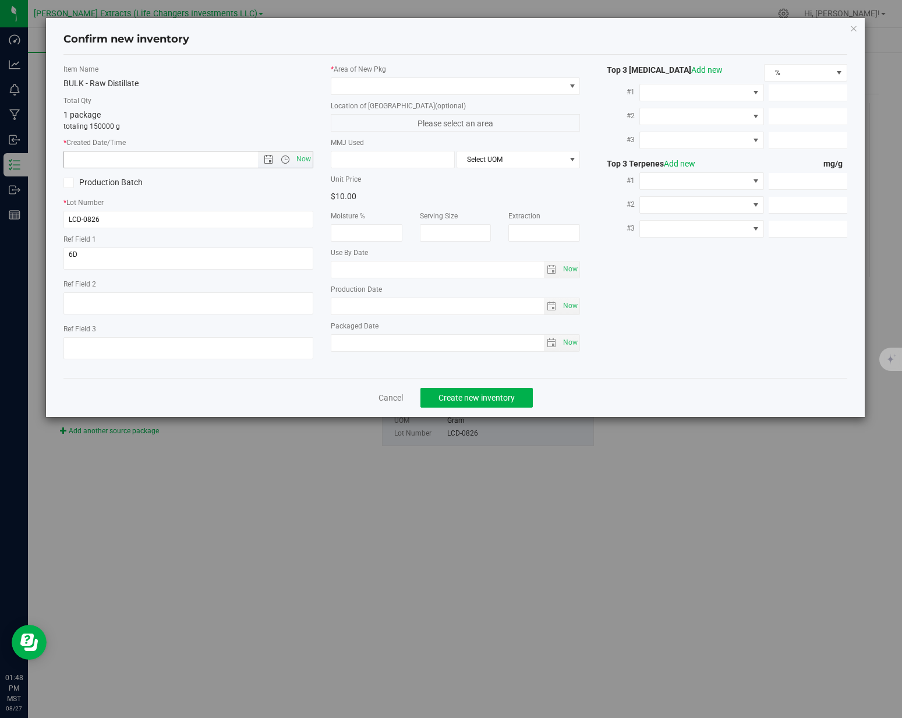
drag, startPoint x: 303, startPoint y: 157, endPoint x: 311, endPoint y: 136, distance: 22.5
click at [303, 157] on span "Now" at bounding box center [303, 159] width 20 height 17
type input "[DATE] 1:48 PM"
click at [353, 93] on span at bounding box center [448, 86] width 234 height 16
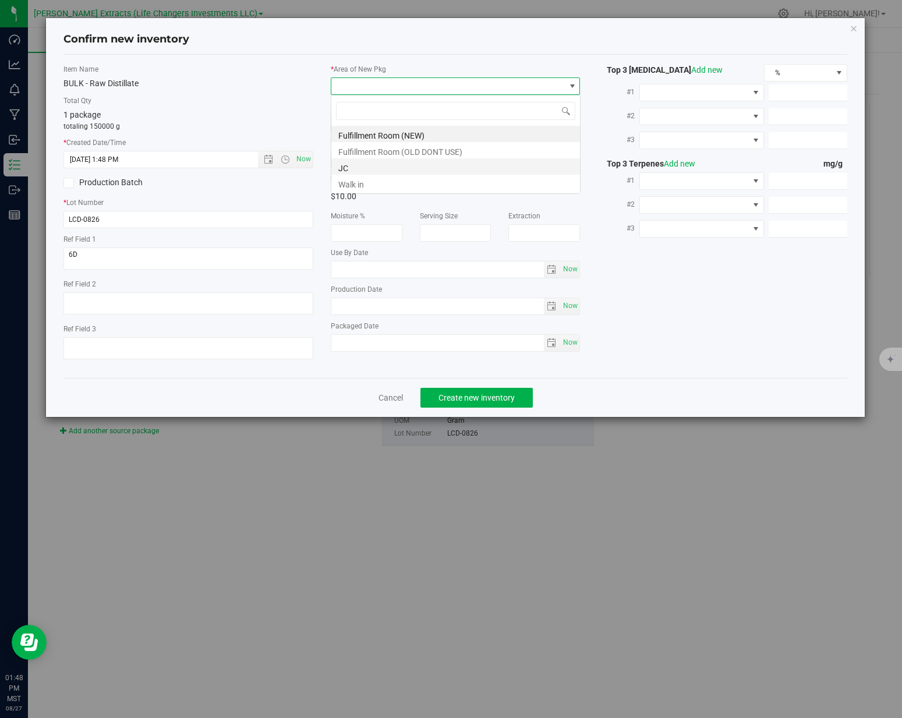
scroll to position [17, 249]
click at [346, 167] on li "JC" at bounding box center [455, 166] width 249 height 16
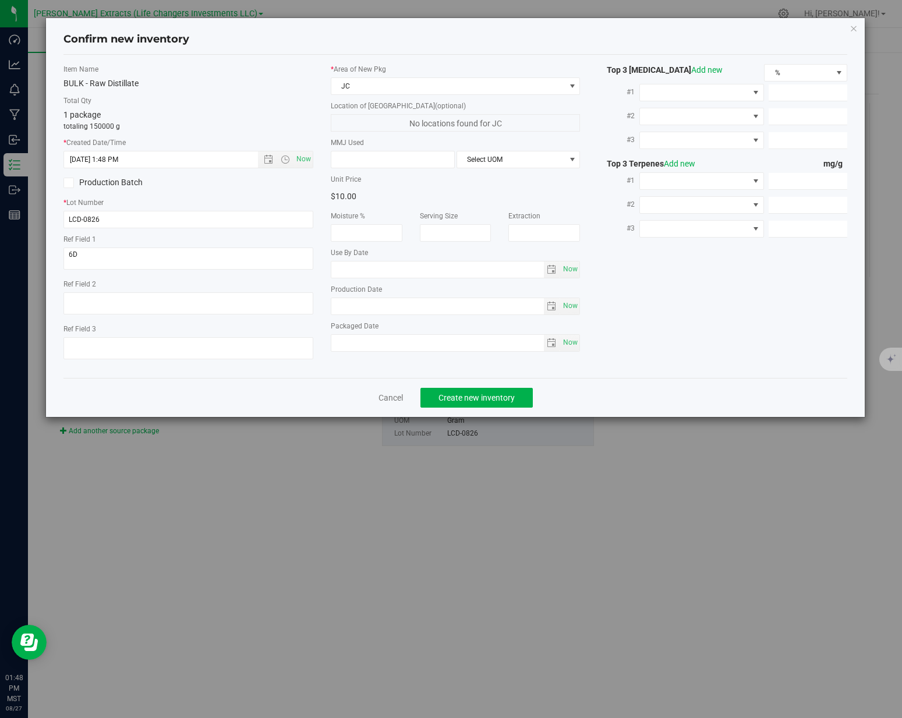
drag, startPoint x: 290, startPoint y: 107, endPoint x: 447, endPoint y: 319, distance: 264.3
click at [295, 112] on div "Total Qty 1 package totaling 150000 g" at bounding box center [188, 113] width 250 height 36
click at [489, 400] on span "Create new inventory" at bounding box center [476, 397] width 76 height 9
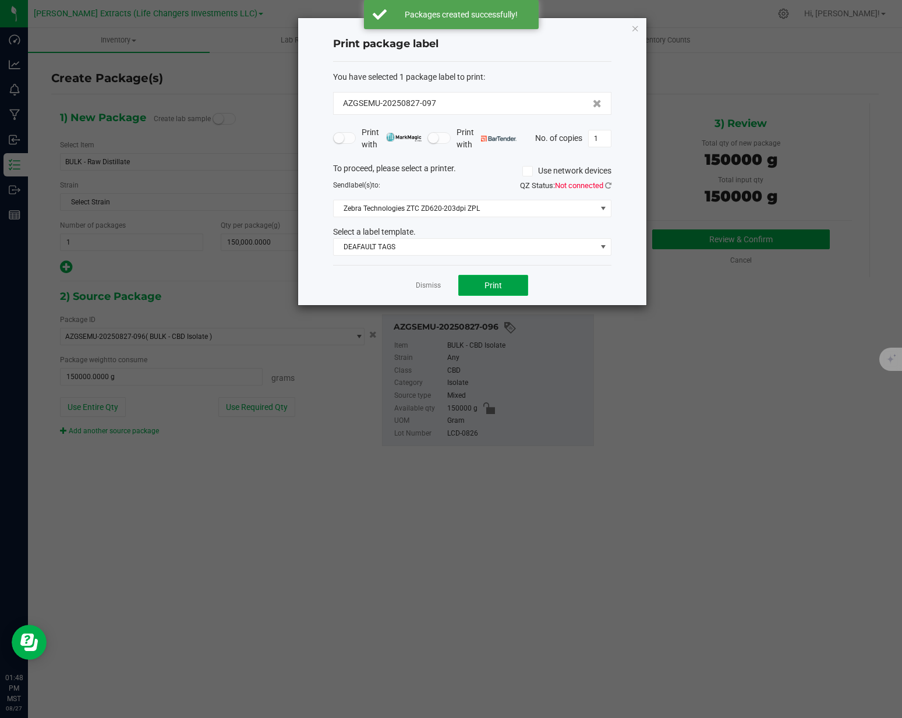
click at [489, 286] on span "Print" at bounding box center [492, 285] width 17 height 9
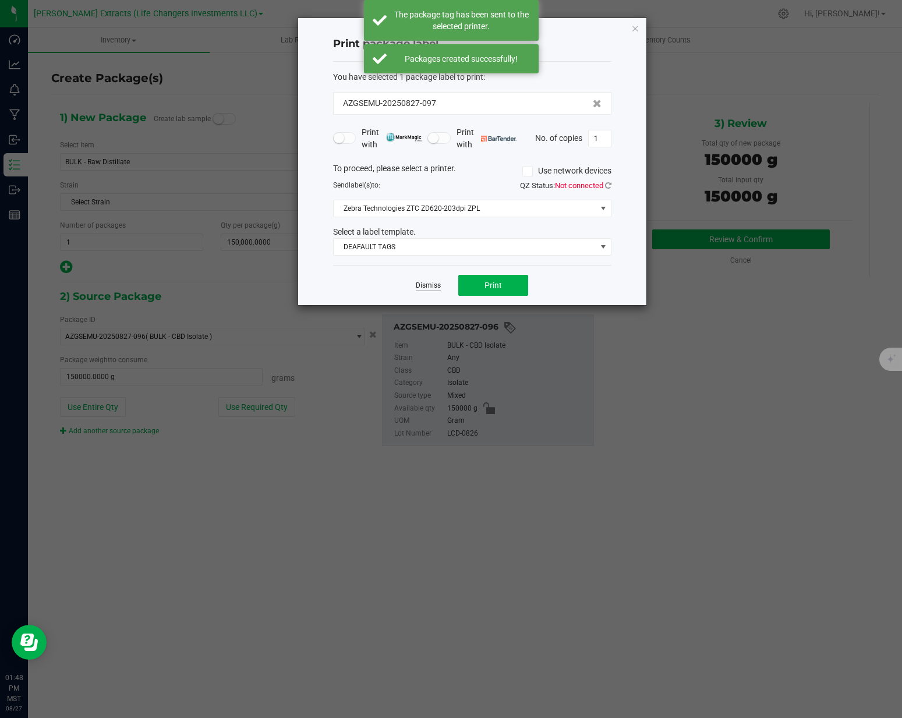
click at [428, 287] on link "Dismiss" at bounding box center [428, 286] width 25 height 10
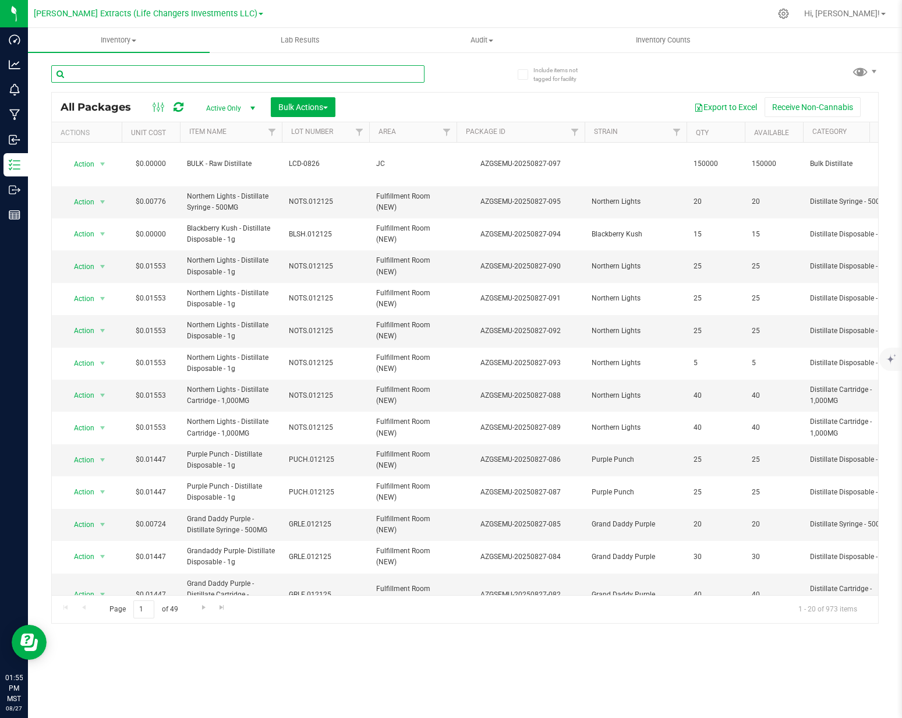
click at [312, 79] on input "text" at bounding box center [237, 73] width 373 height 17
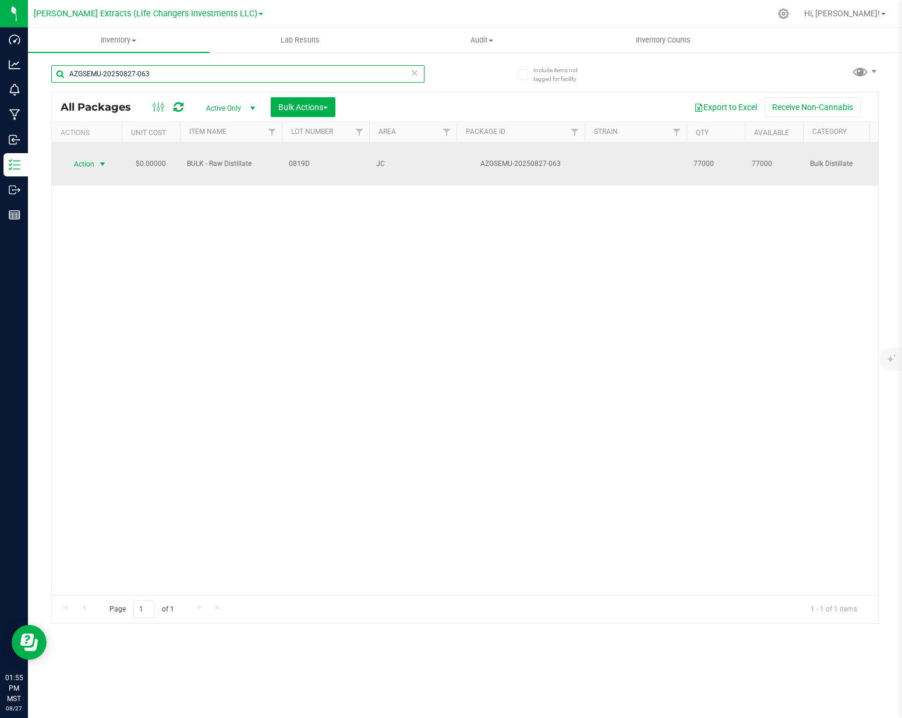
type input "AZGSEMU-20250827-063"
click at [95, 158] on span "Action" at bounding box center [86, 164] width 47 height 16
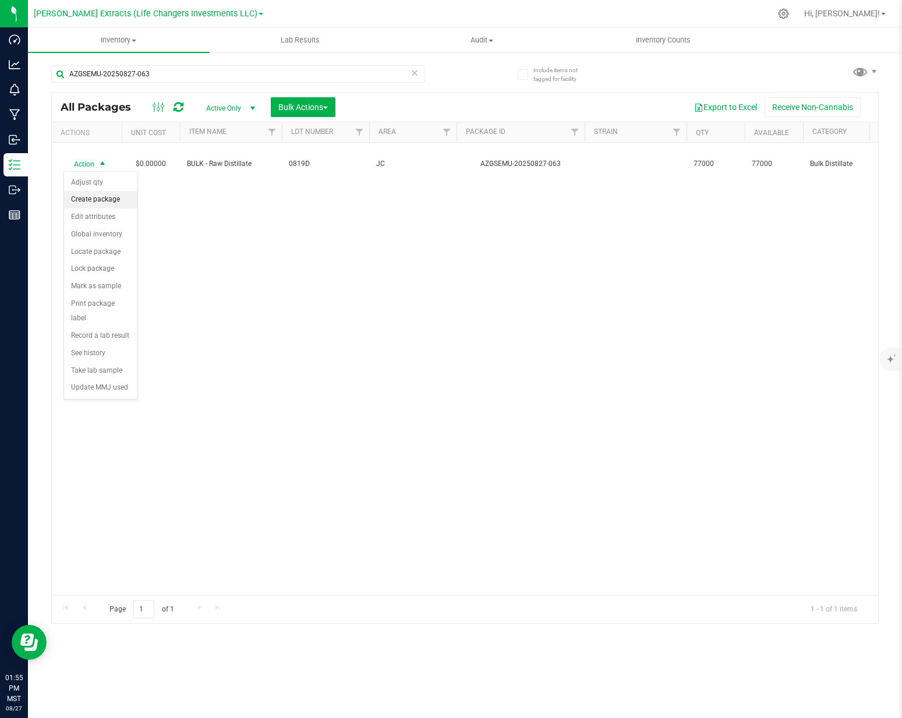
click at [99, 199] on li "Create package" at bounding box center [100, 199] width 73 height 17
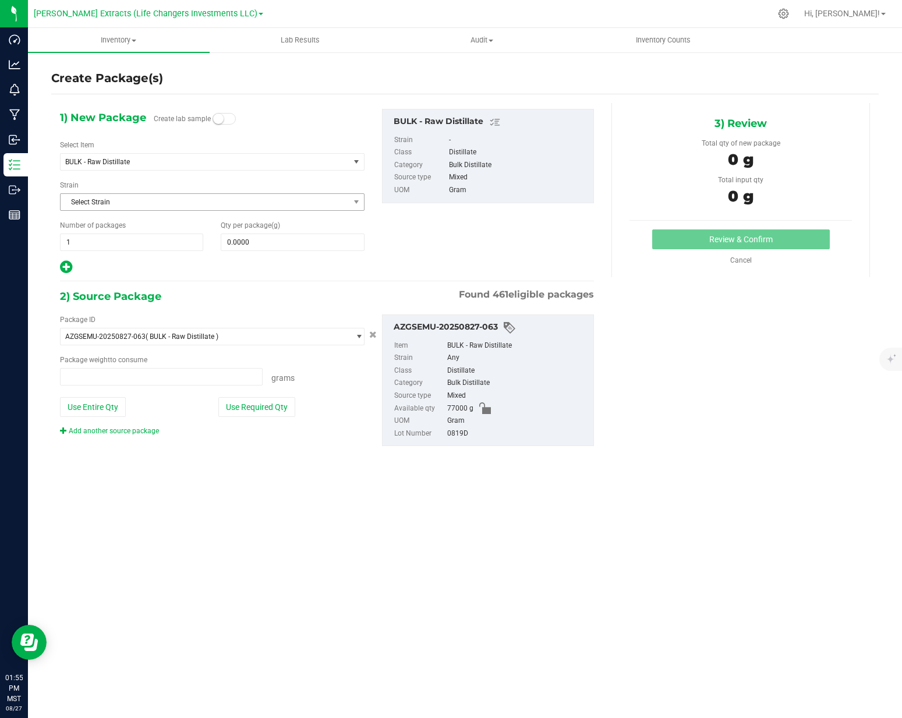
type input "0.0000 g"
click at [247, 246] on span at bounding box center [292, 241] width 143 height 17
type input "0.0000"
drag, startPoint x: 137, startPoint y: 242, endPoint x: 143, endPoint y: 243, distance: 5.8
click at [137, 243] on span "1 1" at bounding box center [131, 241] width 143 height 17
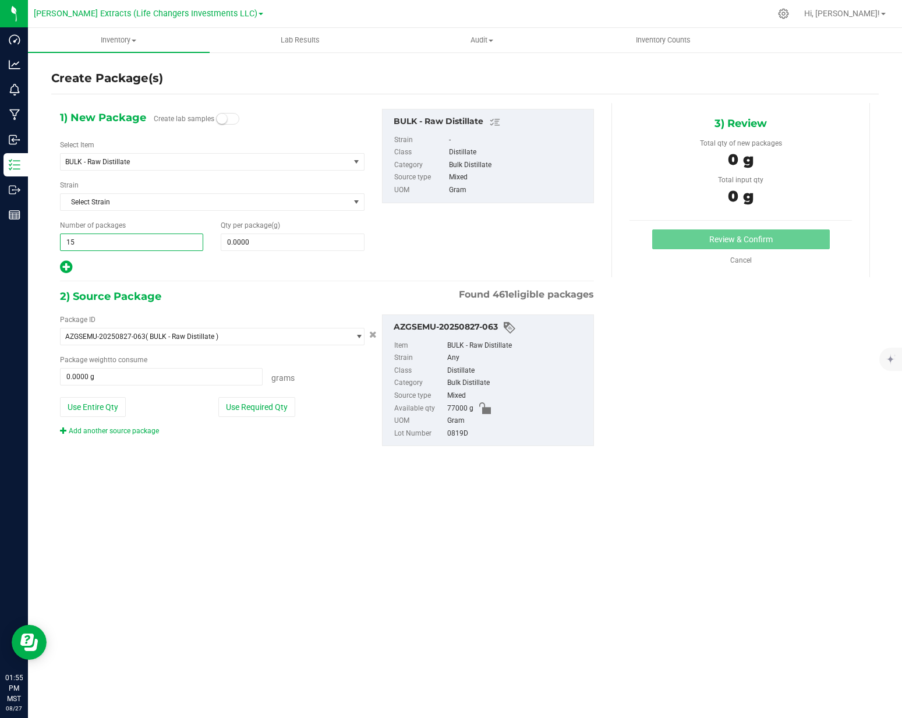
click at [163, 241] on input "15" at bounding box center [132, 242] width 142 height 16
click at [163, 242] on input "15" at bounding box center [132, 242] width 142 height 16
type input "5"
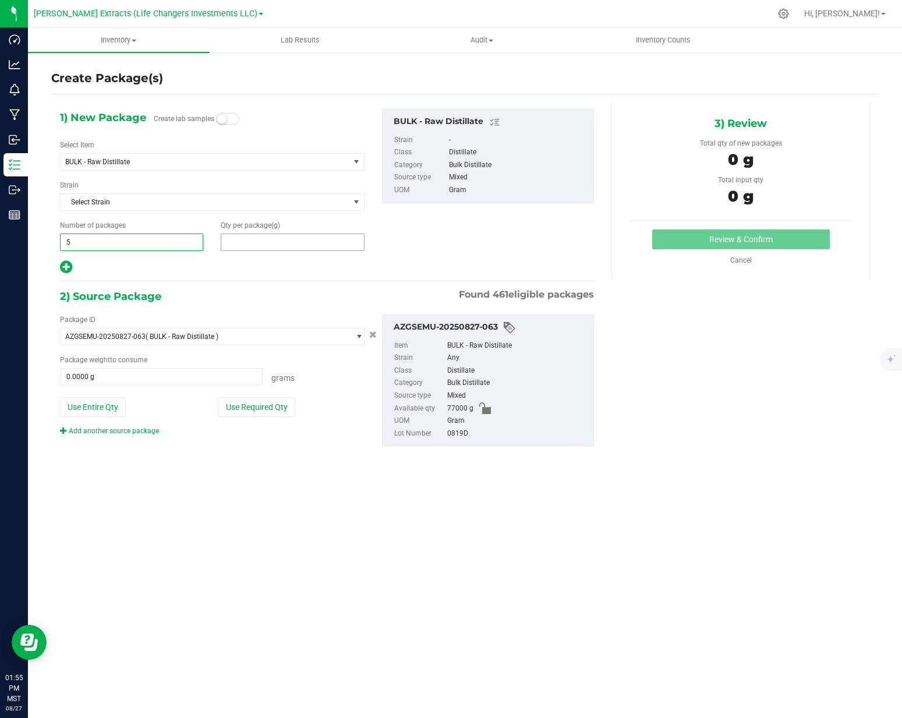
click at [281, 243] on span at bounding box center [292, 241] width 143 height 17
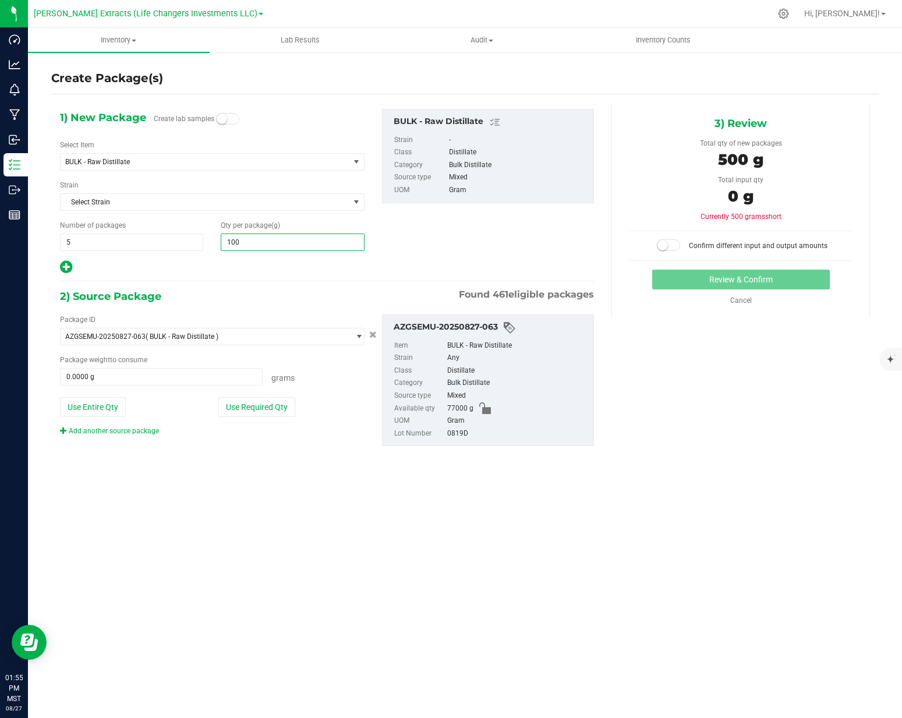
type input "1000"
type input "1,000.0000"
click at [258, 407] on button "Use Required Qty" at bounding box center [256, 407] width 77 height 20
type input "5000.0000 g"
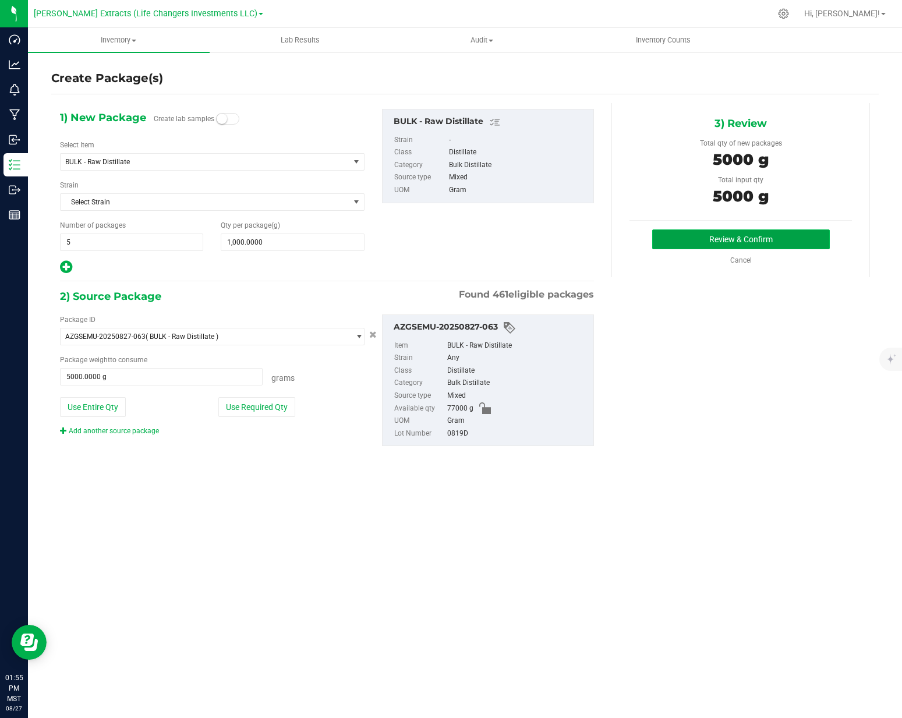
click at [682, 232] on button "Review & Confirm" at bounding box center [741, 239] width 178 height 20
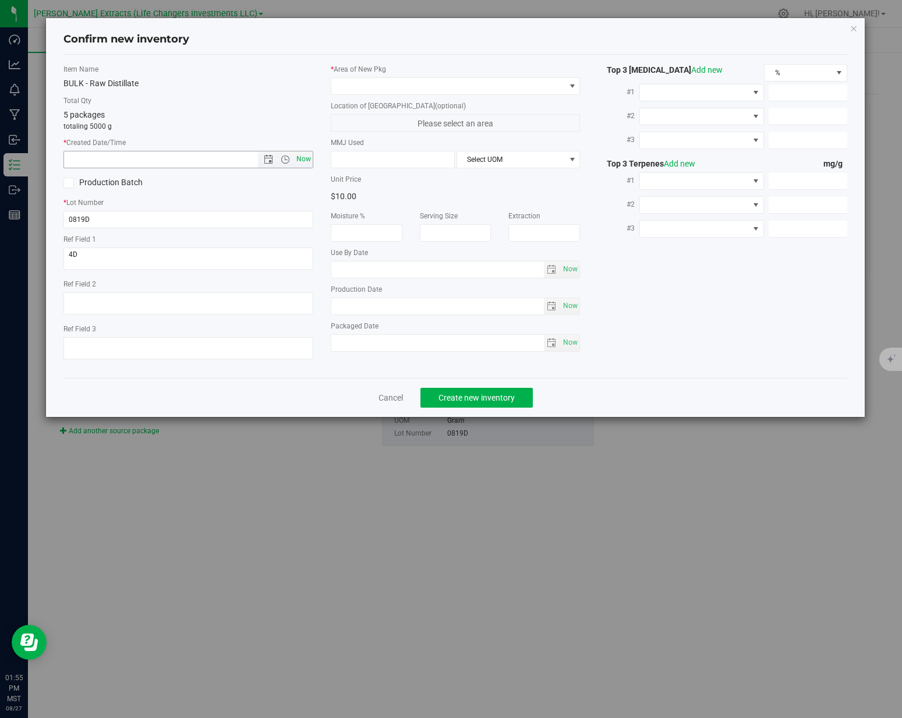
click at [310, 157] on span "Now" at bounding box center [303, 159] width 20 height 17
type input "[DATE] 1:55 PM"
click at [392, 90] on span at bounding box center [448, 86] width 234 height 16
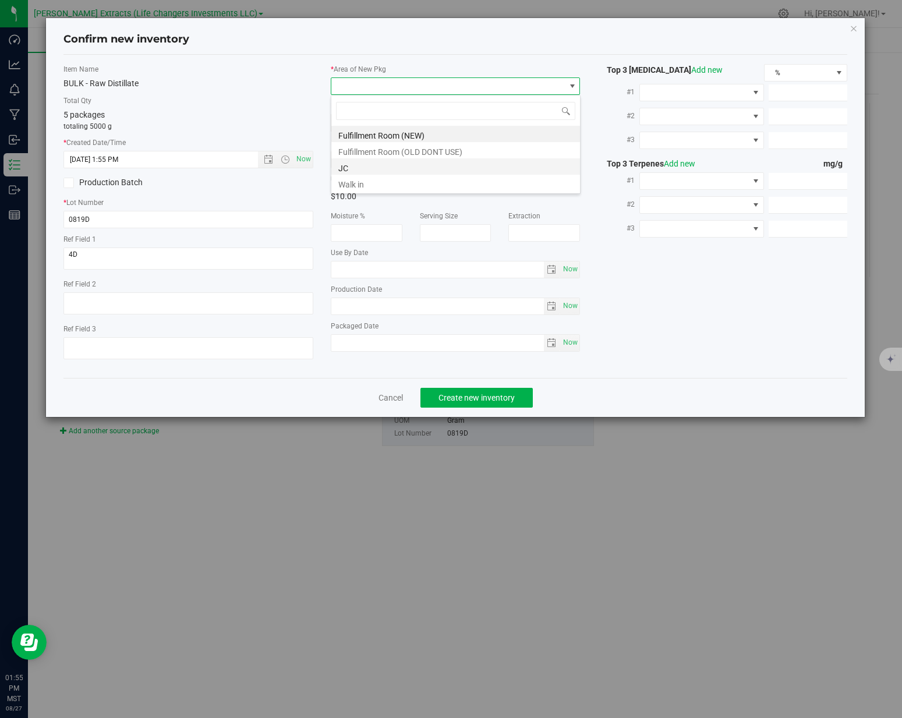
scroll to position [17, 249]
drag, startPoint x: 357, startPoint y: 170, endPoint x: 352, endPoint y: 165, distance: 7.0
click at [357, 170] on li "JC" at bounding box center [455, 166] width 249 height 16
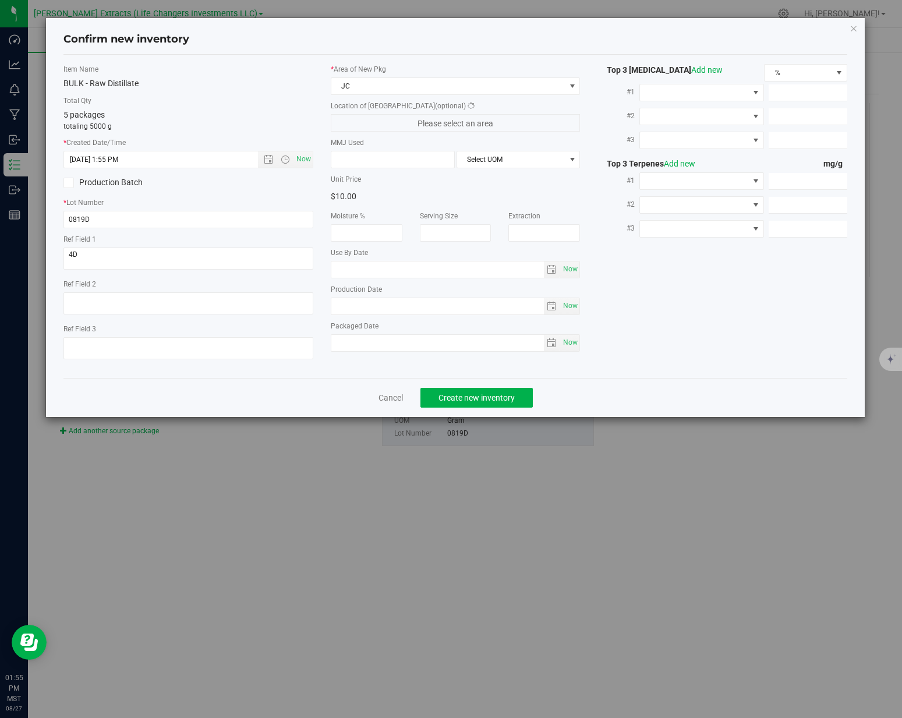
drag, startPoint x: 278, startPoint y: 122, endPoint x: 272, endPoint y: 172, distance: 50.5
click at [278, 122] on p "totaling 5000 g" at bounding box center [188, 126] width 250 height 10
click at [238, 221] on input "0819D" at bounding box center [188, 219] width 250 height 17
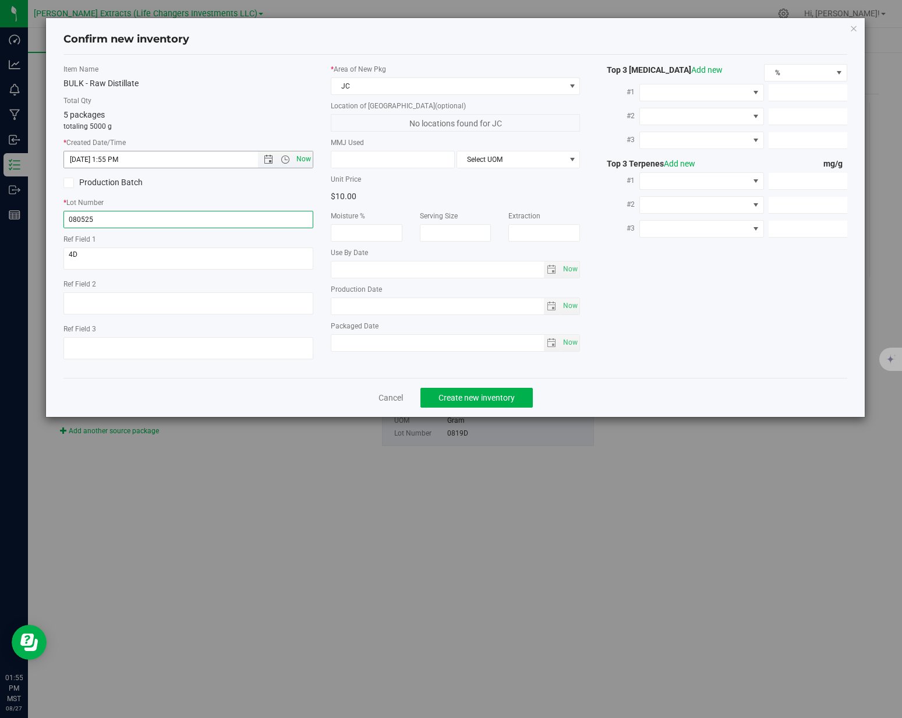
type input "080525"
drag, startPoint x: 310, startPoint y: 157, endPoint x: 302, endPoint y: 134, distance: 24.7
click at [310, 157] on span "Now" at bounding box center [303, 159] width 20 height 17
drag, startPoint x: 303, startPoint y: 119, endPoint x: 401, endPoint y: 373, distance: 271.6
click at [303, 120] on div "5 packages totaling 5000 g" at bounding box center [188, 120] width 250 height 23
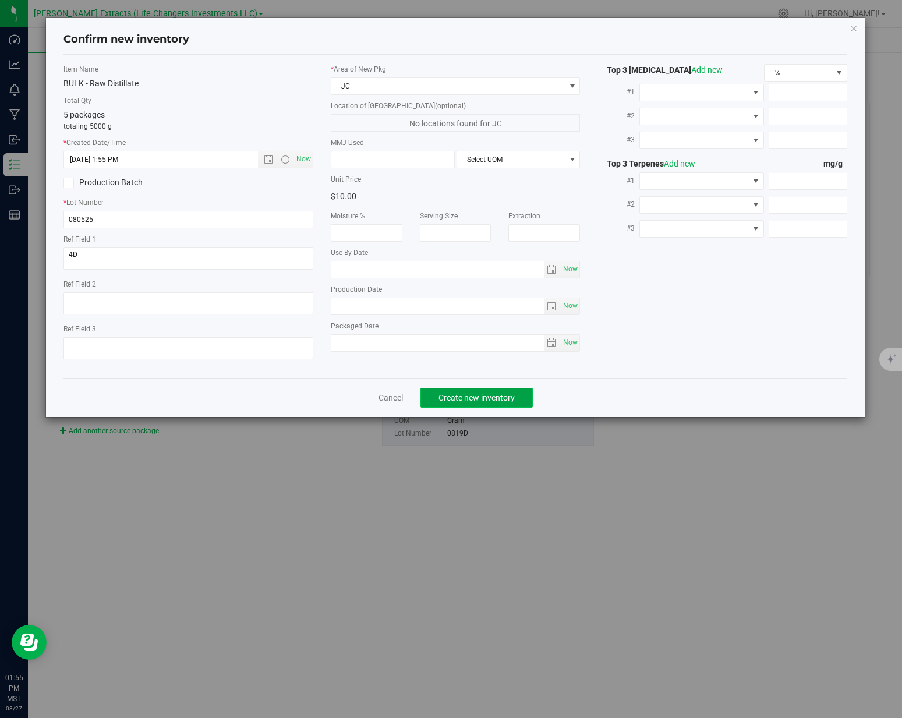
click at [437, 398] on button "Create new inventory" at bounding box center [476, 398] width 112 height 20
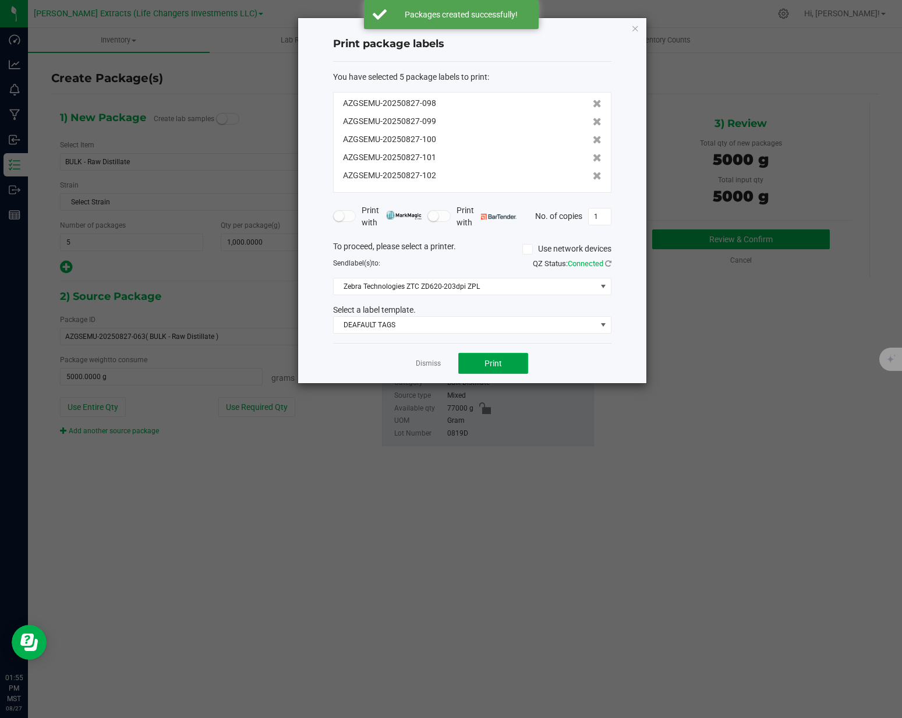
click at [493, 360] on span "Print" at bounding box center [492, 363] width 17 height 9
click at [427, 361] on div at bounding box center [472, 200] width 348 height 365
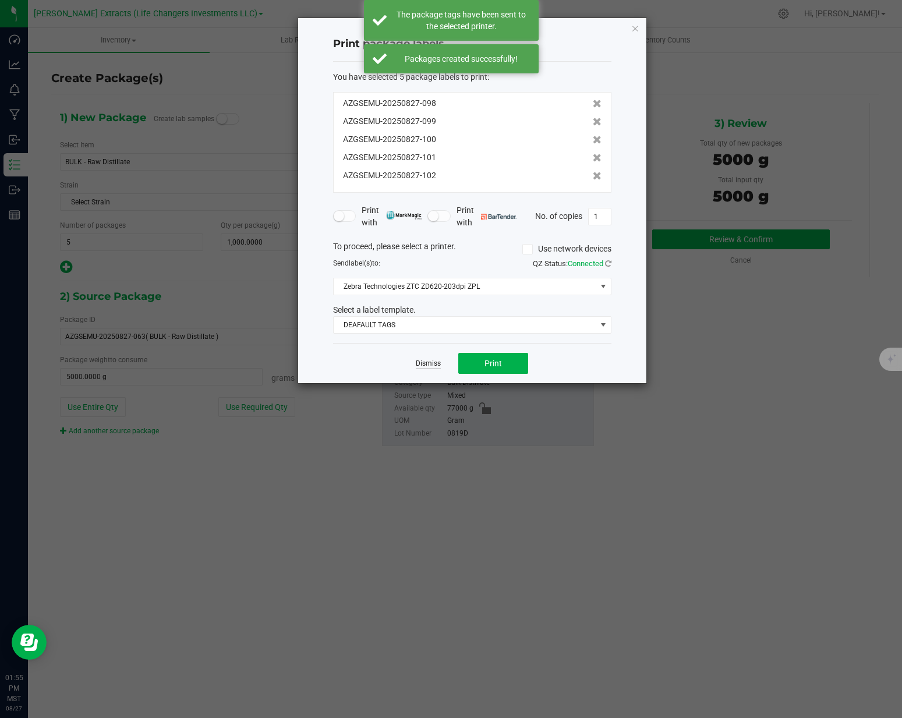
click at [429, 364] on link "Dismiss" at bounding box center [428, 364] width 25 height 10
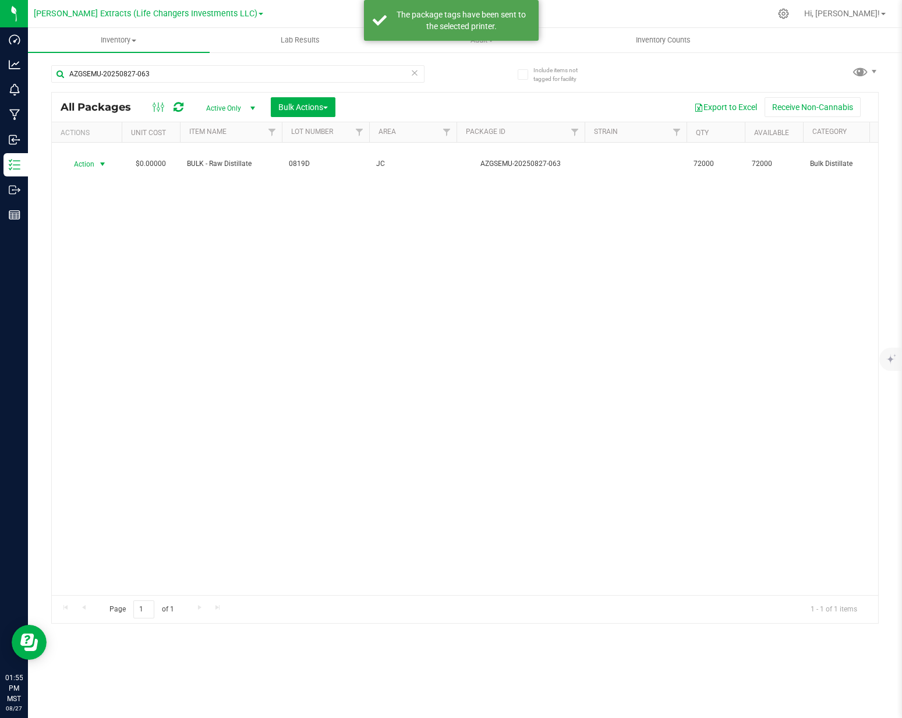
click at [94, 161] on div "Action Action Adjust qty Create package Edit attributes Global inventory Locate…" at bounding box center [87, 164] width 56 height 16
click at [94, 161] on span "Action" at bounding box center [78, 164] width 31 height 16
click at [97, 305] on li "Print package label" at bounding box center [100, 311] width 73 height 32
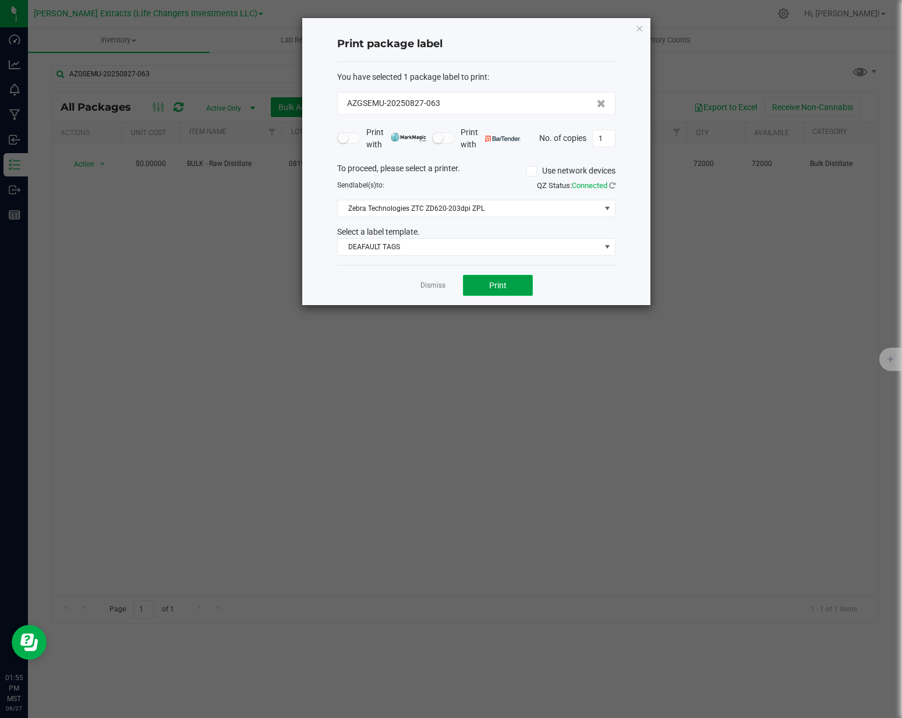
click at [470, 285] on button "Print" at bounding box center [498, 285] width 70 height 21
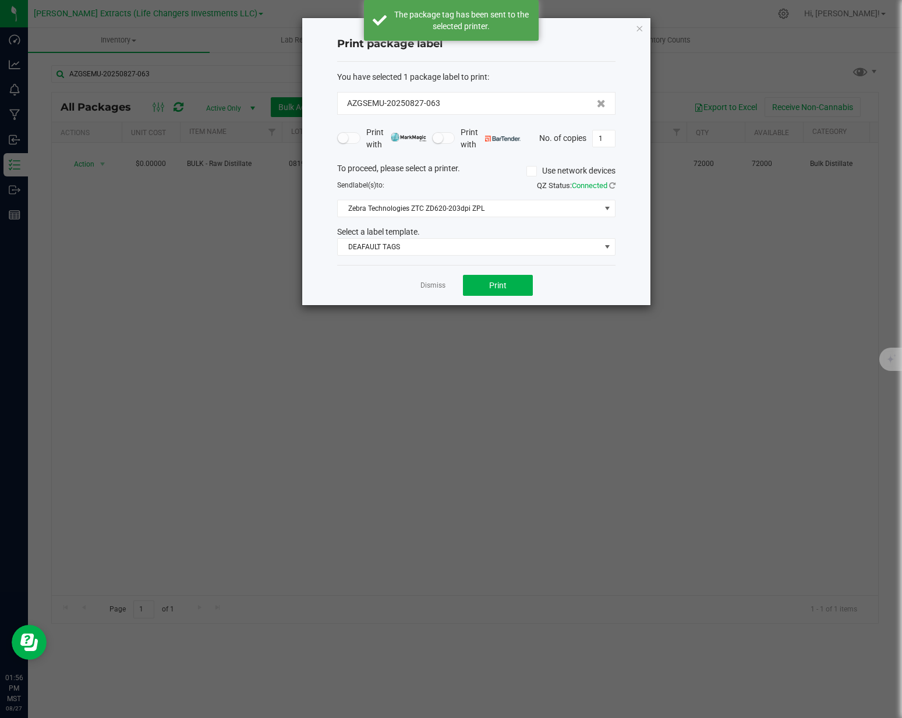
click at [429, 288] on link "Dismiss" at bounding box center [432, 286] width 25 height 10
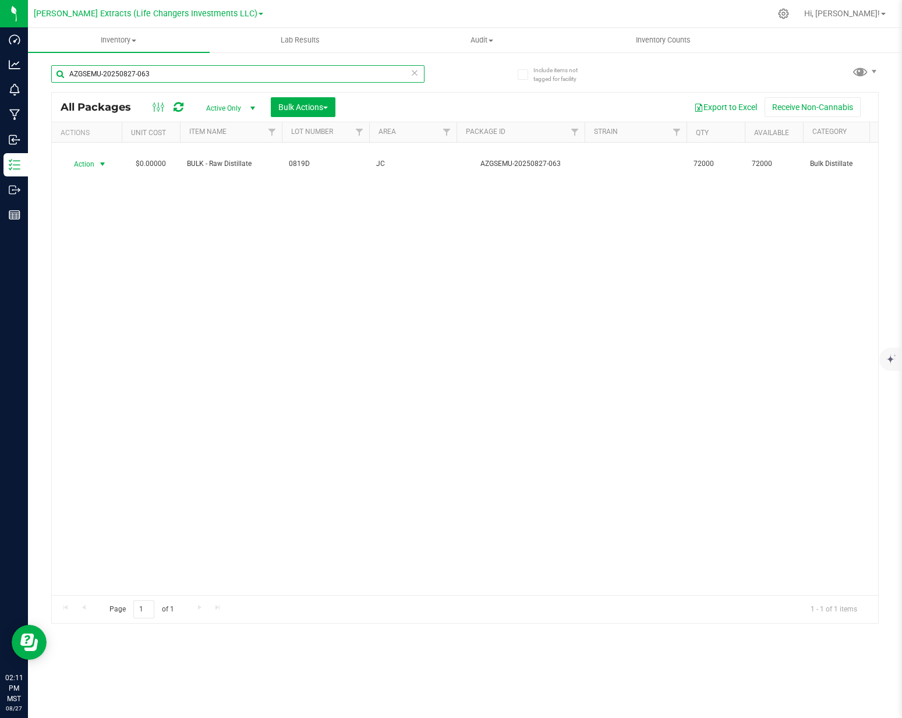
click at [157, 75] on input "AZGSEMU-20250827-063" at bounding box center [237, 73] width 373 height 17
type input "preroll"
click at [154, 75] on input "preroll" at bounding box center [237, 73] width 373 height 17
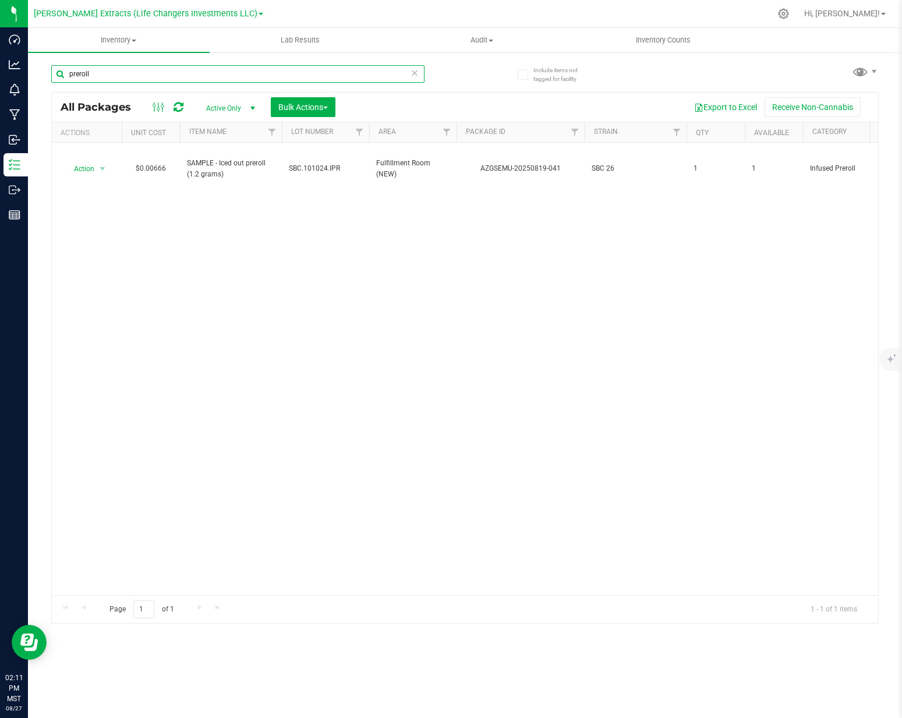
click at [154, 75] on input "preroll" at bounding box center [237, 73] width 373 height 17
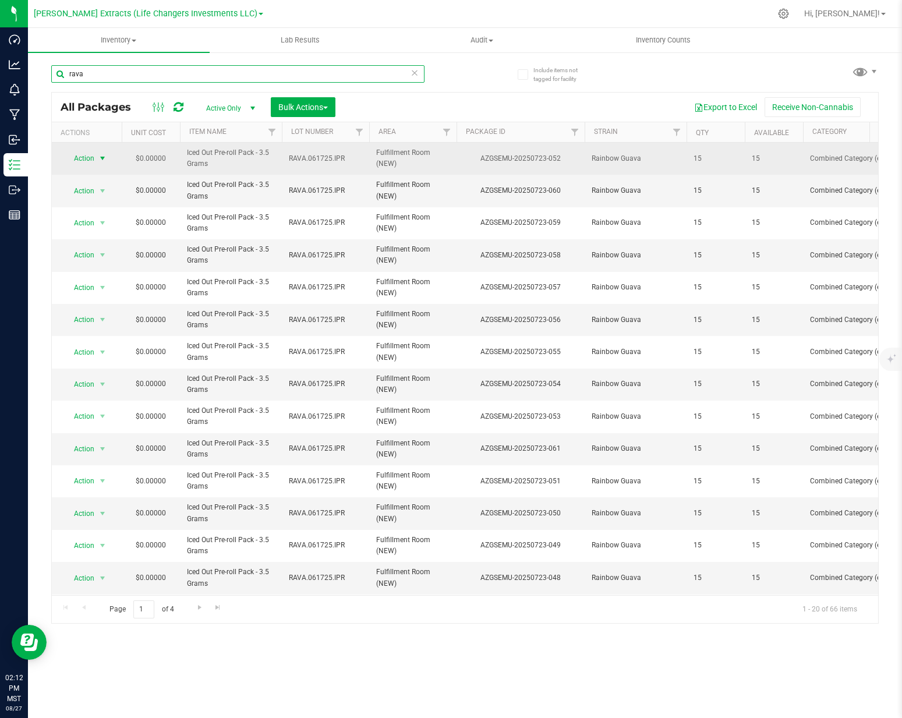
type input "rava"
click at [82, 157] on span "Action" at bounding box center [78, 158] width 31 height 16
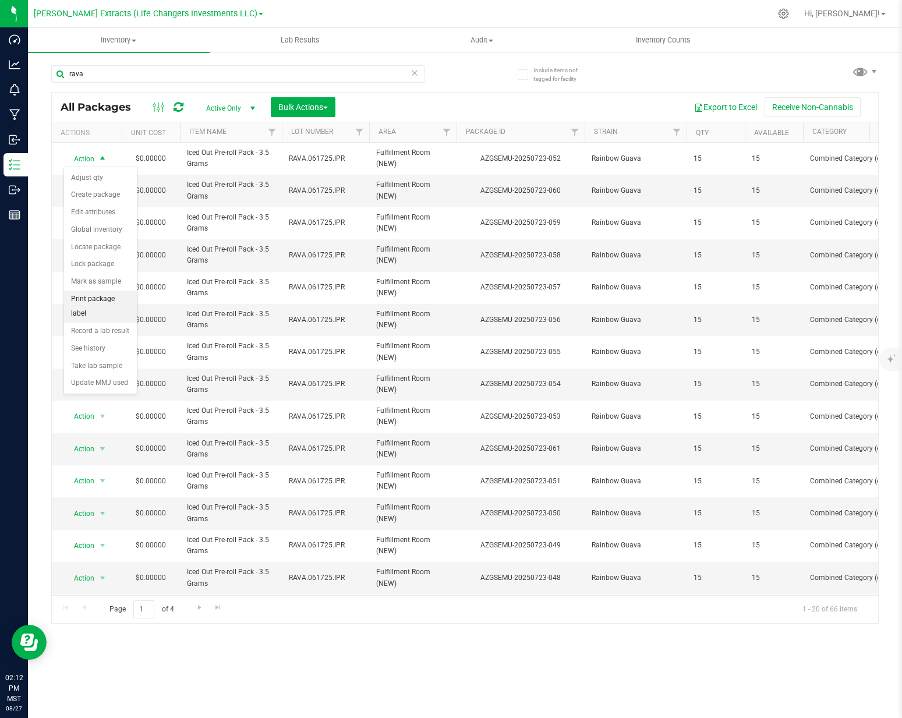
click at [100, 305] on li "Print package label" at bounding box center [100, 306] width 73 height 32
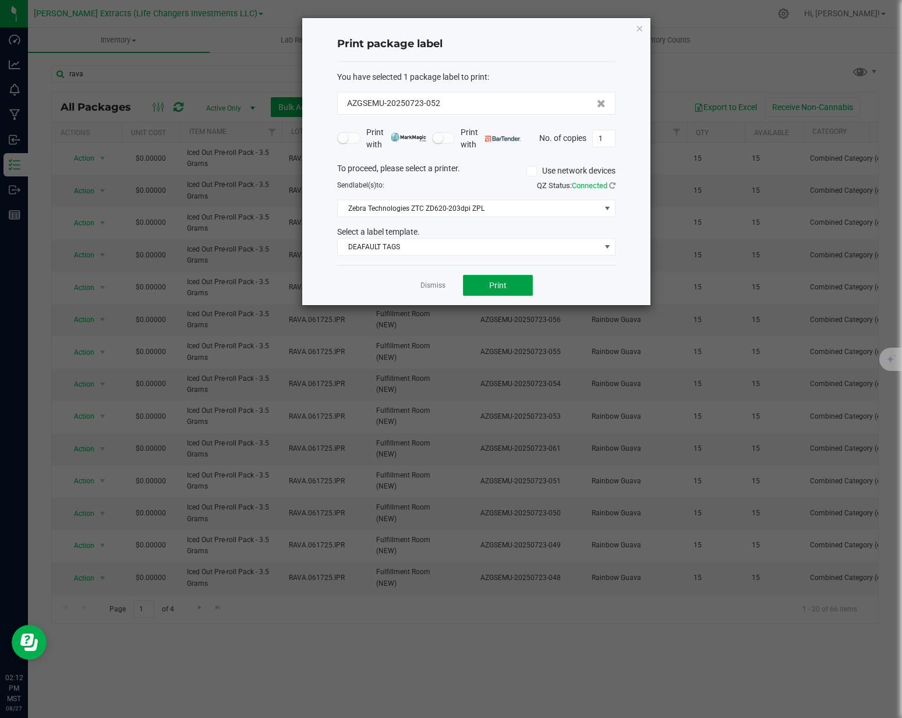
click at [488, 290] on button "Print" at bounding box center [498, 285] width 70 height 21
click at [438, 289] on link "Dismiss" at bounding box center [432, 286] width 25 height 10
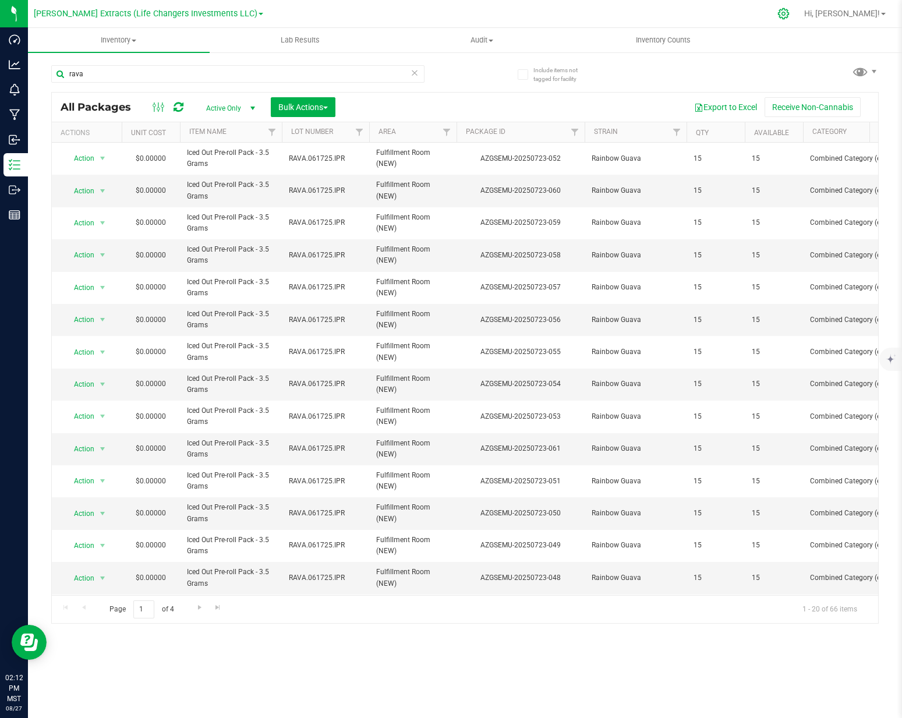
click at [789, 15] on icon at bounding box center [783, 14] width 12 height 12
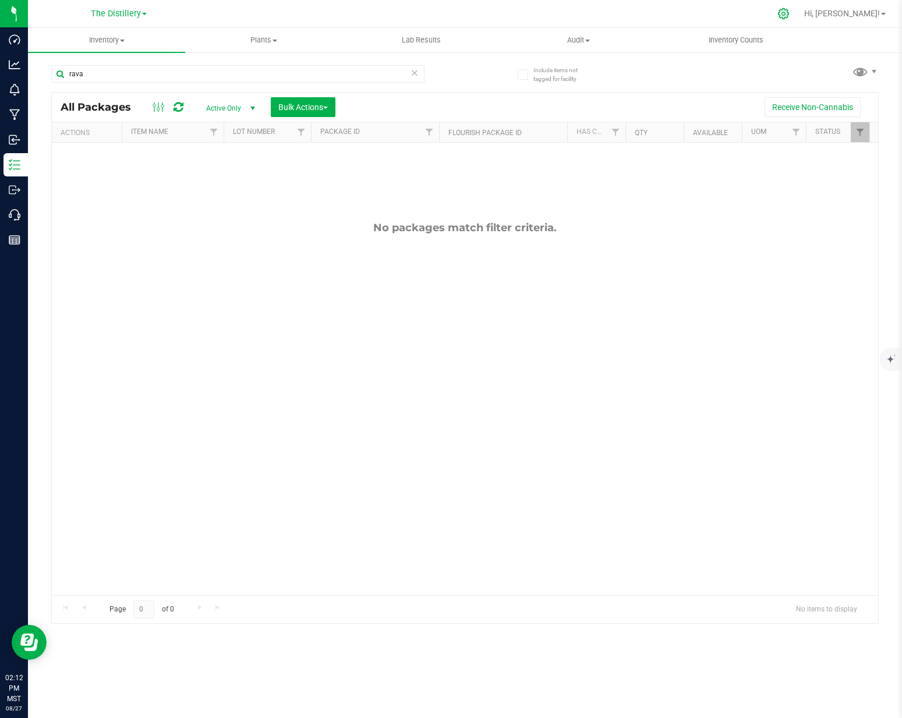
click at [798, 15] on div at bounding box center [783, 13] width 29 height 25
click at [789, 16] on icon at bounding box center [783, 14] width 12 height 12
click at [789, 15] on icon at bounding box center [783, 14] width 12 height 12
click at [792, 14] on div at bounding box center [783, 14] width 16 height 12
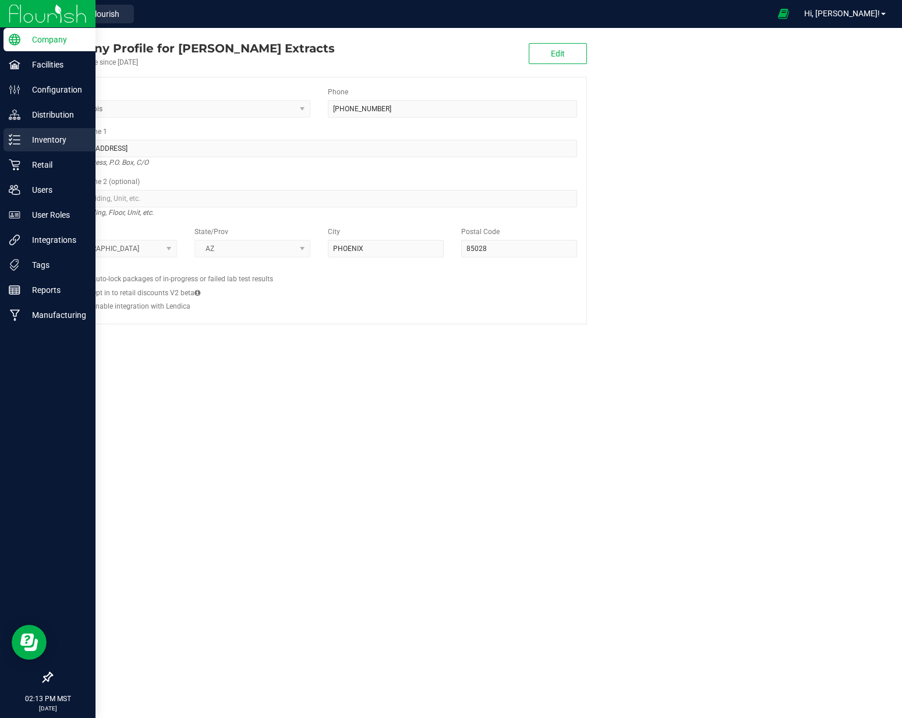
click at [45, 148] on div "Inventory" at bounding box center [49, 139] width 92 height 23
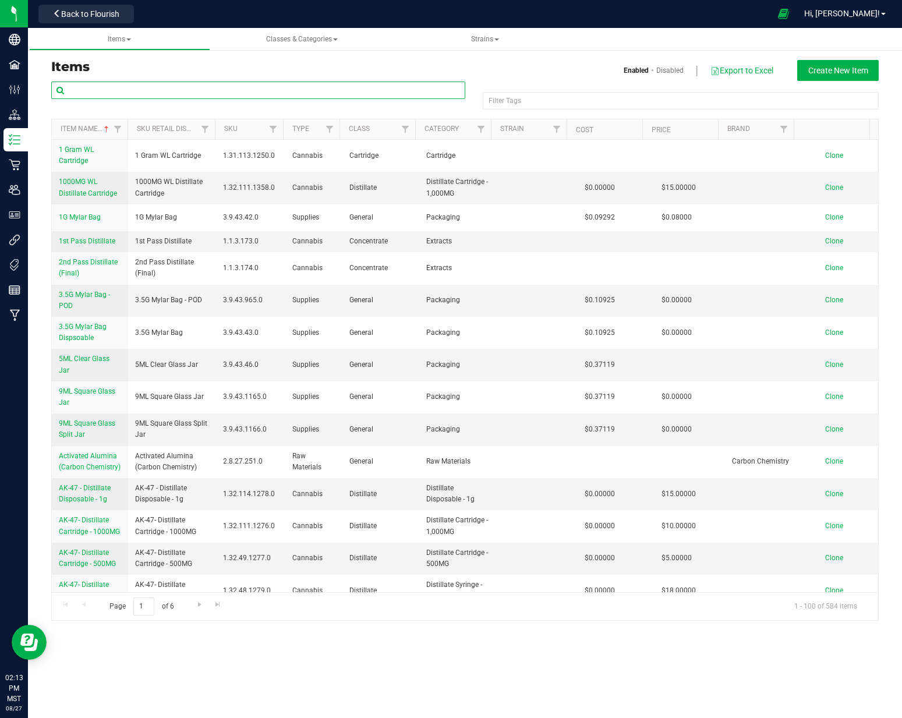
click at [182, 85] on input "text" at bounding box center [258, 89] width 414 height 17
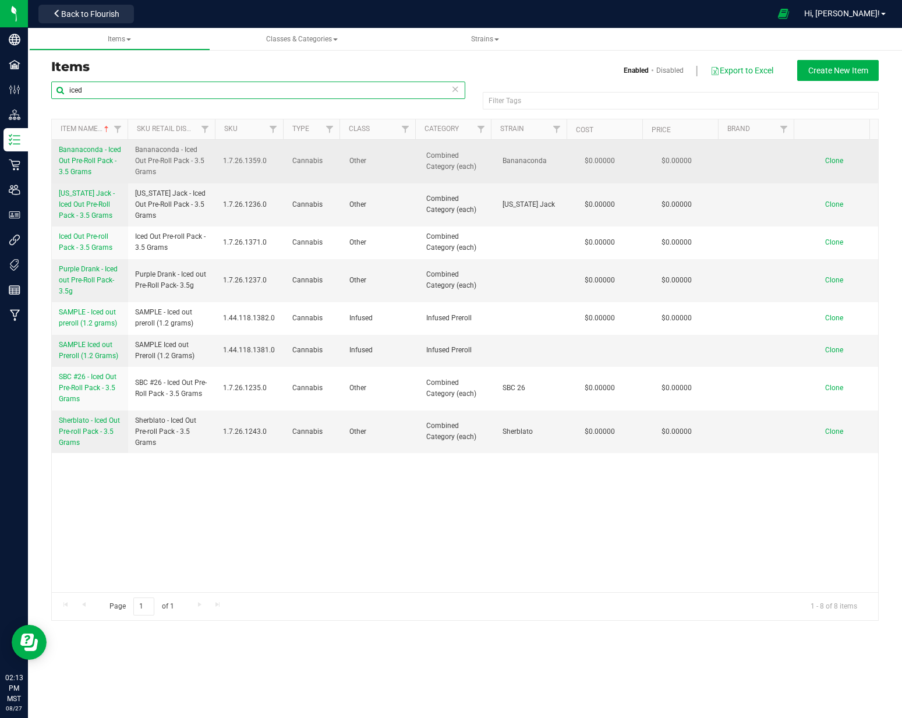
type input "iced"
click at [92, 159] on span "Bananaconda - Iced Out Pre-Roll Pack - 3.5 Grams" at bounding box center [90, 161] width 62 height 30
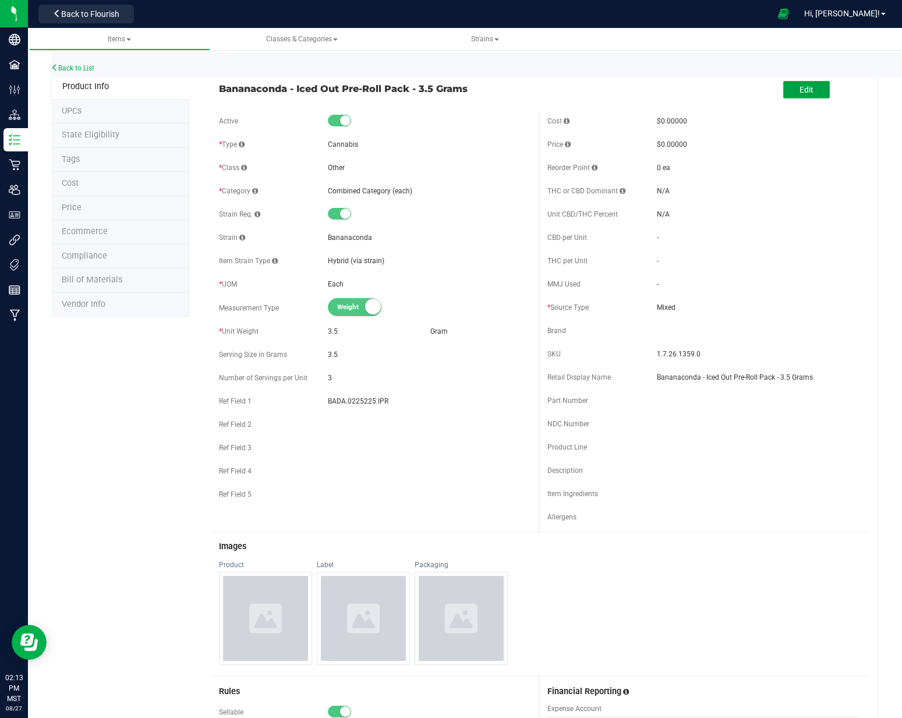
click at [799, 90] on span "Edit" at bounding box center [806, 89] width 14 height 9
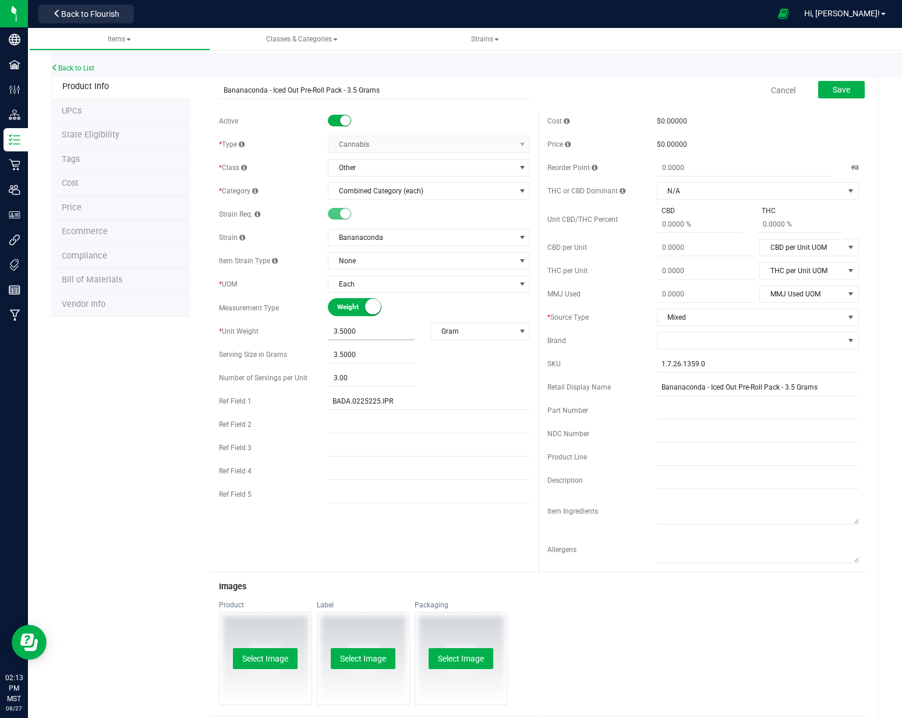
click at [340, 327] on span "3.5000 3.5" at bounding box center [371, 331] width 87 height 17
type input "3.6"
type input "3.6000"
click at [340, 353] on span "3.5000 3.5" at bounding box center [371, 354] width 87 height 17
type input "3.6"
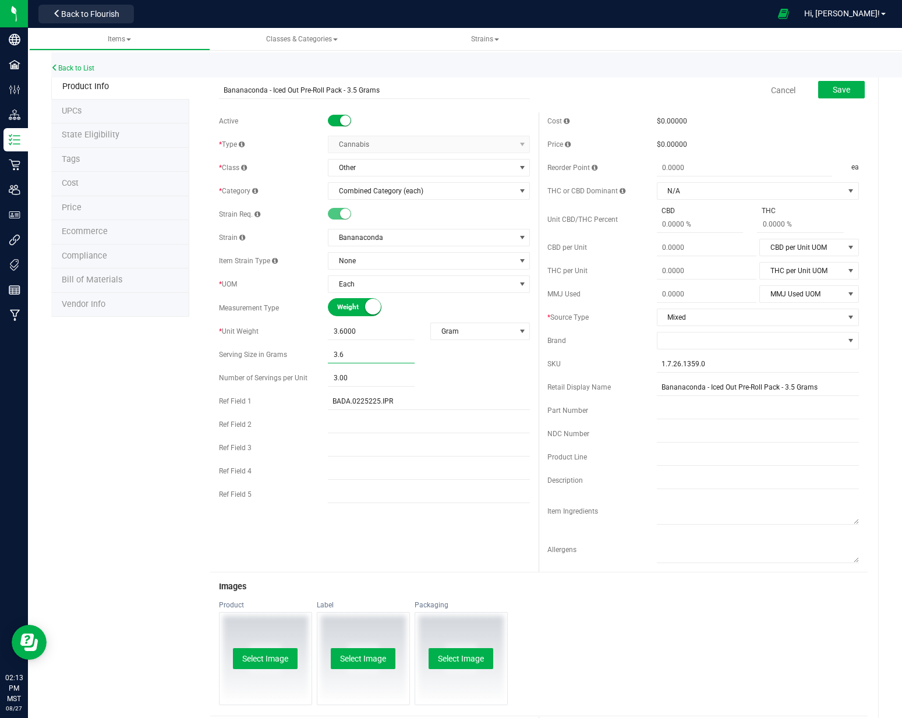
type input "3.6000"
click at [444, 365] on div "Active * Type Cannabis Select type Cannabis Non-Inventory Raw Materials Supplie…" at bounding box center [374, 310] width 329 height 396
click at [406, 83] on input "Bananaconda - Iced Out Pre-Roll Pack - 3.5 Grams" at bounding box center [374, 89] width 311 height 17
click at [835, 90] on span "Save" at bounding box center [840, 89] width 17 height 9
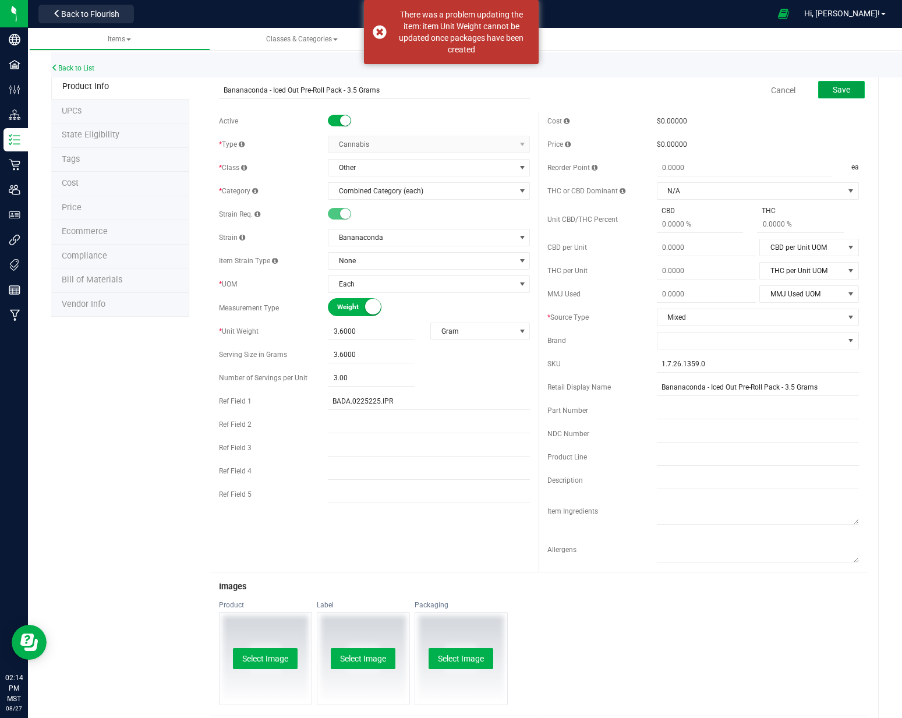
click at [835, 90] on span "Save" at bounding box center [840, 89] width 17 height 9
click at [838, 90] on span "Save" at bounding box center [846, 89] width 17 height 9
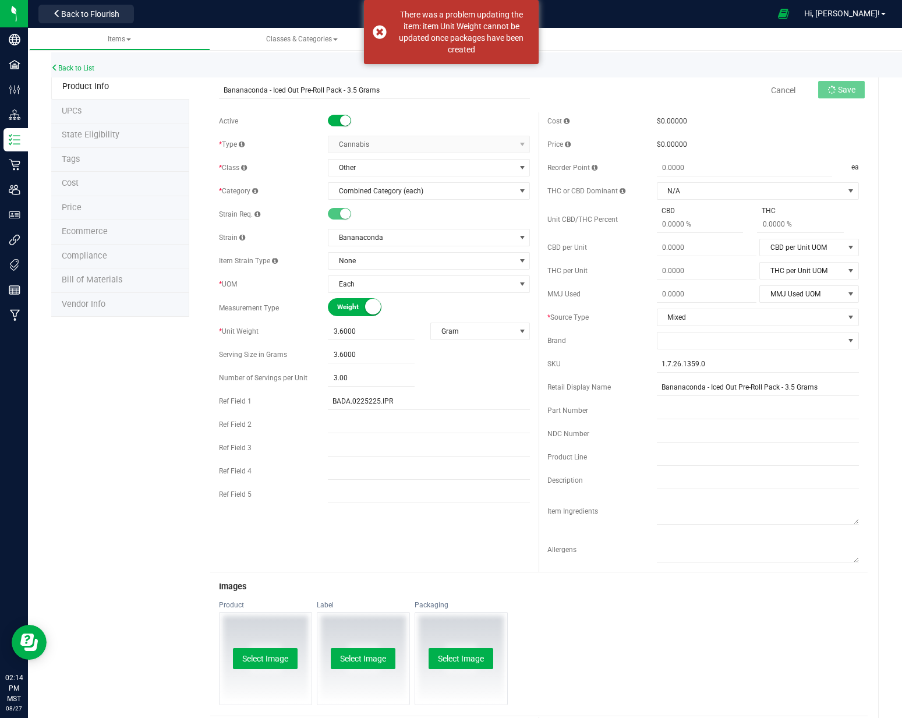
click at [838, 90] on span "Save" at bounding box center [846, 89] width 17 height 9
click at [835, 90] on span "Save" at bounding box center [840, 89] width 17 height 9
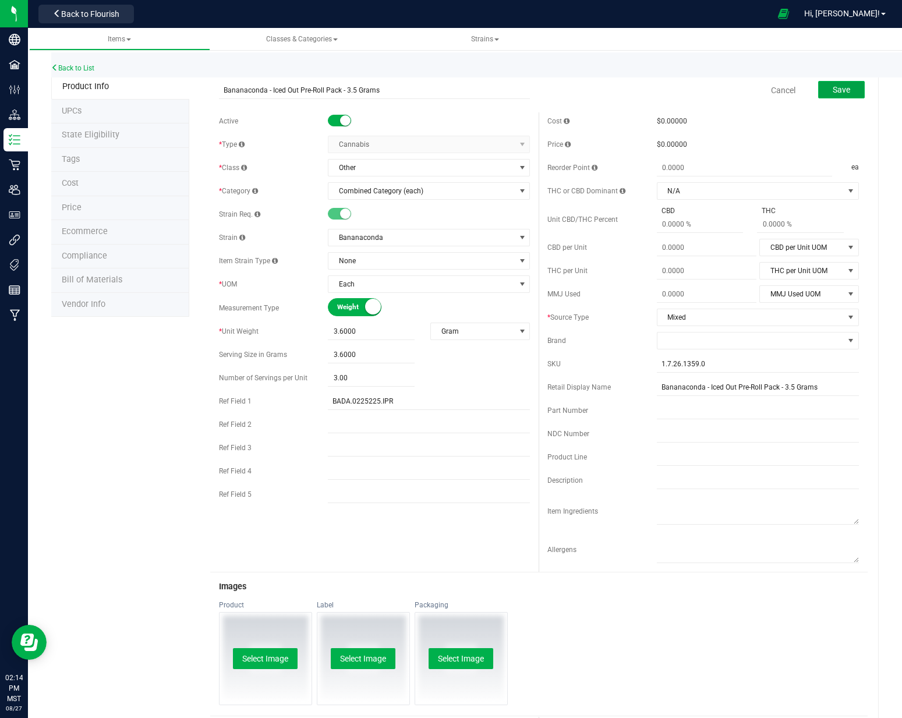
click at [835, 90] on span "Save" at bounding box center [840, 89] width 17 height 9
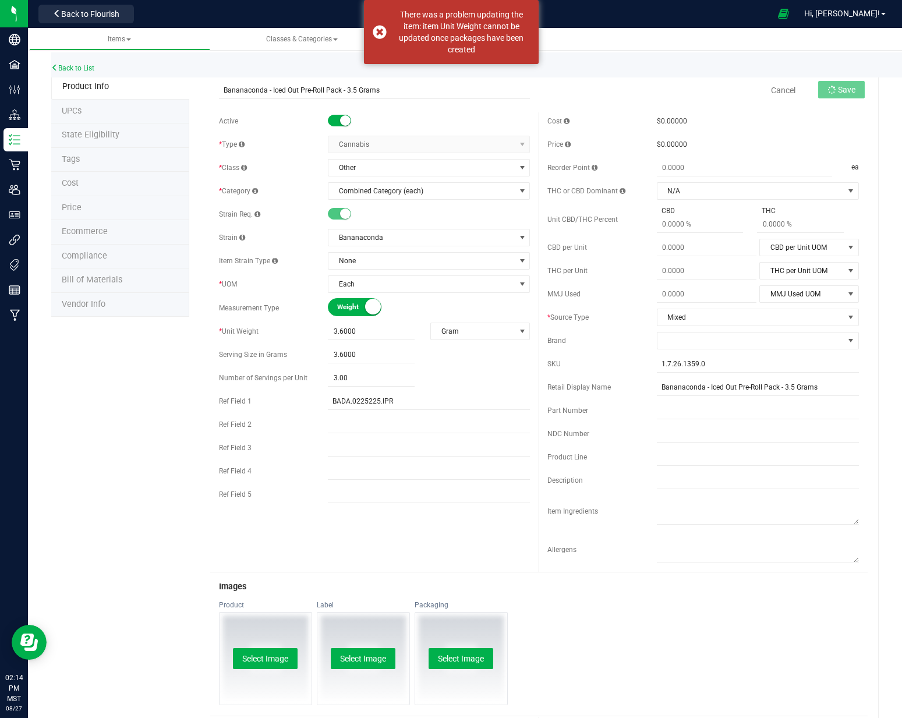
click at [838, 90] on span "Save" at bounding box center [846, 89] width 17 height 9
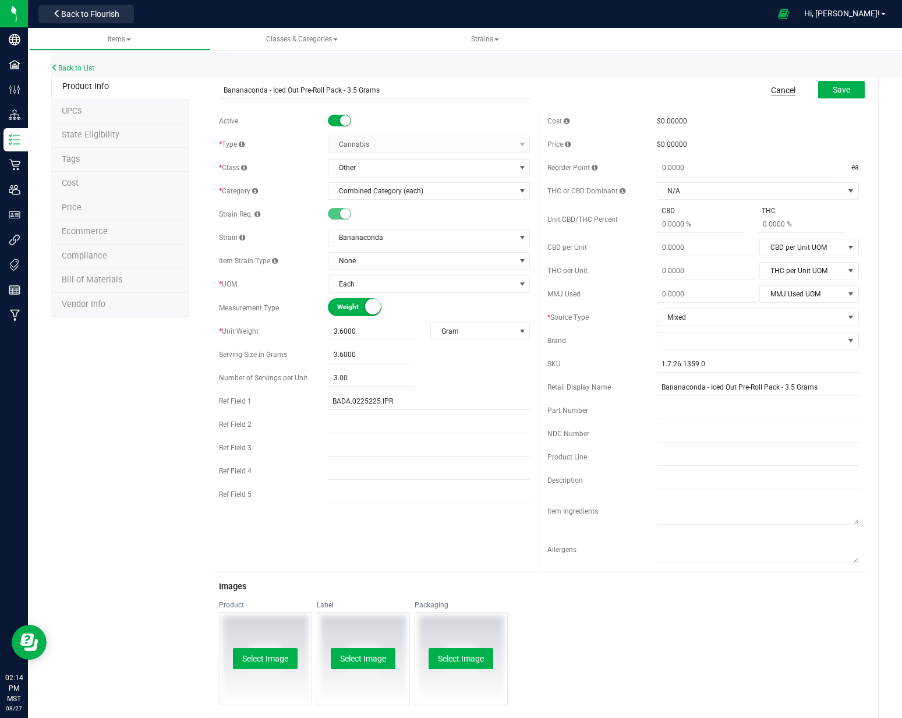
click at [771, 89] on link "Cancel" at bounding box center [783, 90] width 24 height 12
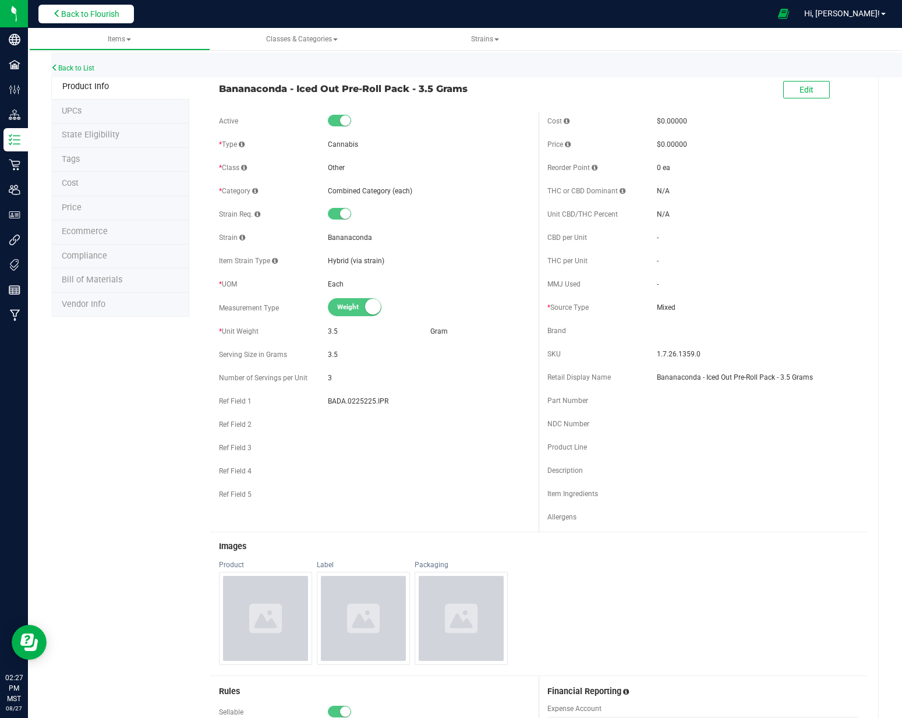
click at [119, 15] on span "Back to Flourish" at bounding box center [90, 13] width 58 height 9
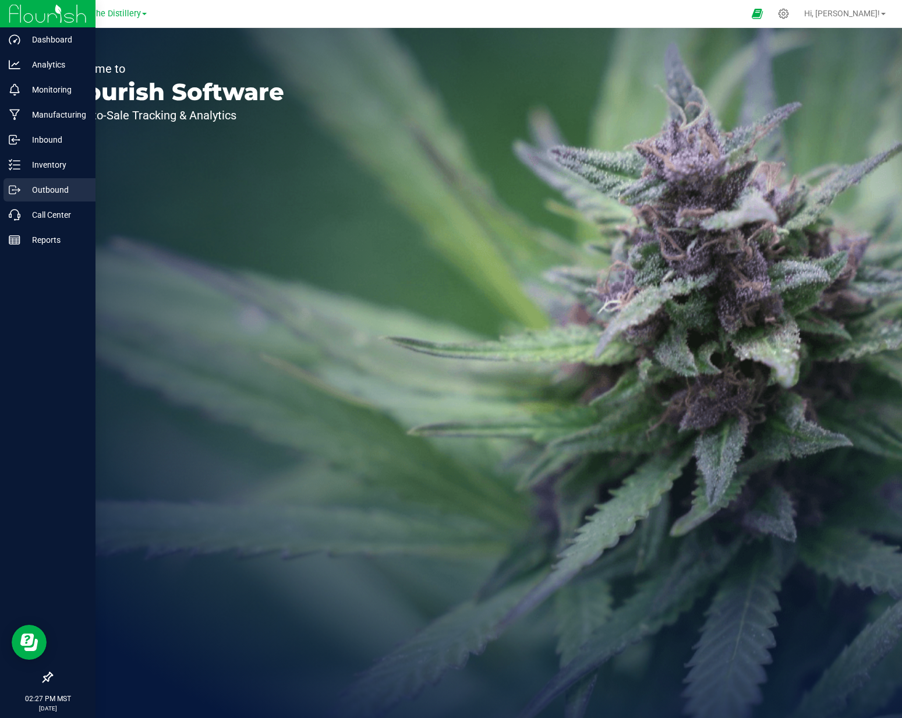
click at [39, 194] on p "Outbound" at bounding box center [55, 190] width 70 height 14
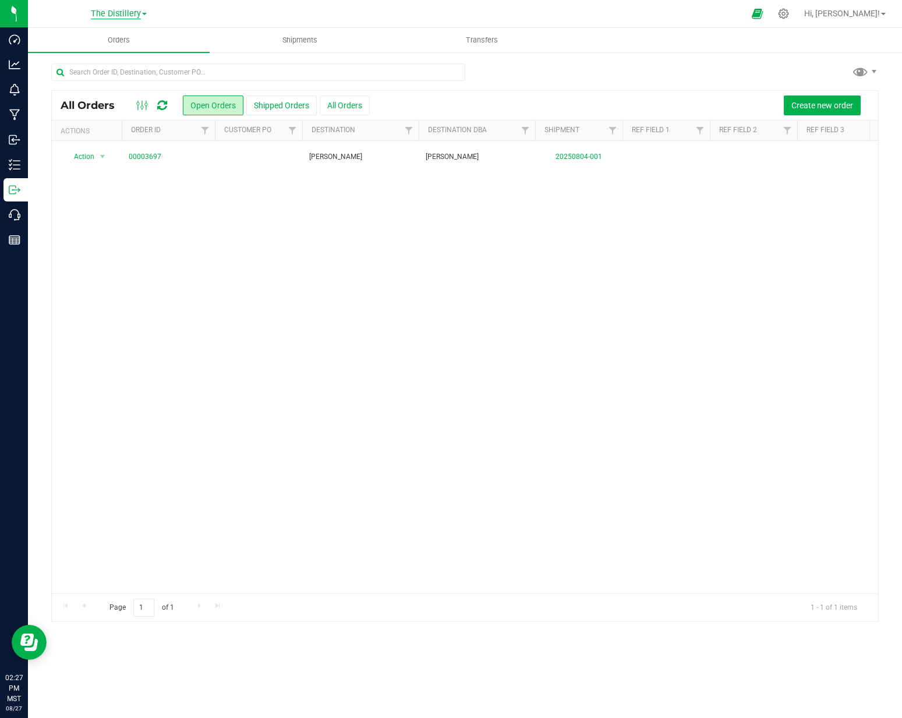
click at [127, 12] on span "The Distillery" at bounding box center [116, 14] width 50 height 10
click at [112, 40] on link "[PERSON_NAME] Extracts (Life Changers Investments LLC)" at bounding box center [119, 41] width 170 height 16
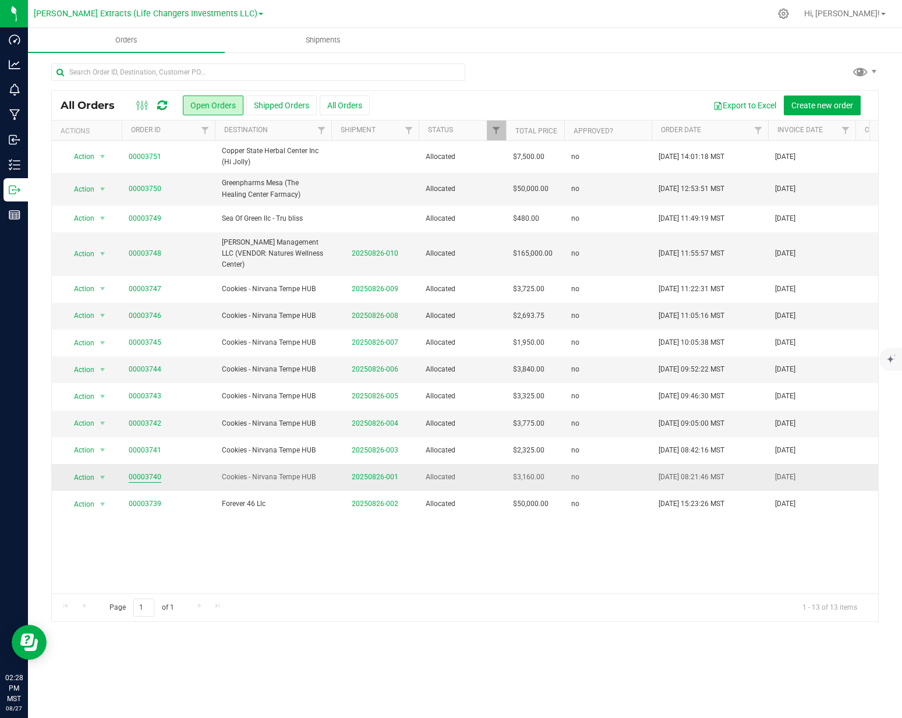
click at [151, 474] on link "00003740" at bounding box center [145, 476] width 33 height 11
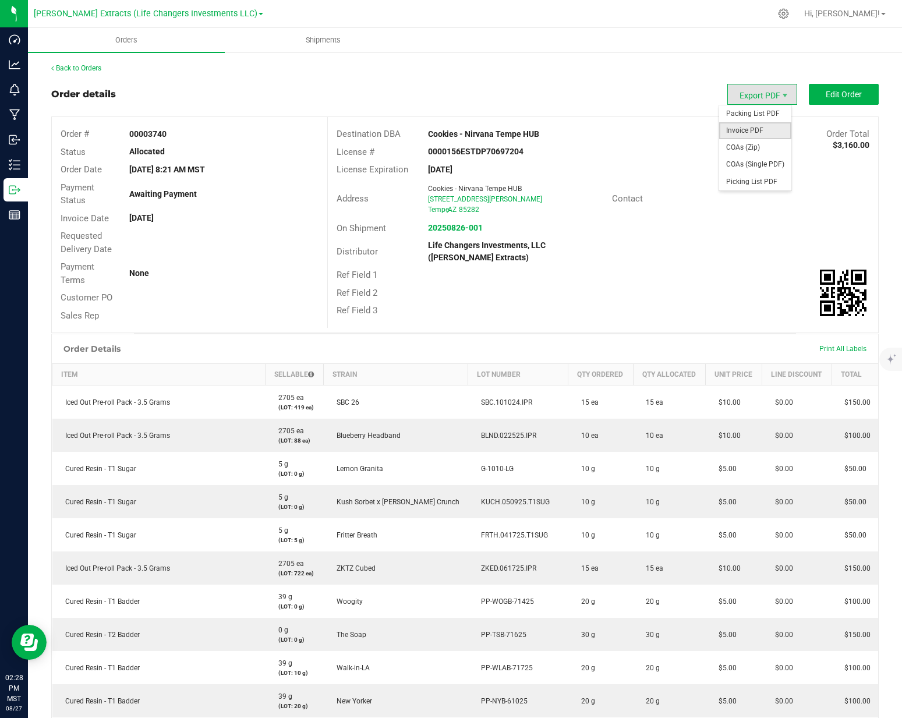
click at [758, 132] on span "Invoice PDF" at bounding box center [755, 130] width 72 height 17
